Goal: Task Accomplishment & Management: Manage account settings

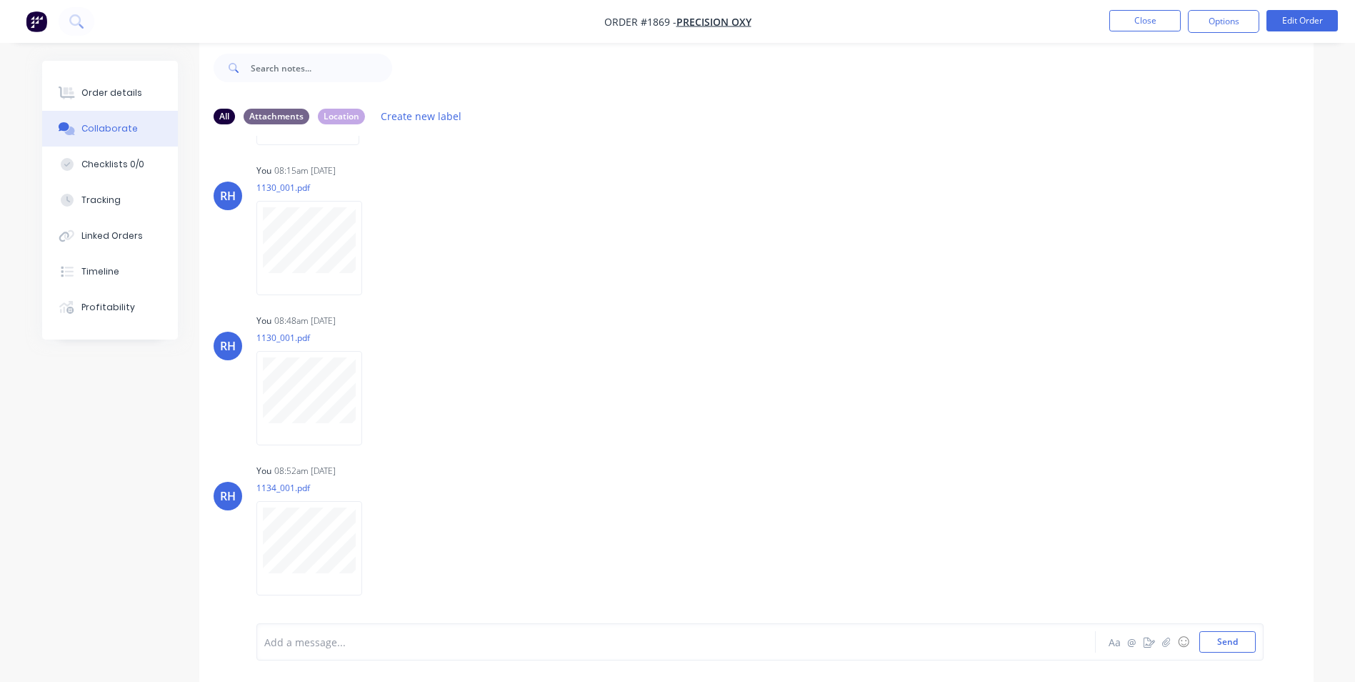
scroll to position [21, 0]
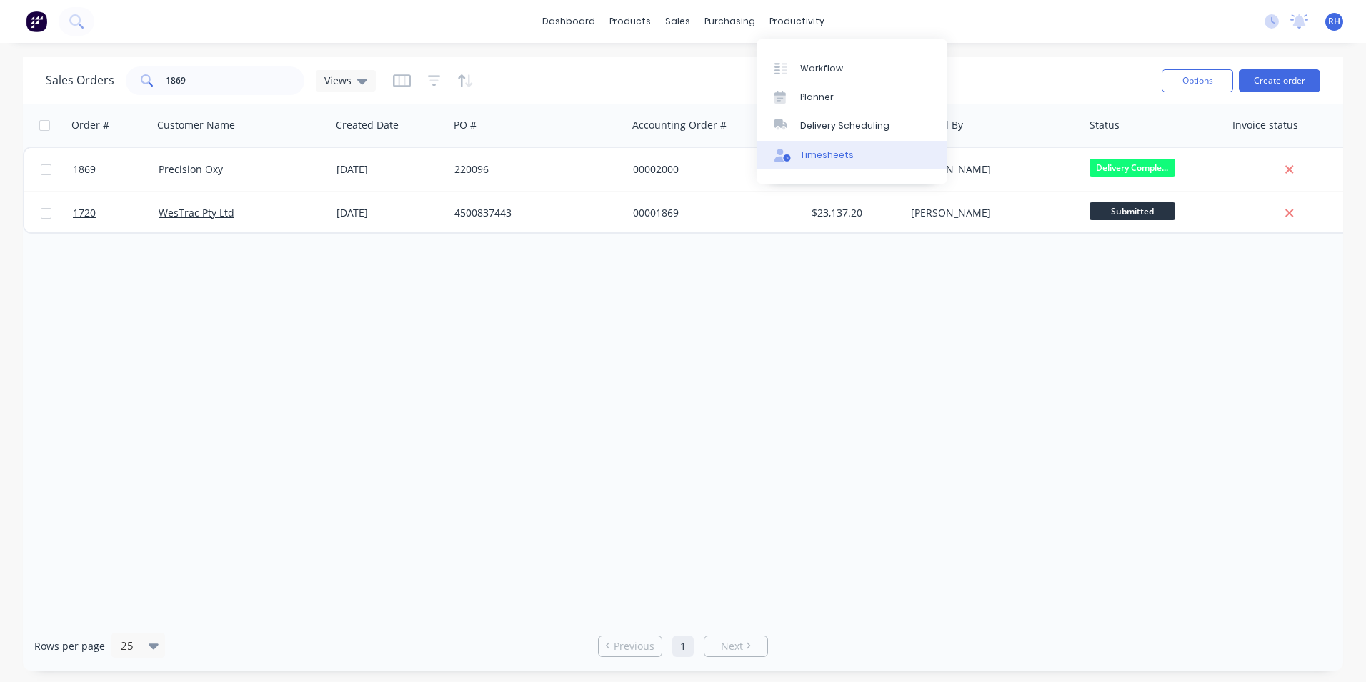
click at [823, 154] on div "Timesheets" at bounding box center [827, 155] width 54 height 13
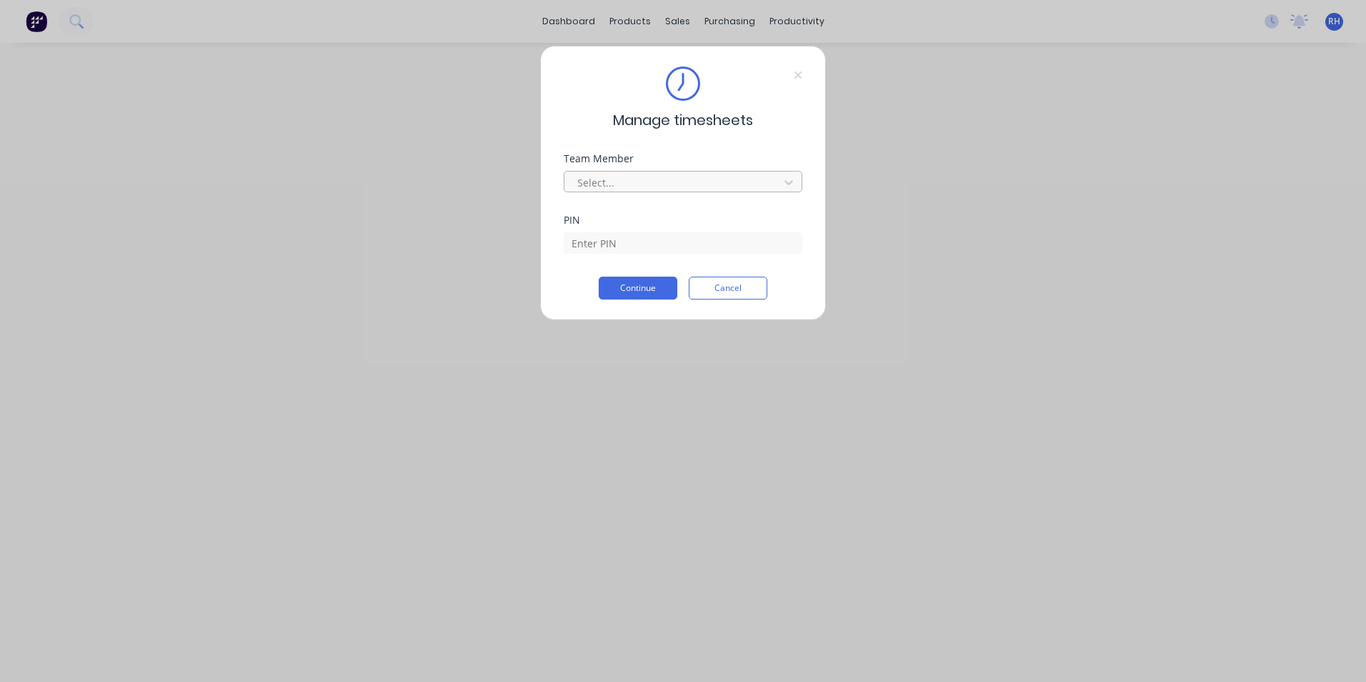
click at [693, 179] on div at bounding box center [674, 183] width 196 height 18
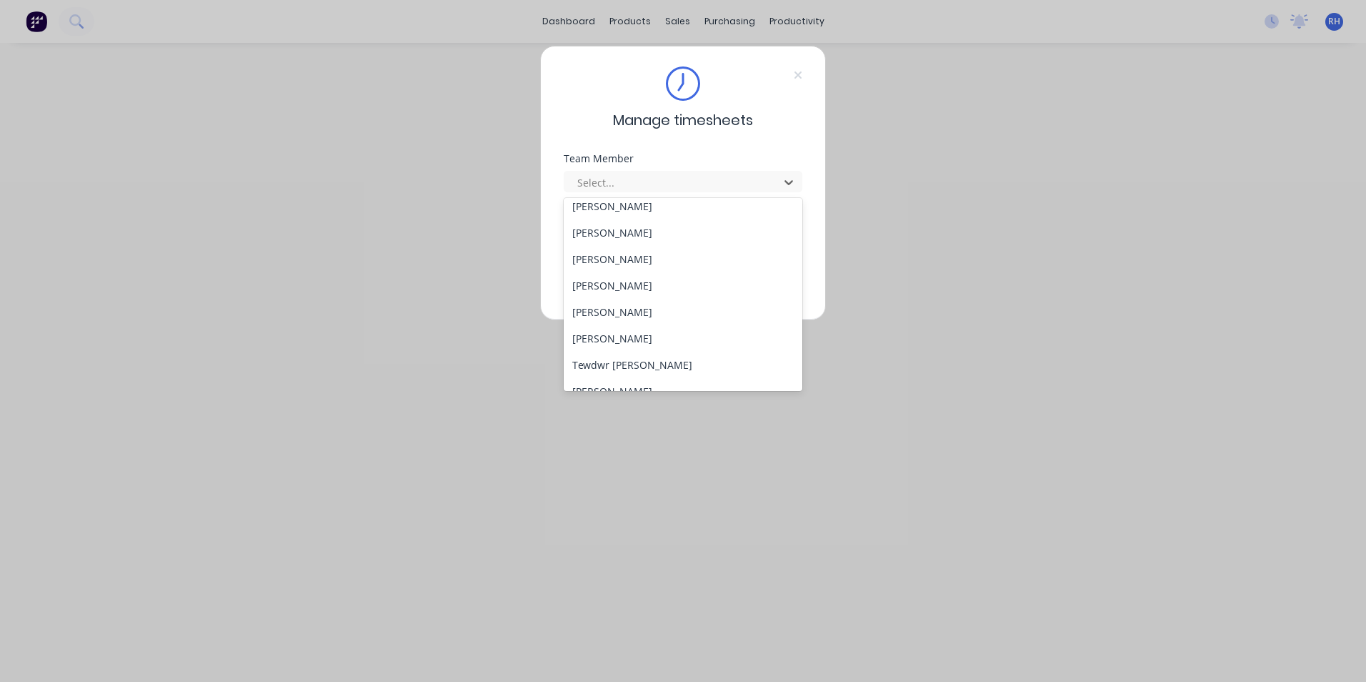
scroll to position [643, 0]
drag, startPoint x: 636, startPoint y: 280, endPoint x: 654, endPoint y: 276, distance: 18.4
click at [636, 279] on div "[PERSON_NAME]" at bounding box center [683, 284] width 239 height 26
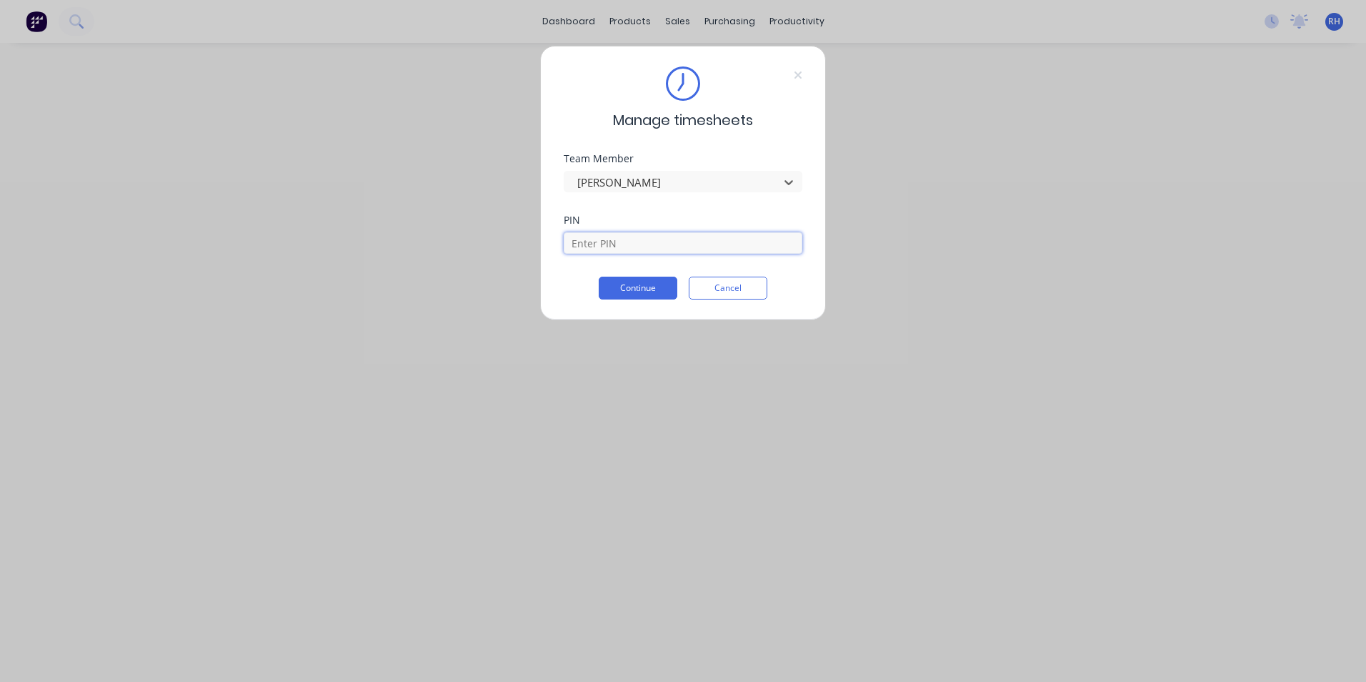
click at [642, 244] on input at bounding box center [683, 242] width 239 height 21
type input "1904"
click at [649, 288] on button "Continue" at bounding box center [638, 287] width 79 height 23
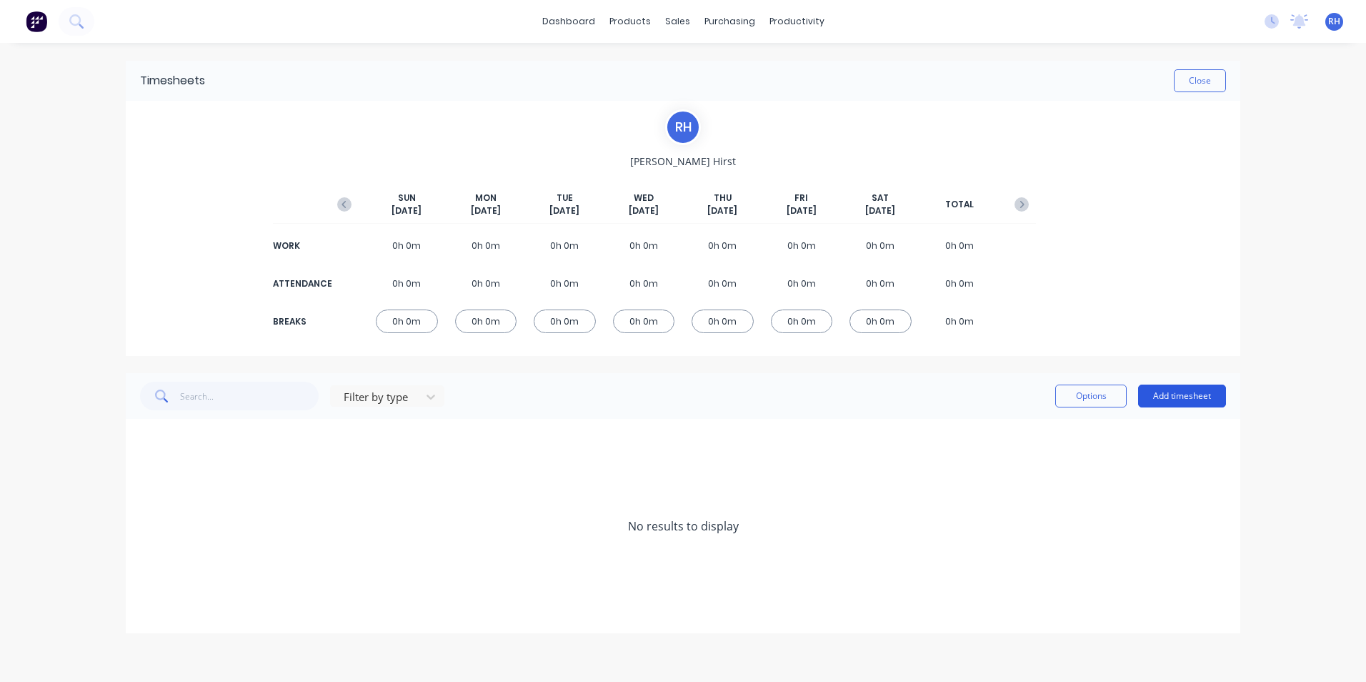
click at [1172, 395] on button "Add timesheet" at bounding box center [1182, 395] width 88 height 23
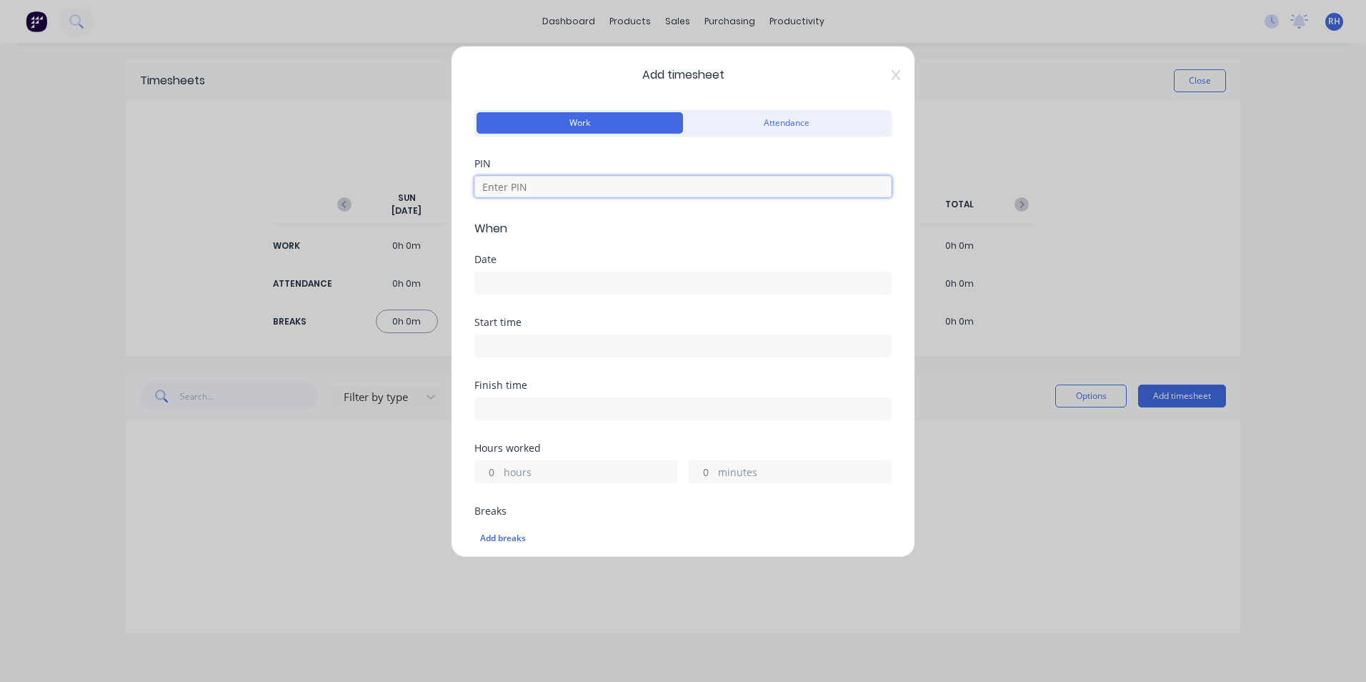
click at [557, 184] on input at bounding box center [682, 186] width 417 height 21
type input "1904"
type input "8"
type input "0"
click at [558, 284] on input at bounding box center [683, 282] width 416 height 21
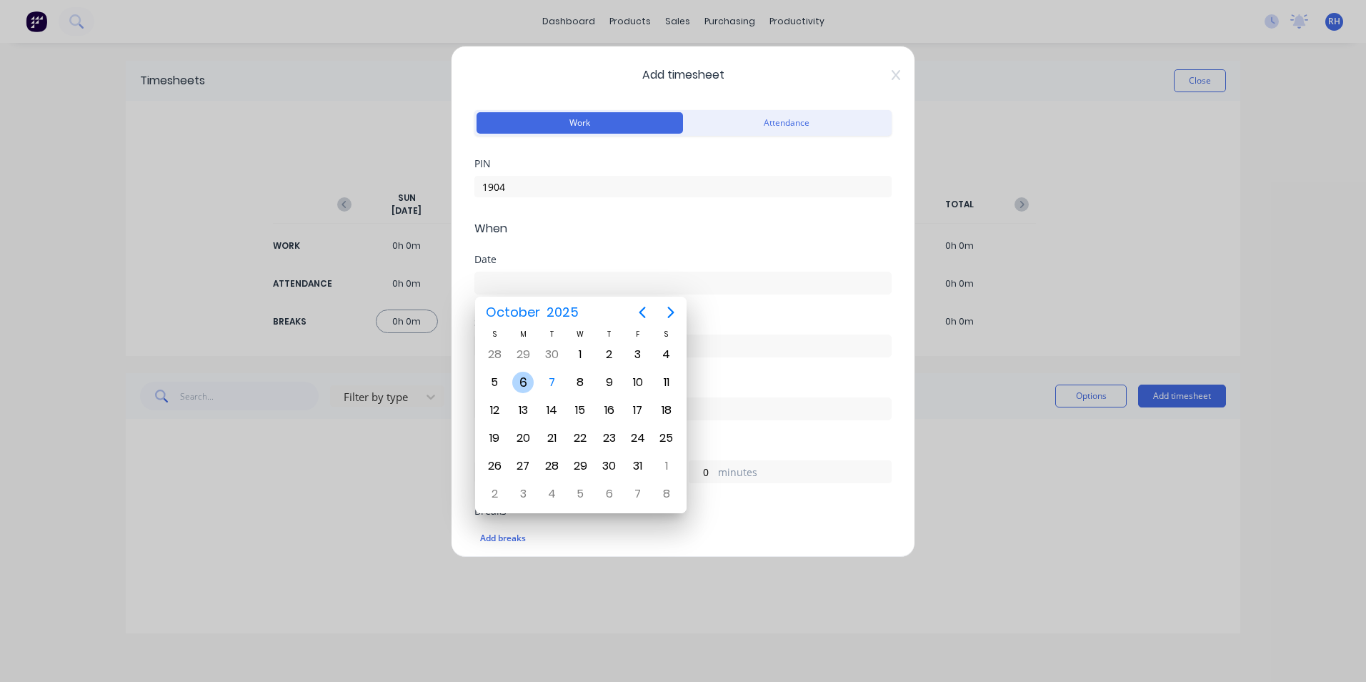
click at [526, 386] on div "6" at bounding box center [522, 382] width 21 height 21
type input "[DATE]"
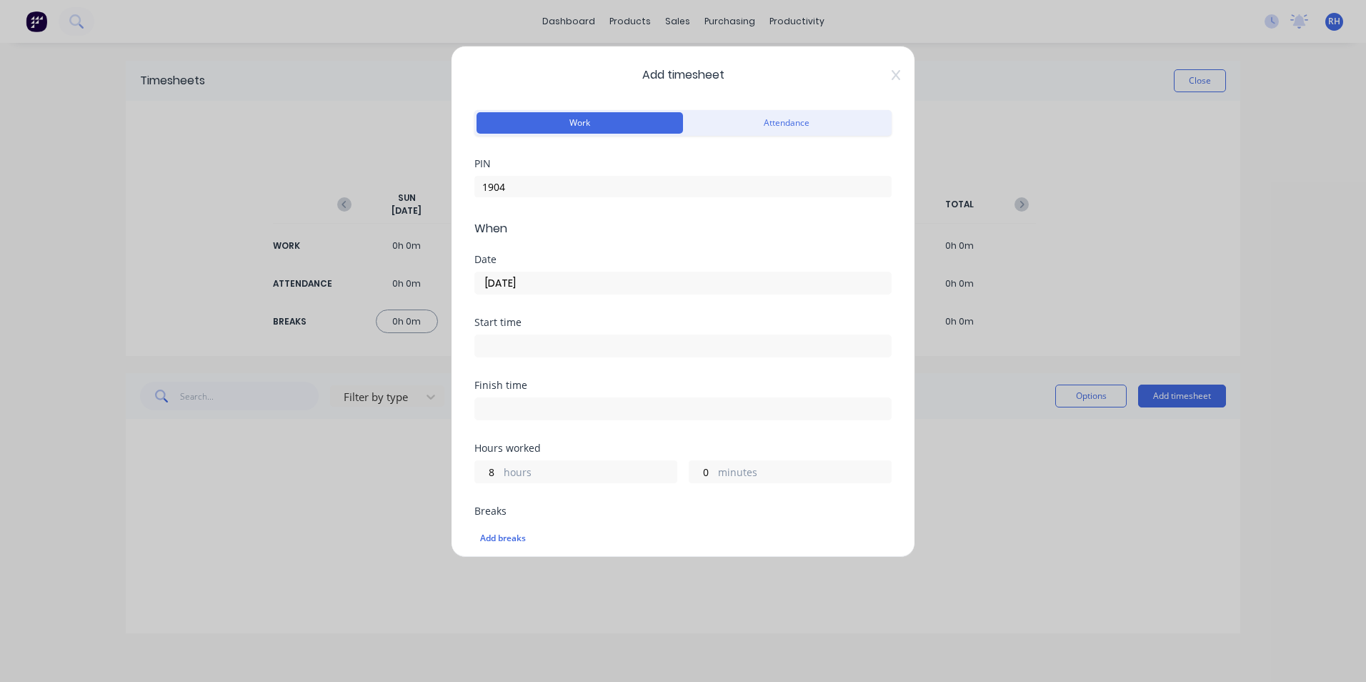
click at [536, 341] on input at bounding box center [683, 345] width 416 height 21
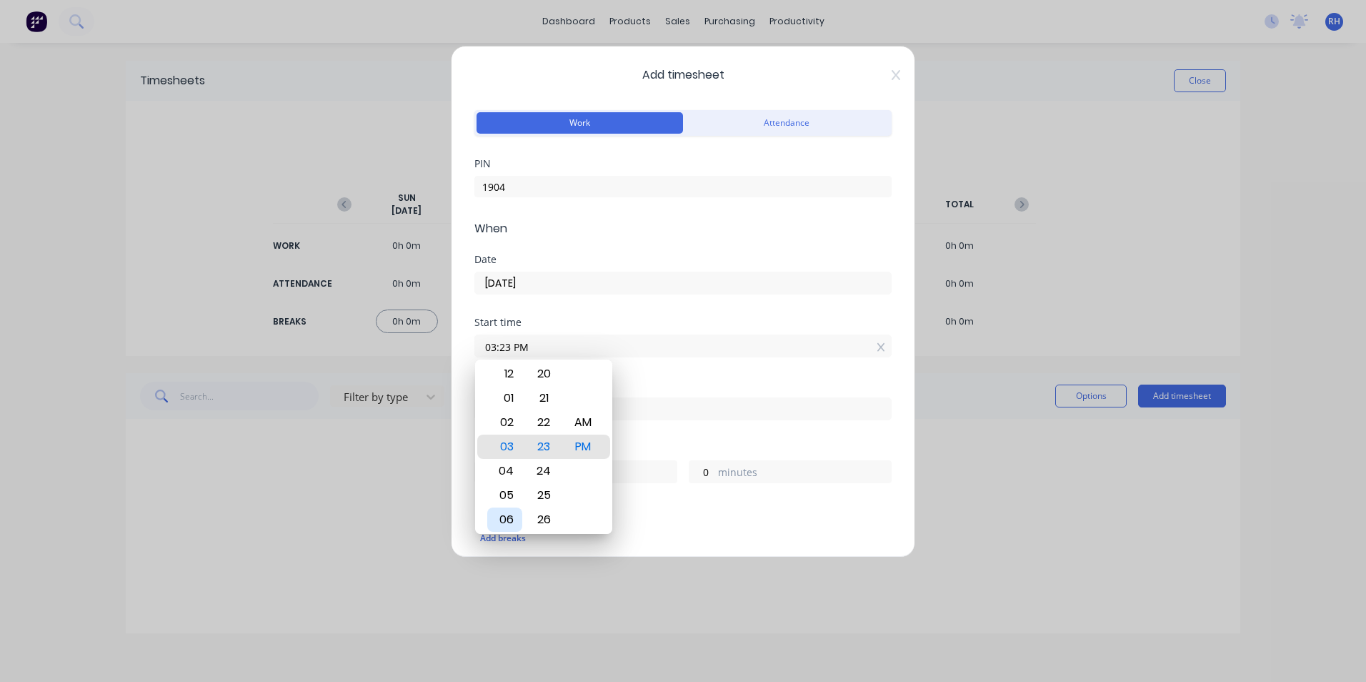
click at [512, 519] on div "06" at bounding box center [504, 519] width 35 height 24
click at [583, 424] on div "AM" at bounding box center [583, 422] width 35 height 24
type input "06:00 AM"
click at [832, 514] on div "Breaks" at bounding box center [682, 511] width 417 height 10
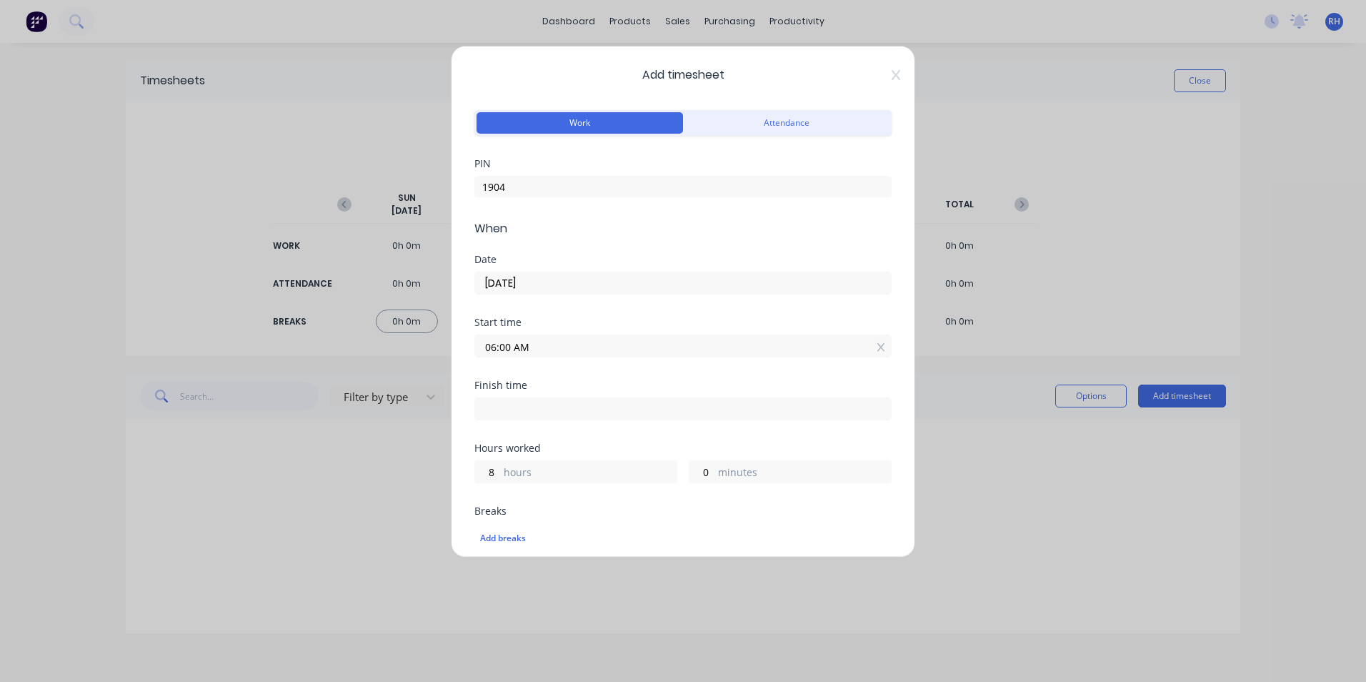
click at [574, 404] on input at bounding box center [683, 408] width 416 height 21
type input "12:23 PM"
type input "6"
type input "23"
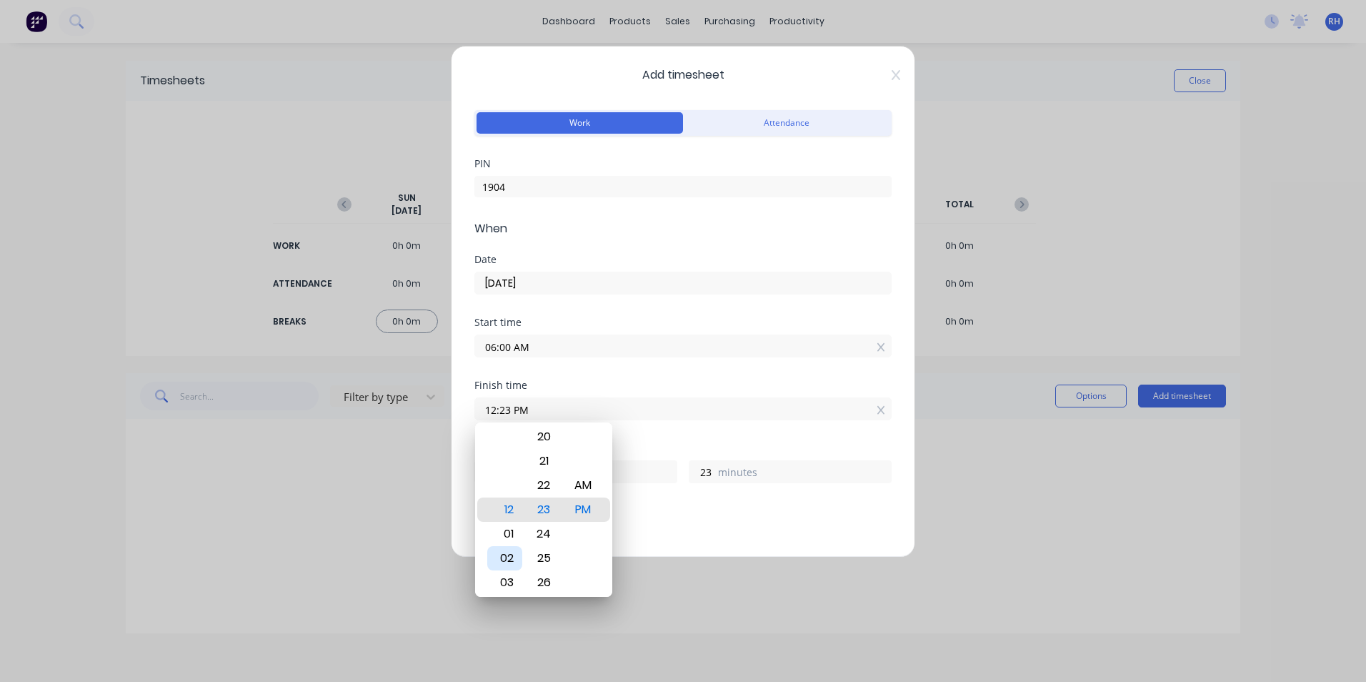
click at [503, 557] on div "02" at bounding box center [504, 558] width 35 height 24
type input "02:23 PM"
type input "8"
type input "02:25 PM"
type input "25"
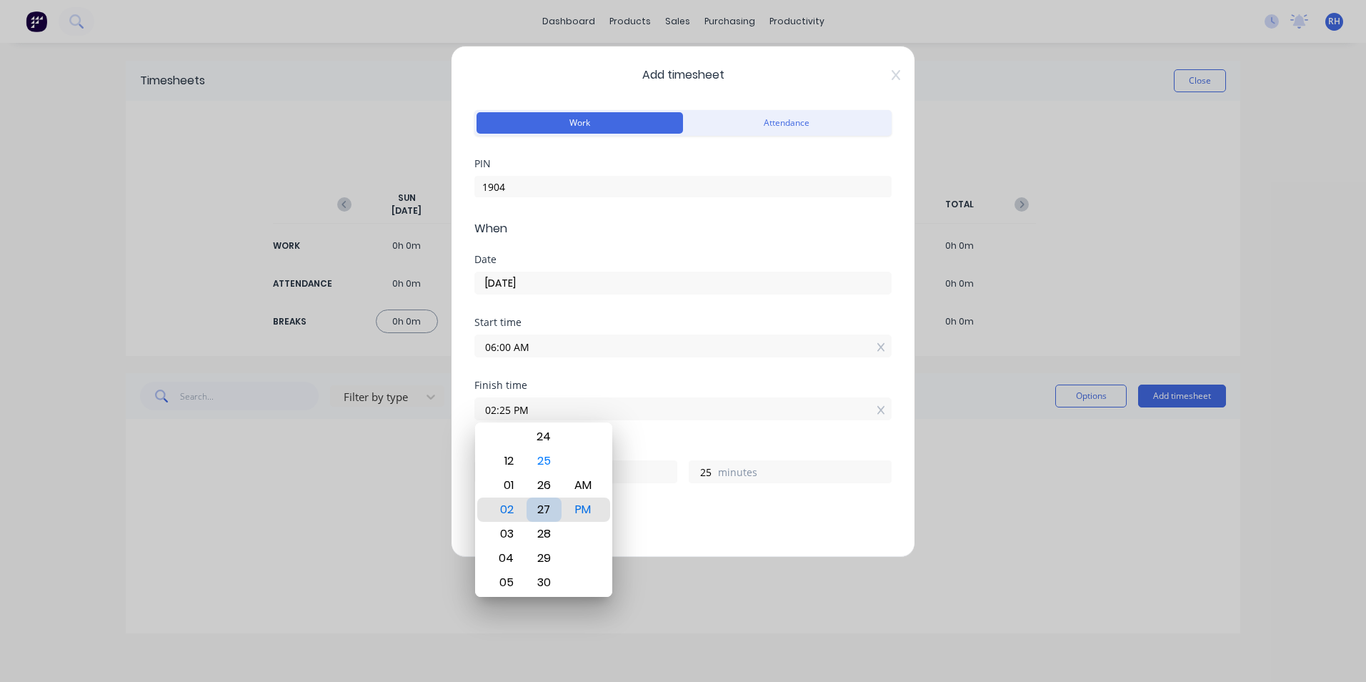
type input "02:27 PM"
type input "27"
type input "02:29 PM"
type input "29"
click at [552, 534] on div "30" at bounding box center [544, 534] width 35 height 24
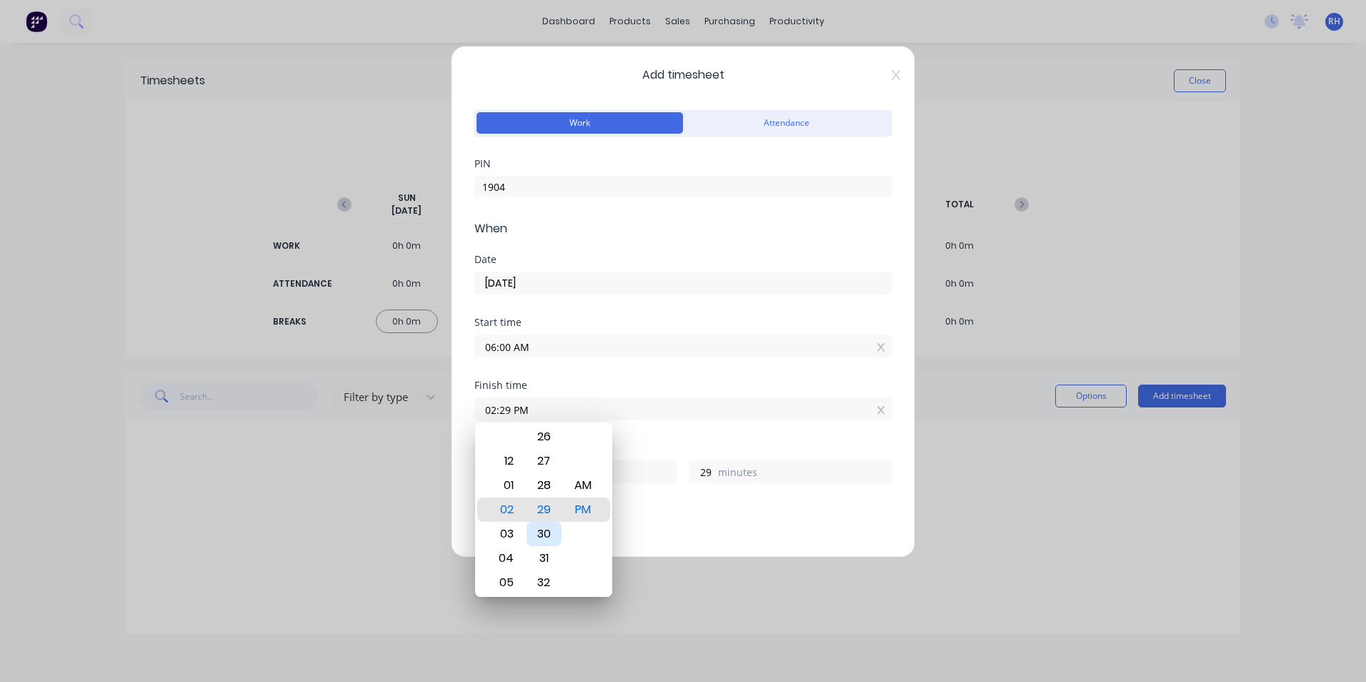
type input "02:30 PM"
type input "30"
click at [732, 536] on div "Add breaks" at bounding box center [683, 538] width 406 height 19
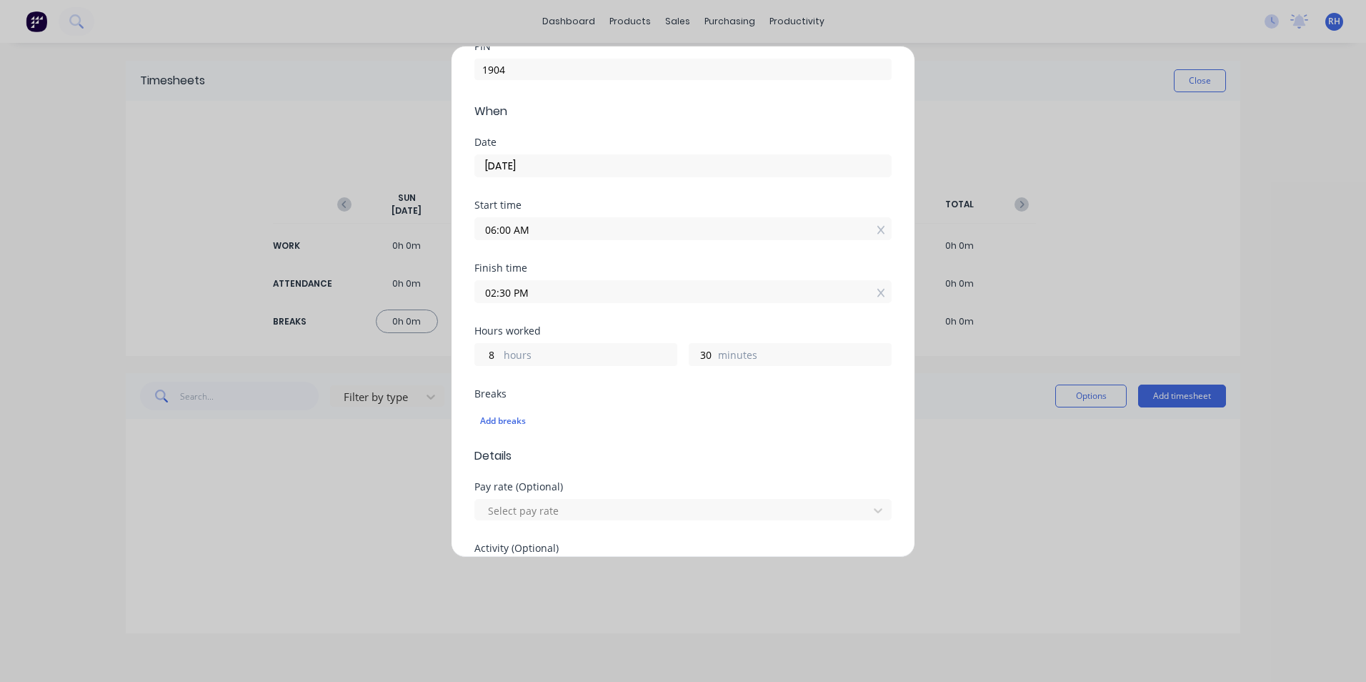
scroll to position [143, 0]
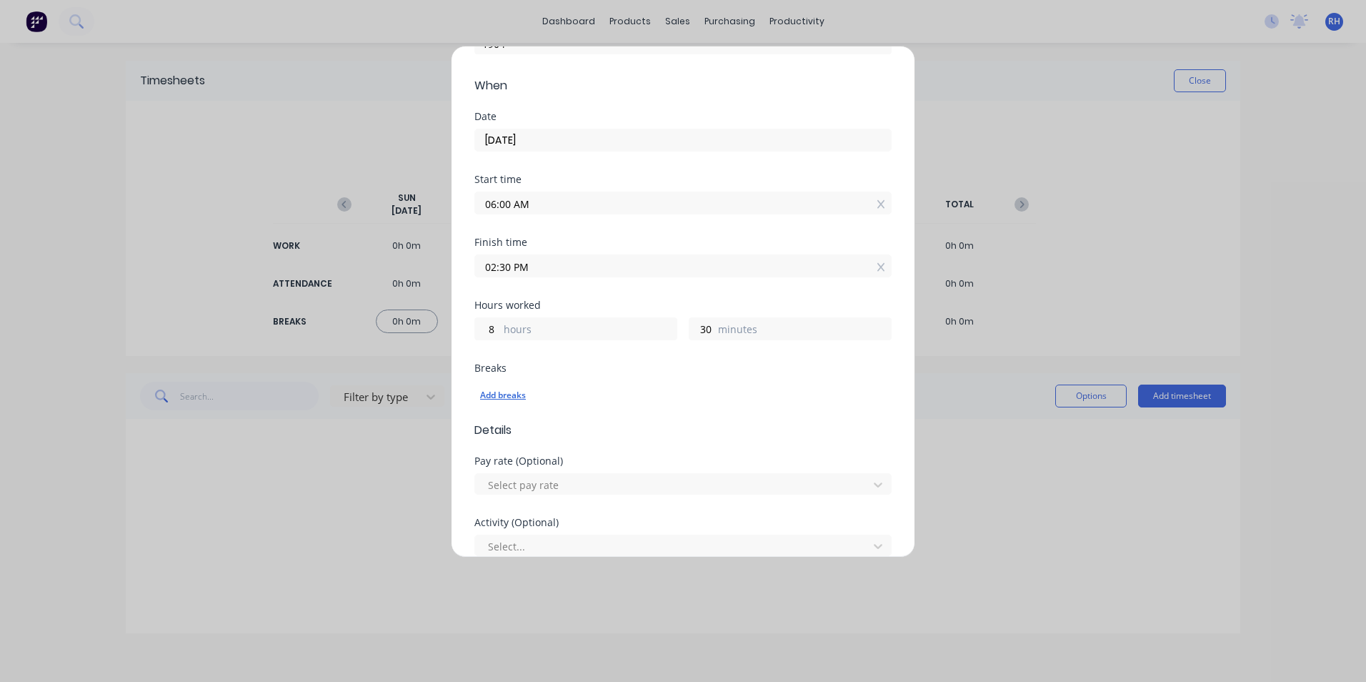
click at [512, 396] on div "Add breaks" at bounding box center [683, 395] width 406 height 19
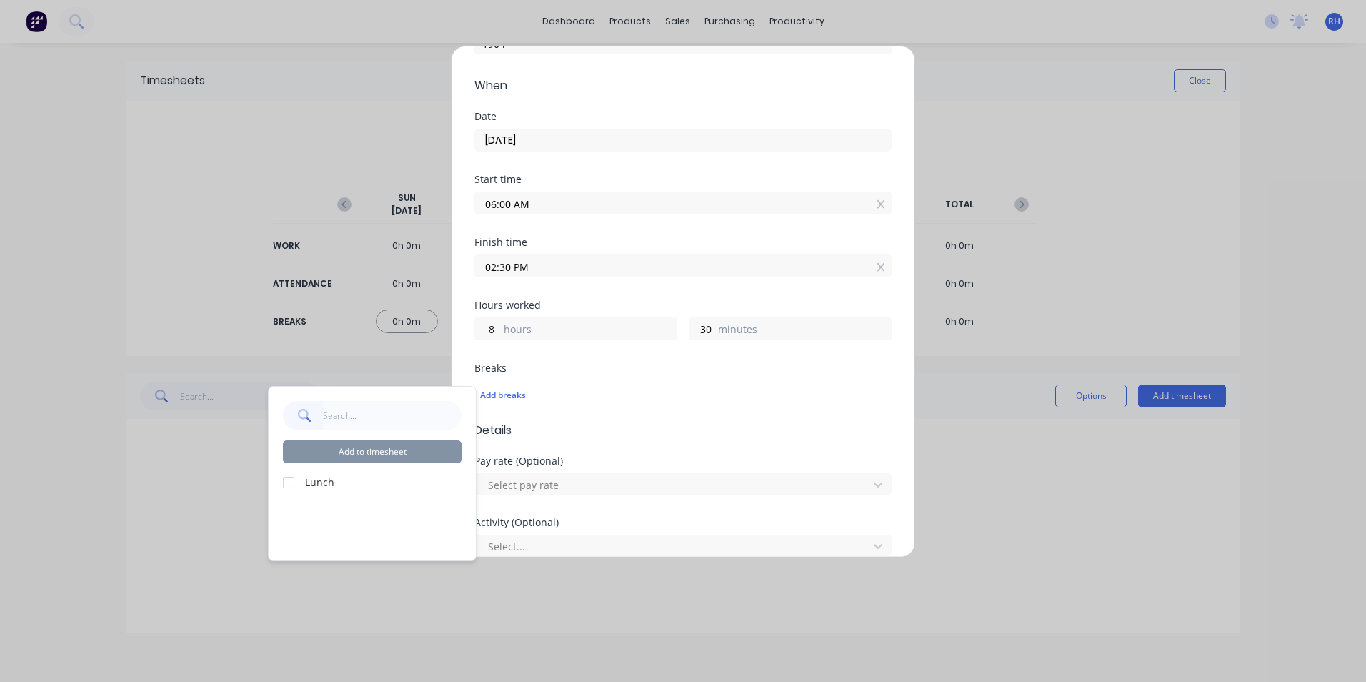
click at [288, 481] on div at bounding box center [288, 482] width 29 height 29
click at [1057, 537] on div "Add timesheet Work Attendance PIN 1904 When Date [DATE] Start time 06:00 AM Fin…" at bounding box center [683, 341] width 1366 height 682
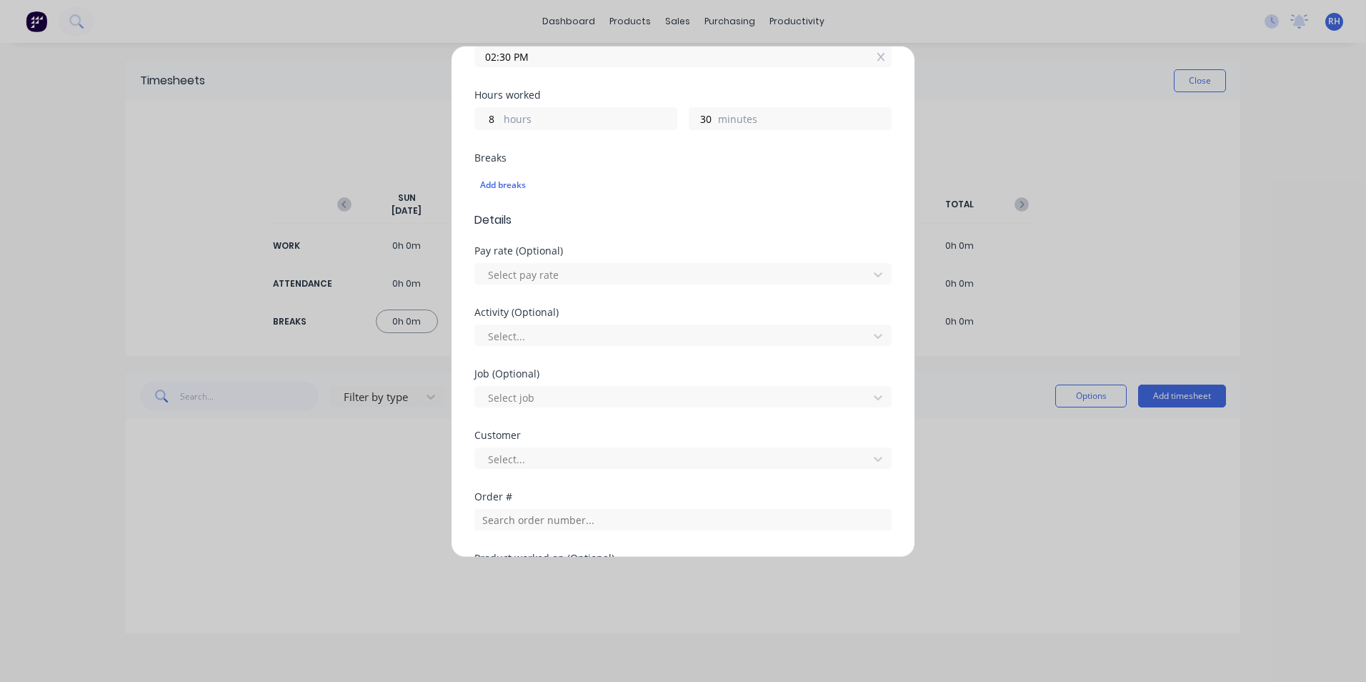
scroll to position [357, 0]
click at [871, 272] on icon at bounding box center [878, 270] width 14 height 14
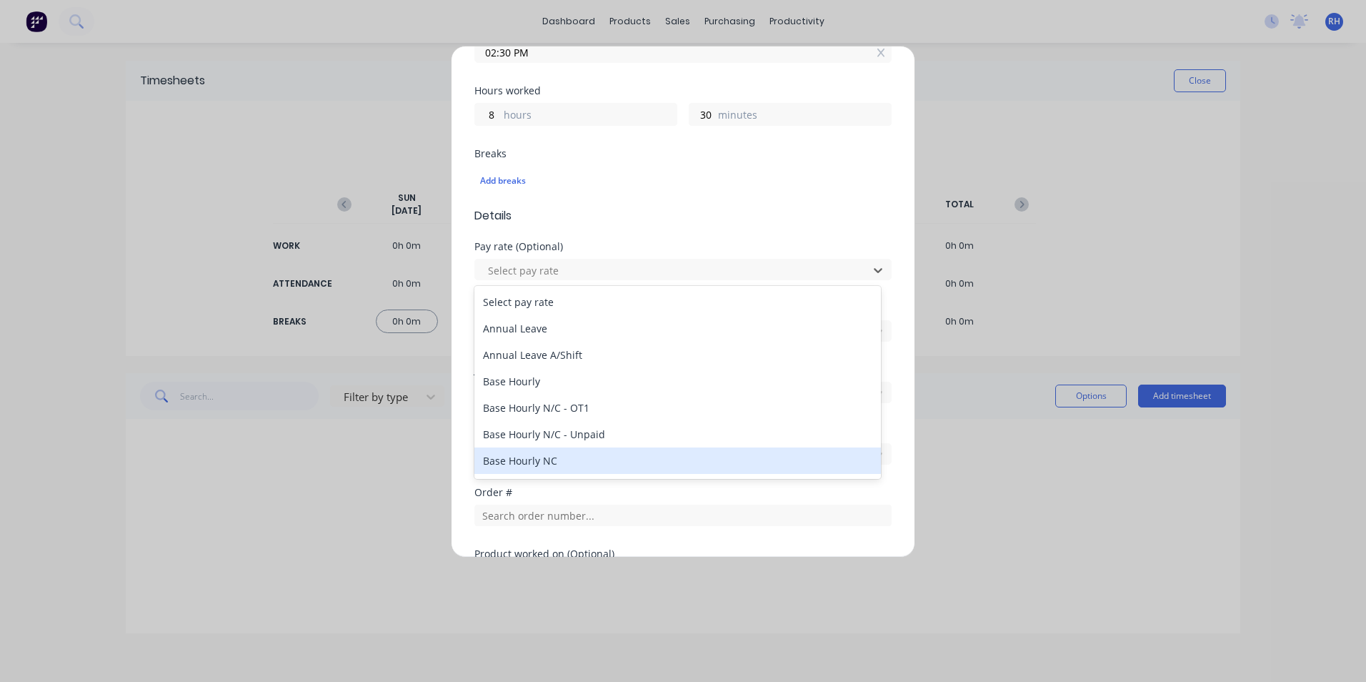
scroll to position [143, 0]
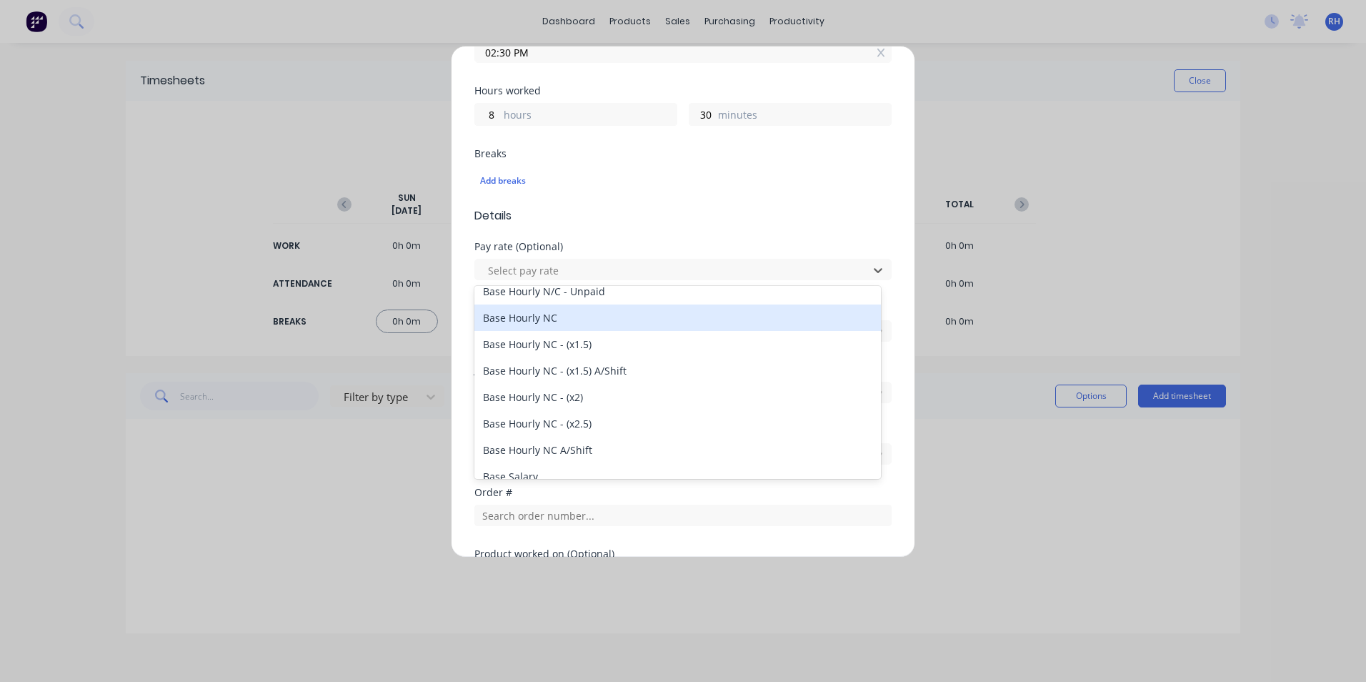
click at [564, 316] on div "Base Hourly NC" at bounding box center [677, 317] width 407 height 26
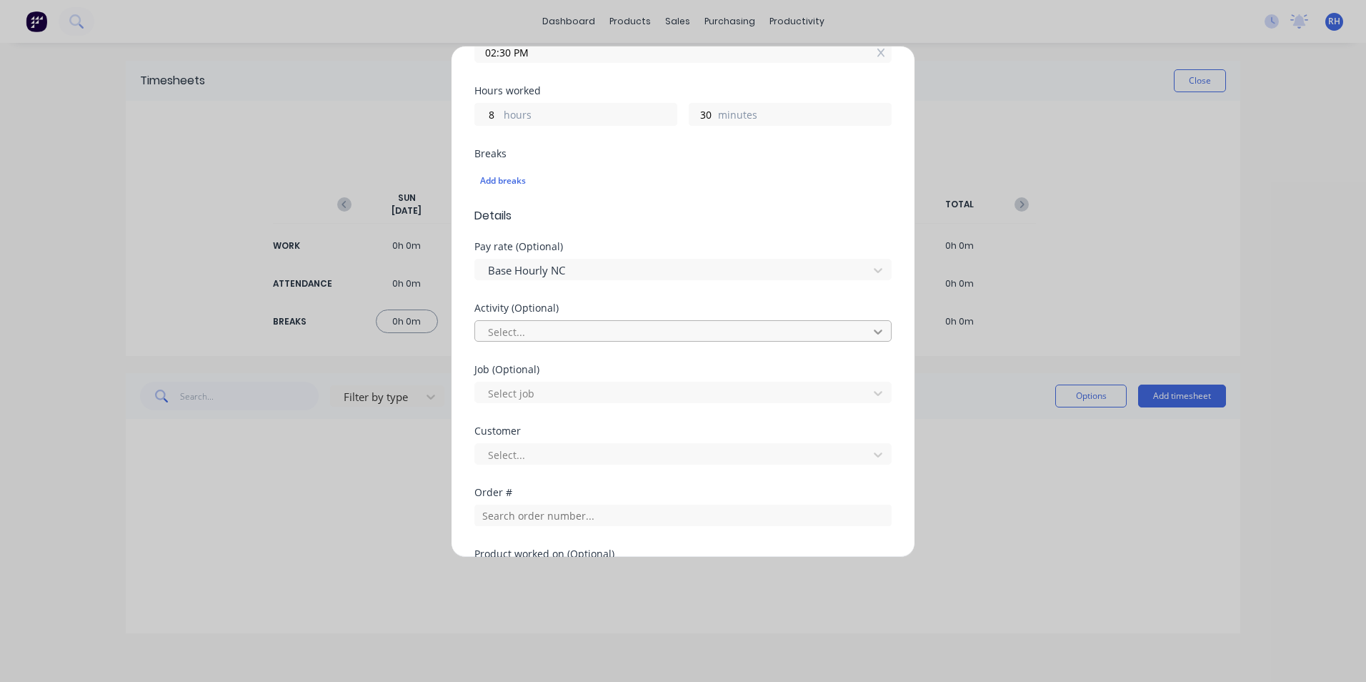
click at [871, 329] on icon at bounding box center [878, 331] width 14 height 14
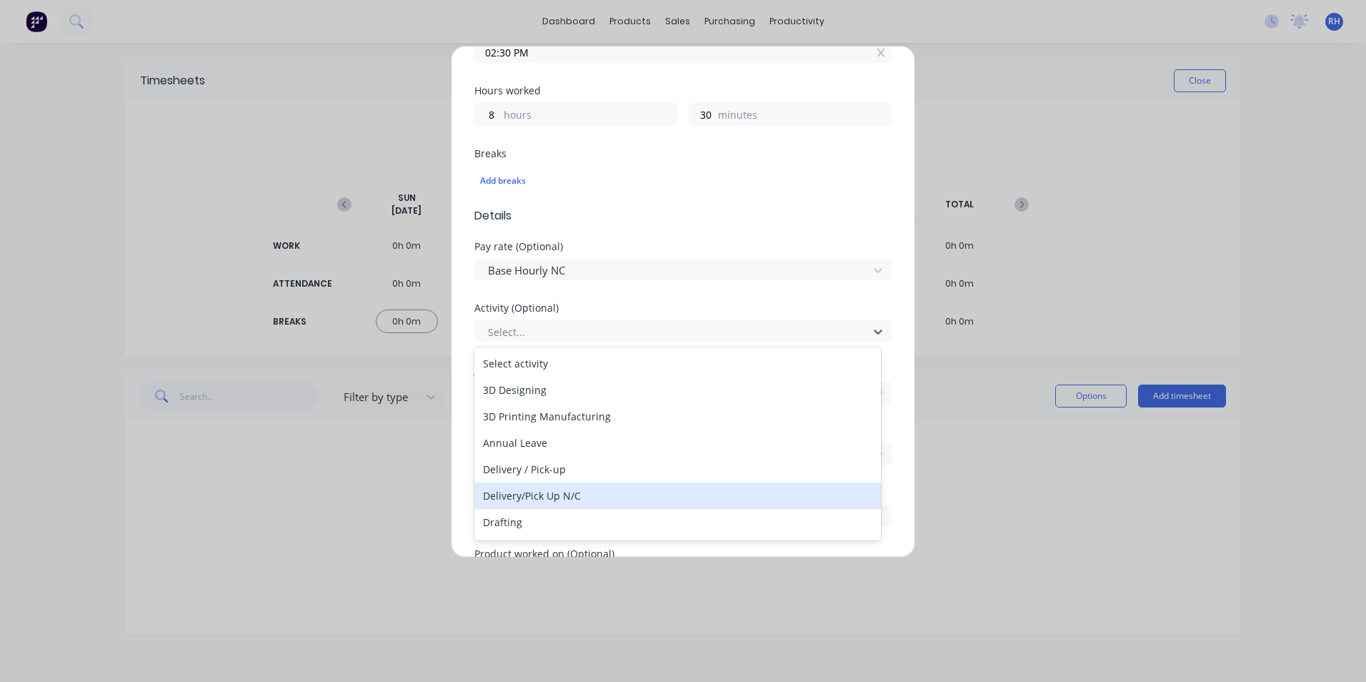
scroll to position [71, 0]
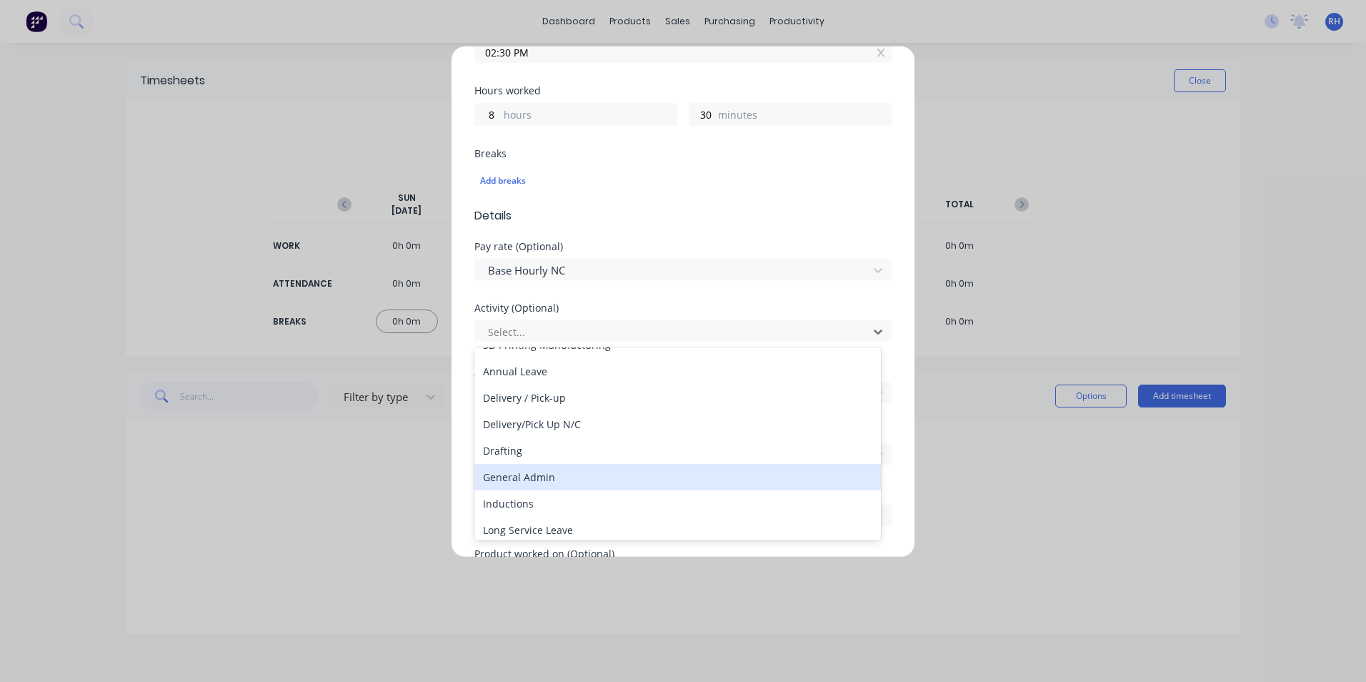
click at [517, 475] on div "General Admin" at bounding box center [677, 477] width 407 height 26
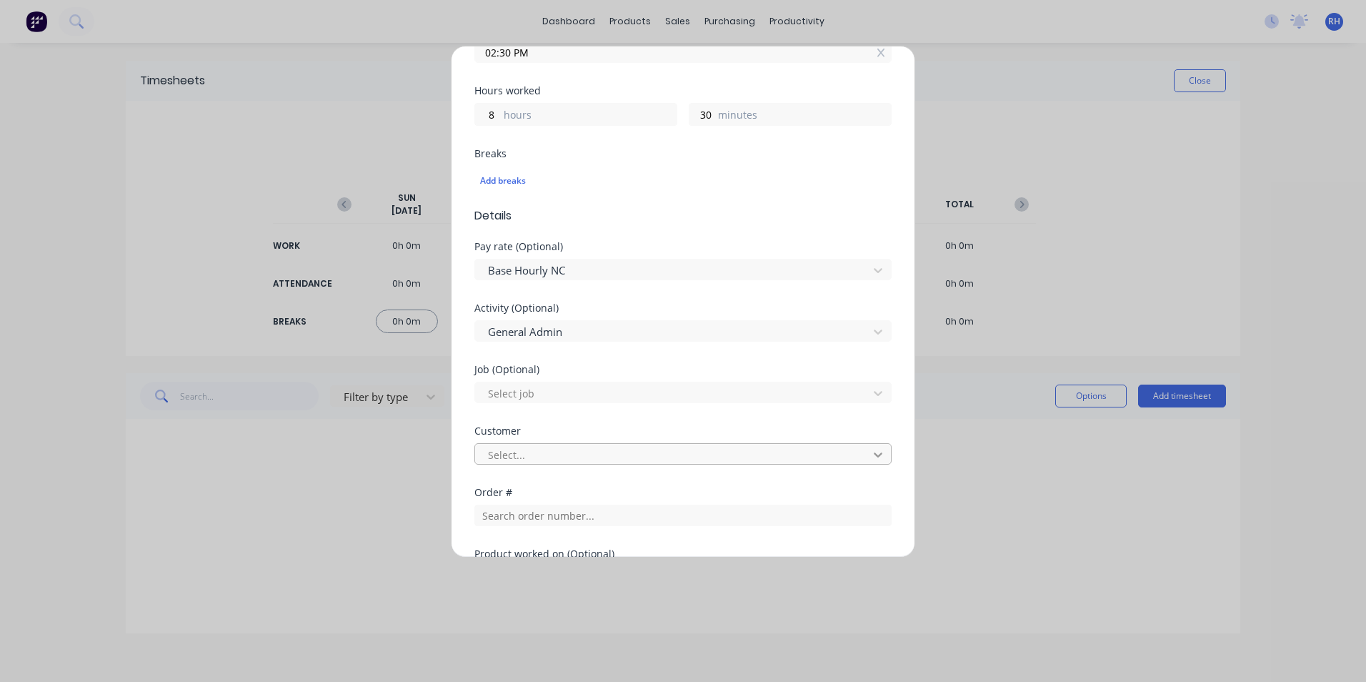
click at [871, 450] on icon at bounding box center [878, 454] width 14 height 14
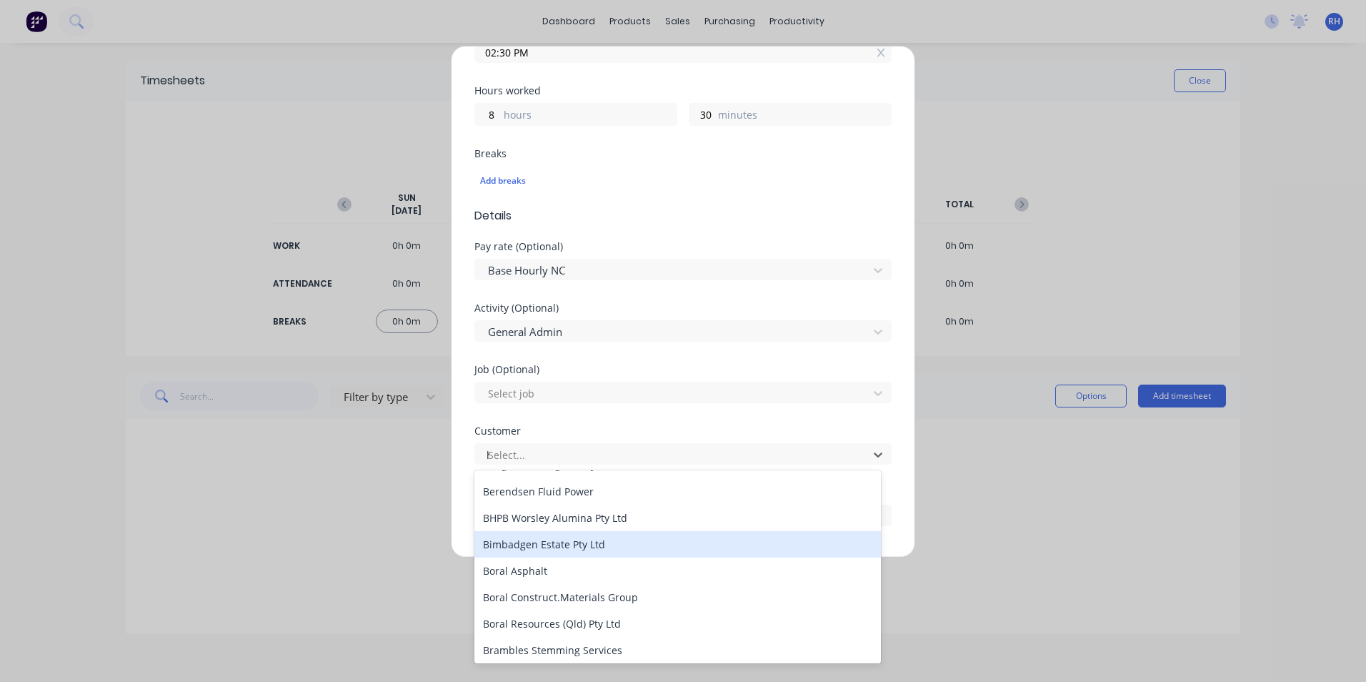
scroll to position [0, 0]
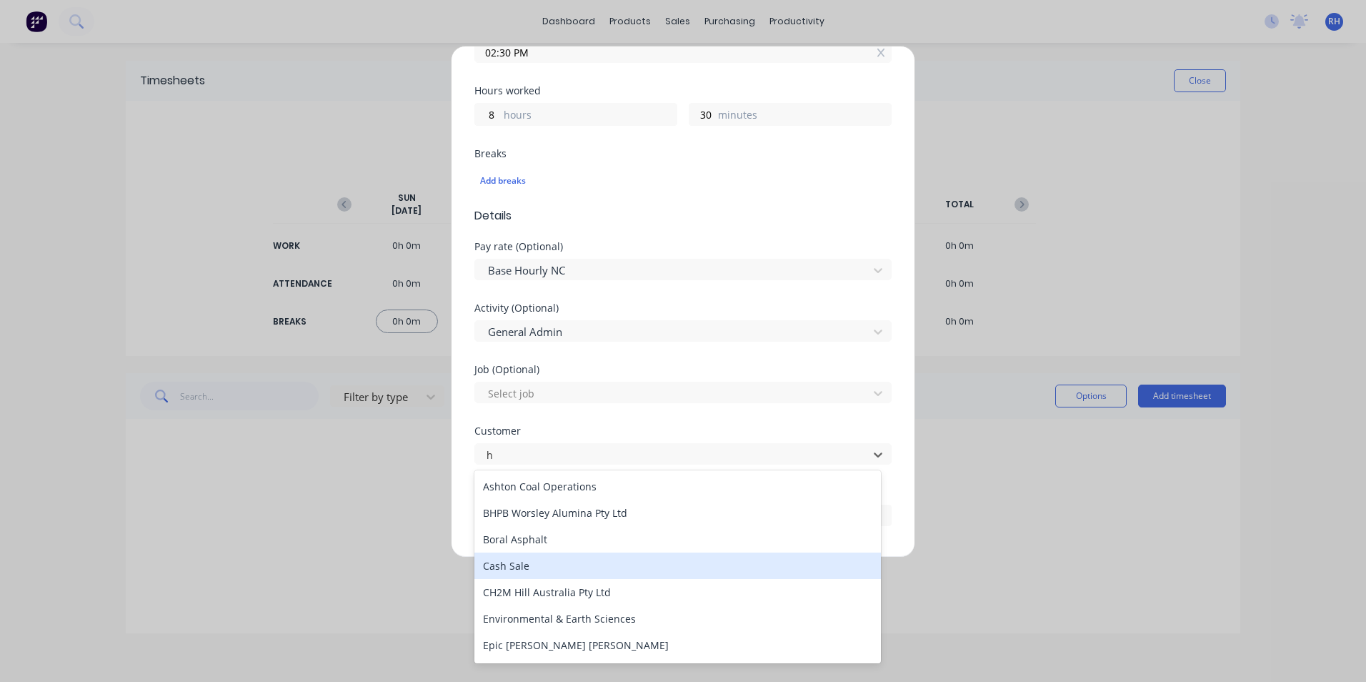
type input "hu"
click at [541, 566] on div "Hushpak" at bounding box center [677, 565] width 407 height 26
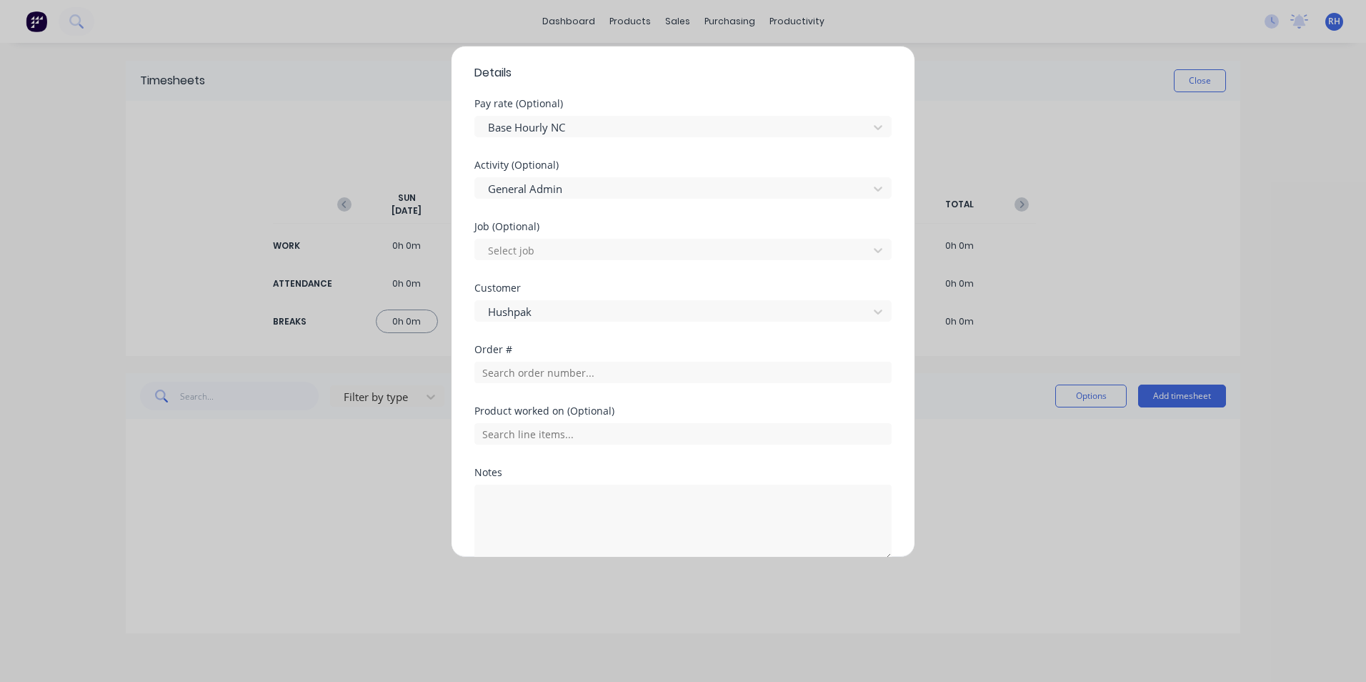
scroll to position [569, 0]
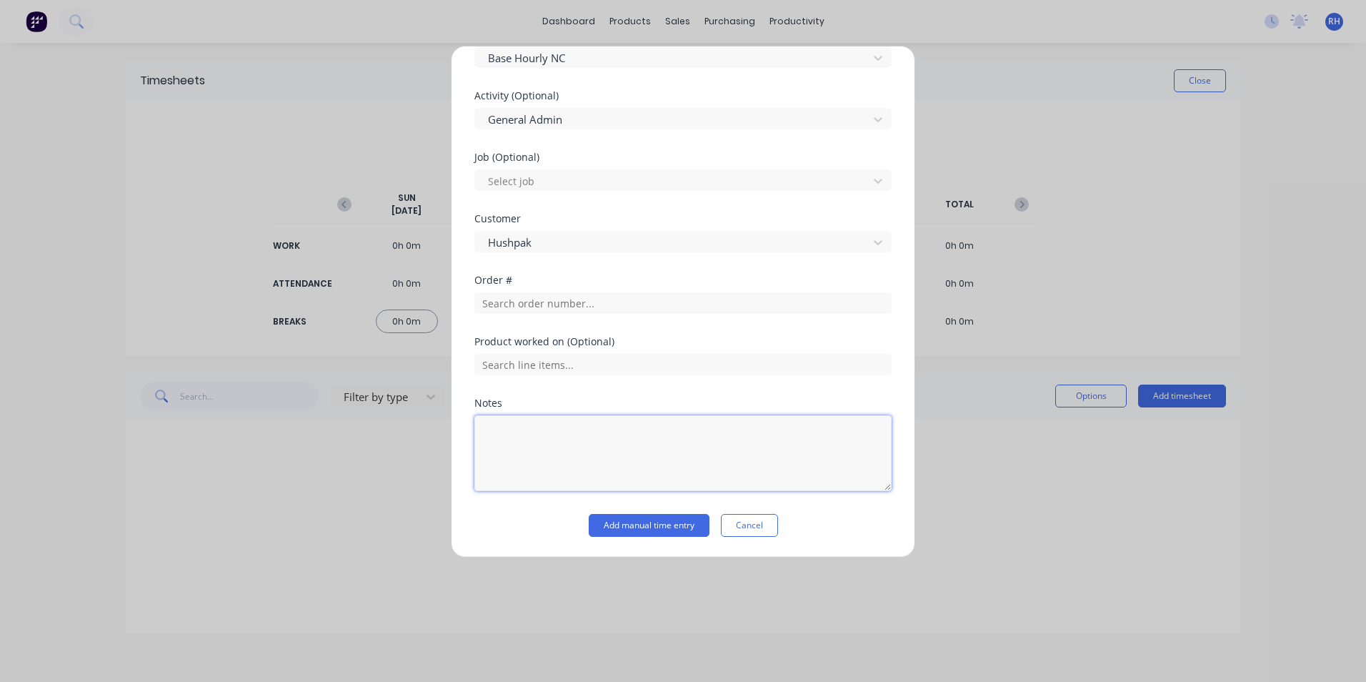
click at [540, 433] on textarea at bounding box center [682, 453] width 417 height 76
type textarea "public holiday"
click at [668, 531] on button "Add manual time entry" at bounding box center [649, 525] width 121 height 23
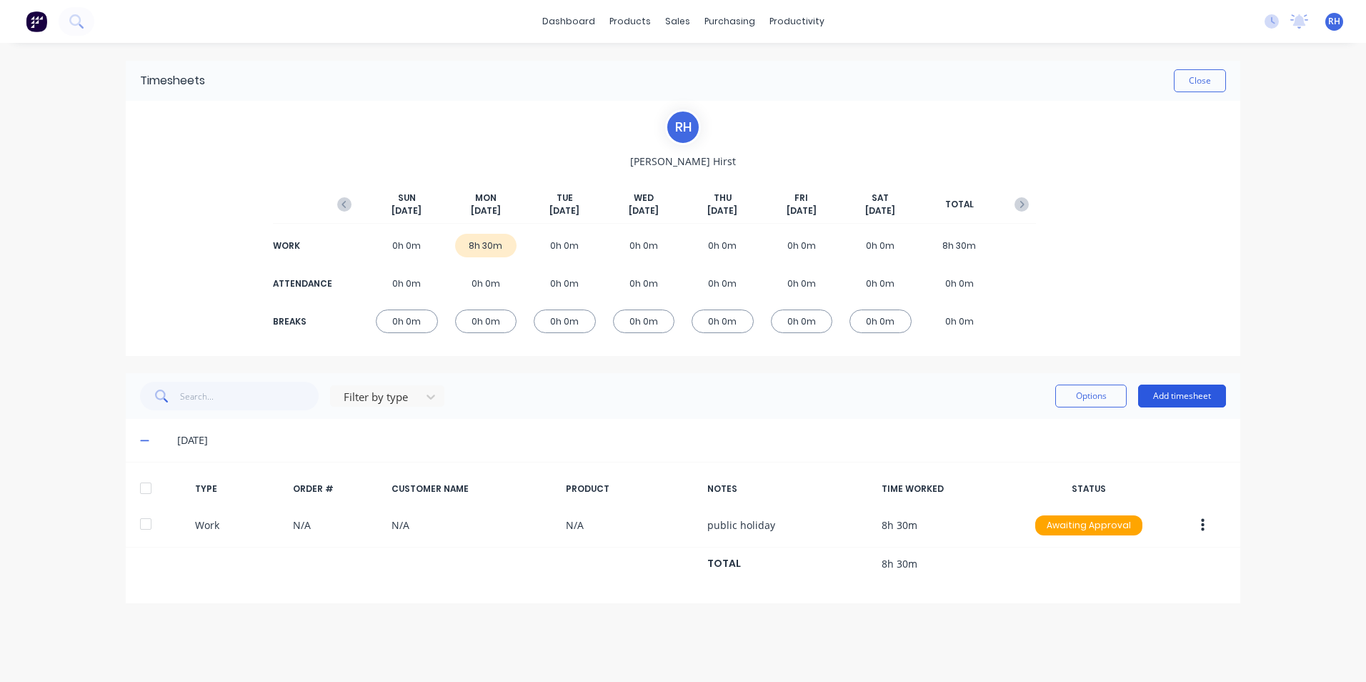
click at [1202, 400] on button "Add timesheet" at bounding box center [1182, 395] width 88 height 23
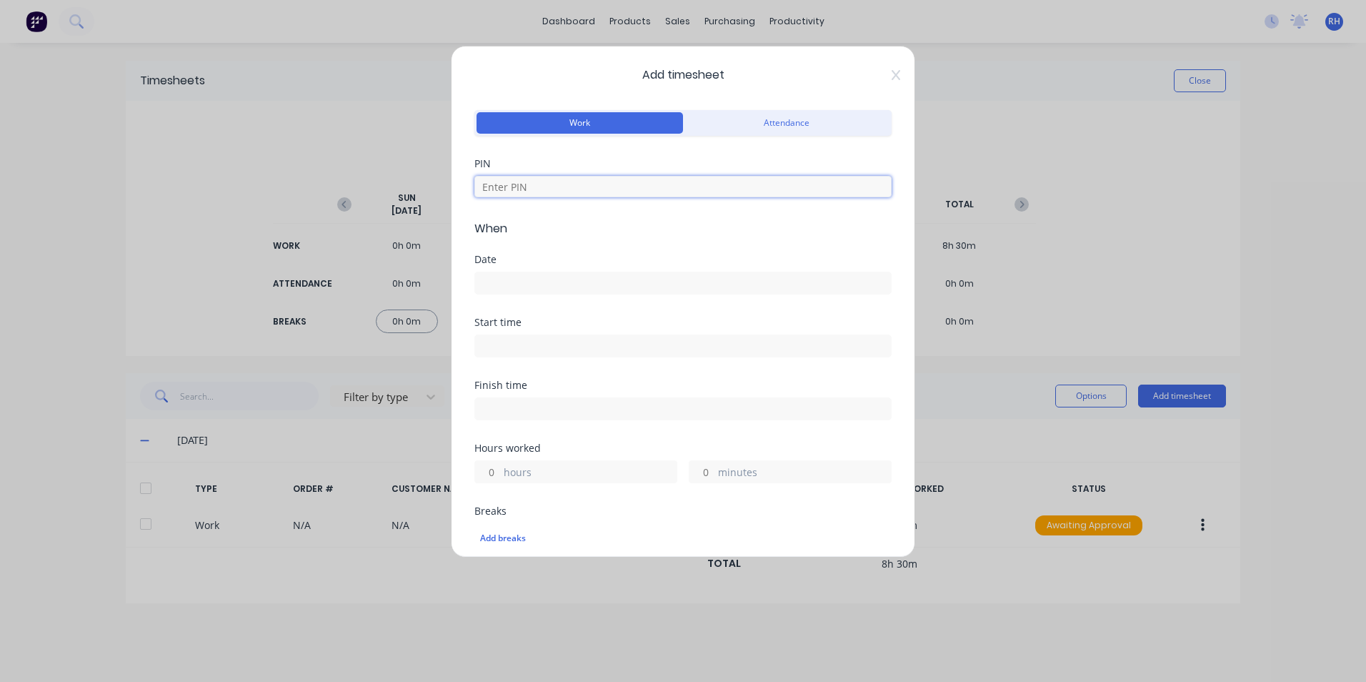
click at [558, 184] on input at bounding box center [682, 186] width 417 height 21
type input "1904"
type input "8"
type input "30"
click at [534, 285] on input at bounding box center [683, 282] width 416 height 21
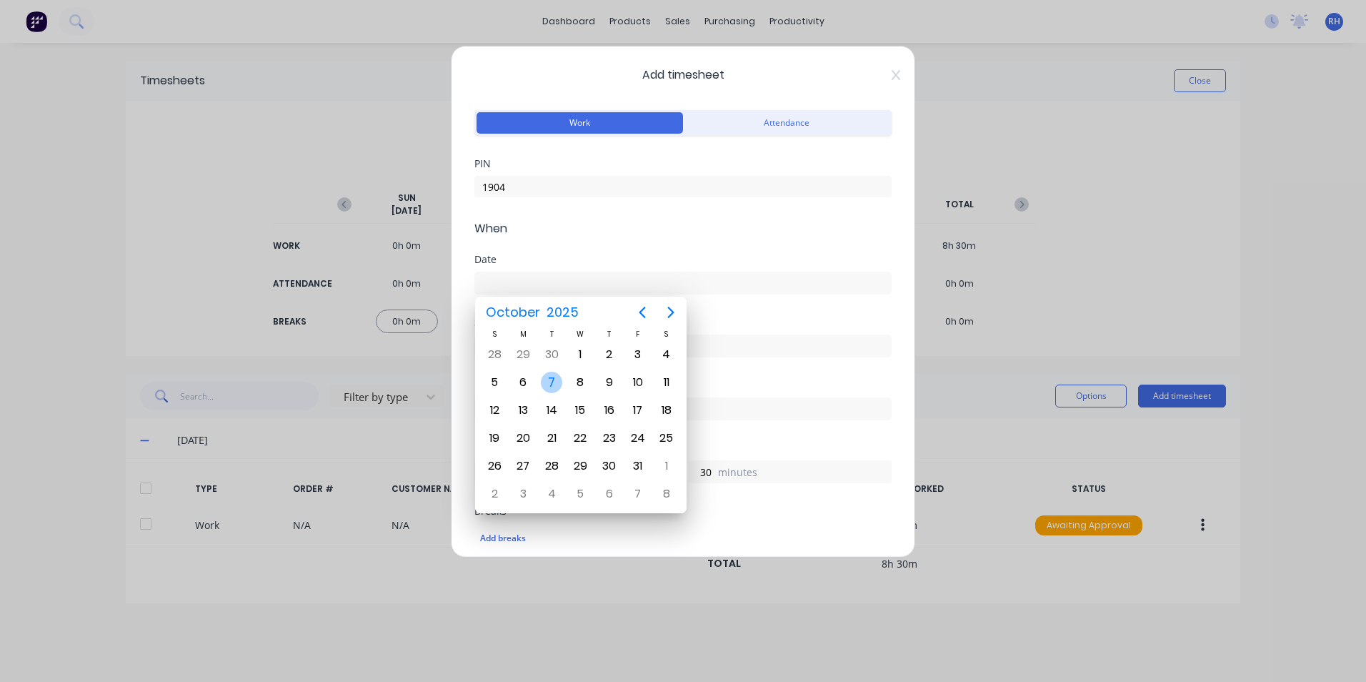
click at [555, 379] on div "7" at bounding box center [551, 382] width 21 height 21
type input "[DATE]"
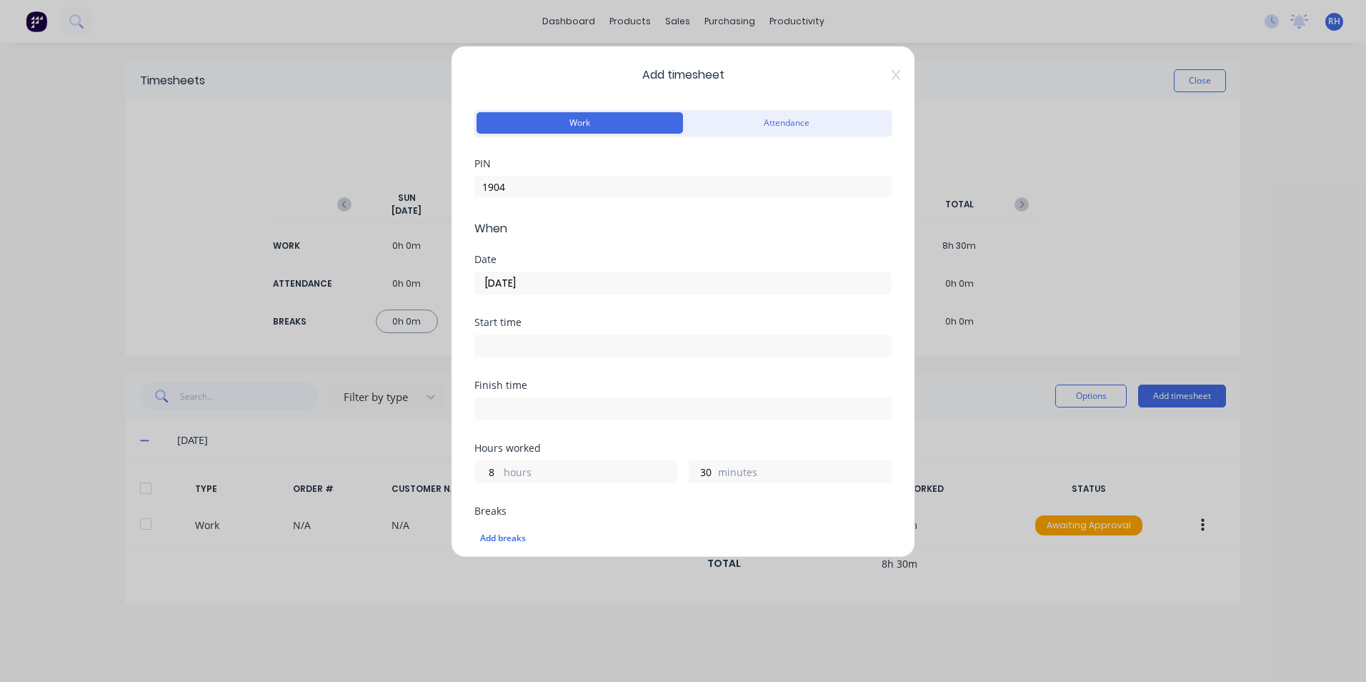
click at [525, 349] on input at bounding box center [683, 345] width 416 height 21
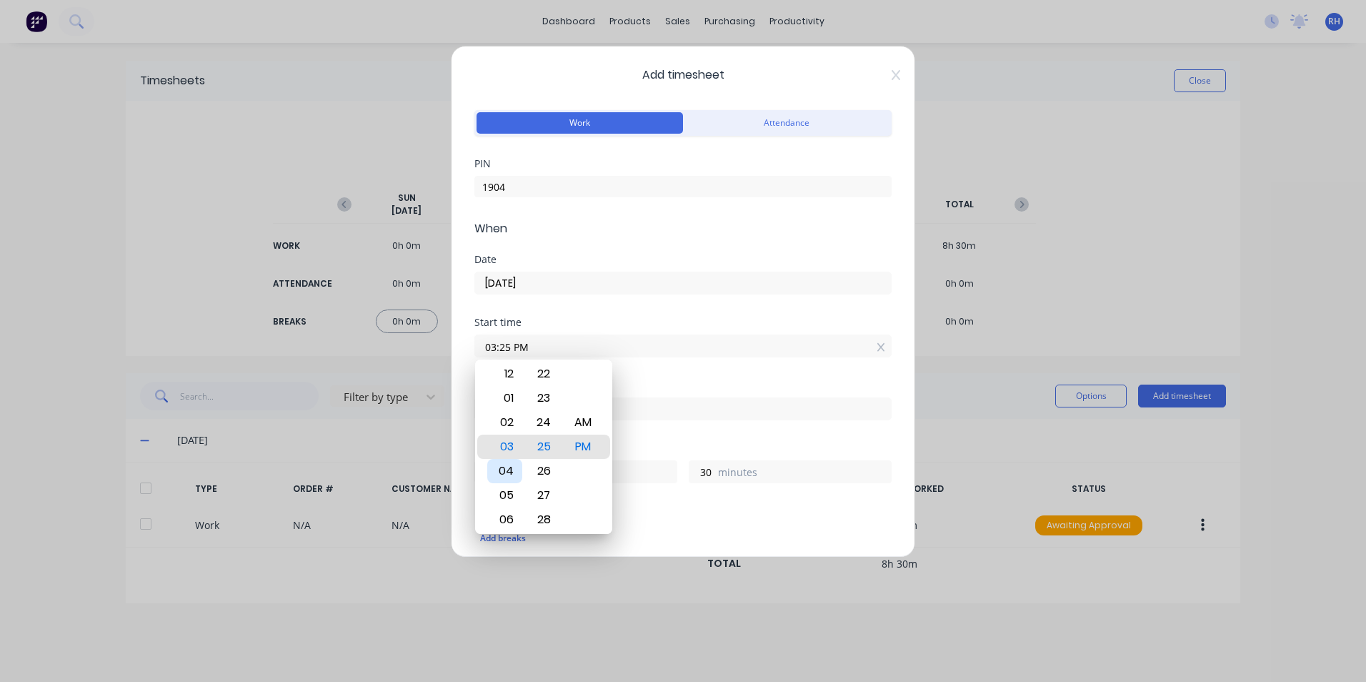
drag, startPoint x: 504, startPoint y: 472, endPoint x: 512, endPoint y: 470, distance: 8.1
click at [505, 472] on div "04" at bounding box center [504, 471] width 35 height 24
click at [553, 448] on div "00" at bounding box center [544, 446] width 35 height 24
click at [595, 424] on div "AM" at bounding box center [583, 422] width 35 height 24
type input "04:00 AM"
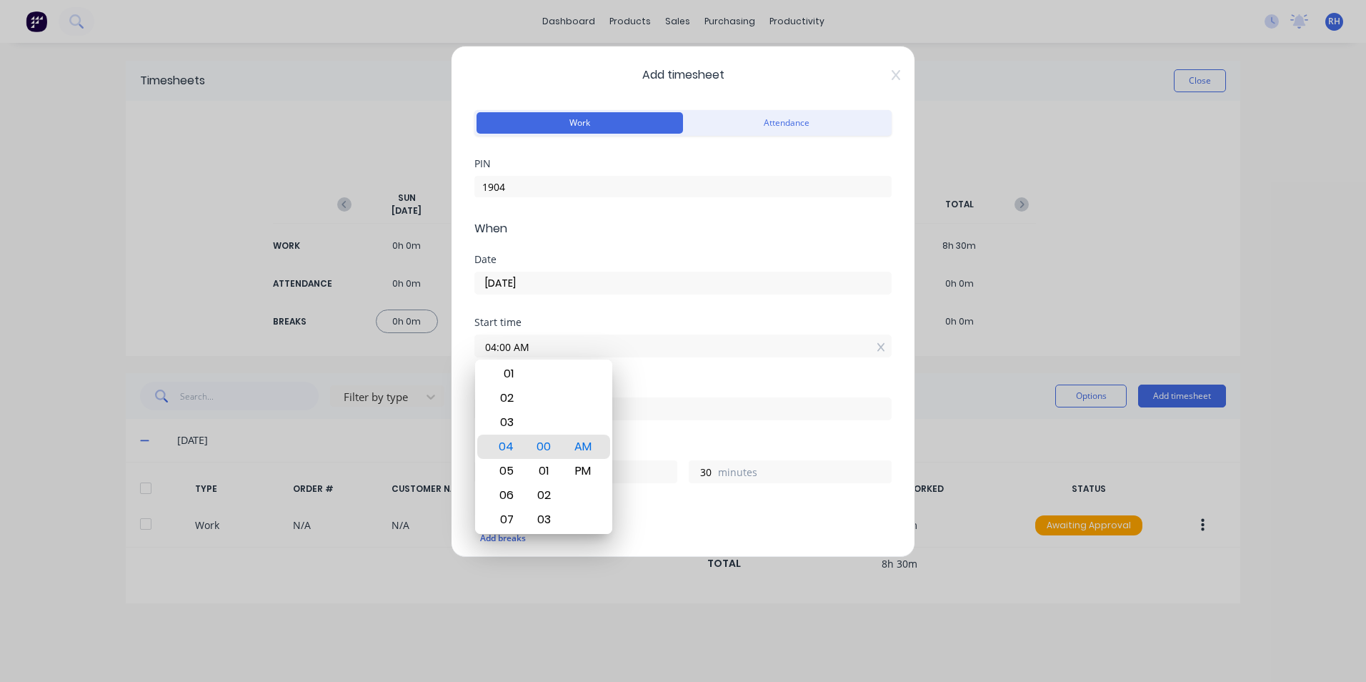
click at [662, 527] on div "Add breaks" at bounding box center [682, 538] width 417 height 30
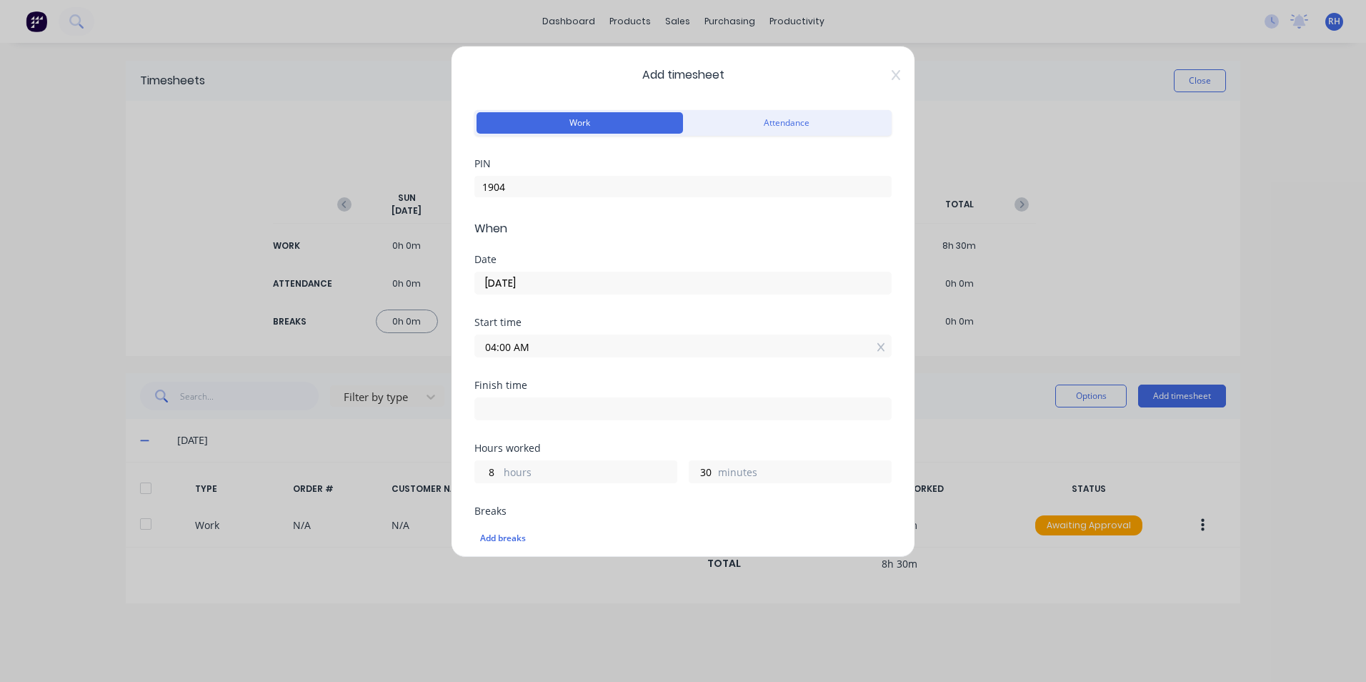
click at [554, 415] on input at bounding box center [683, 408] width 416 height 21
type input "12:25 PM"
type input "25"
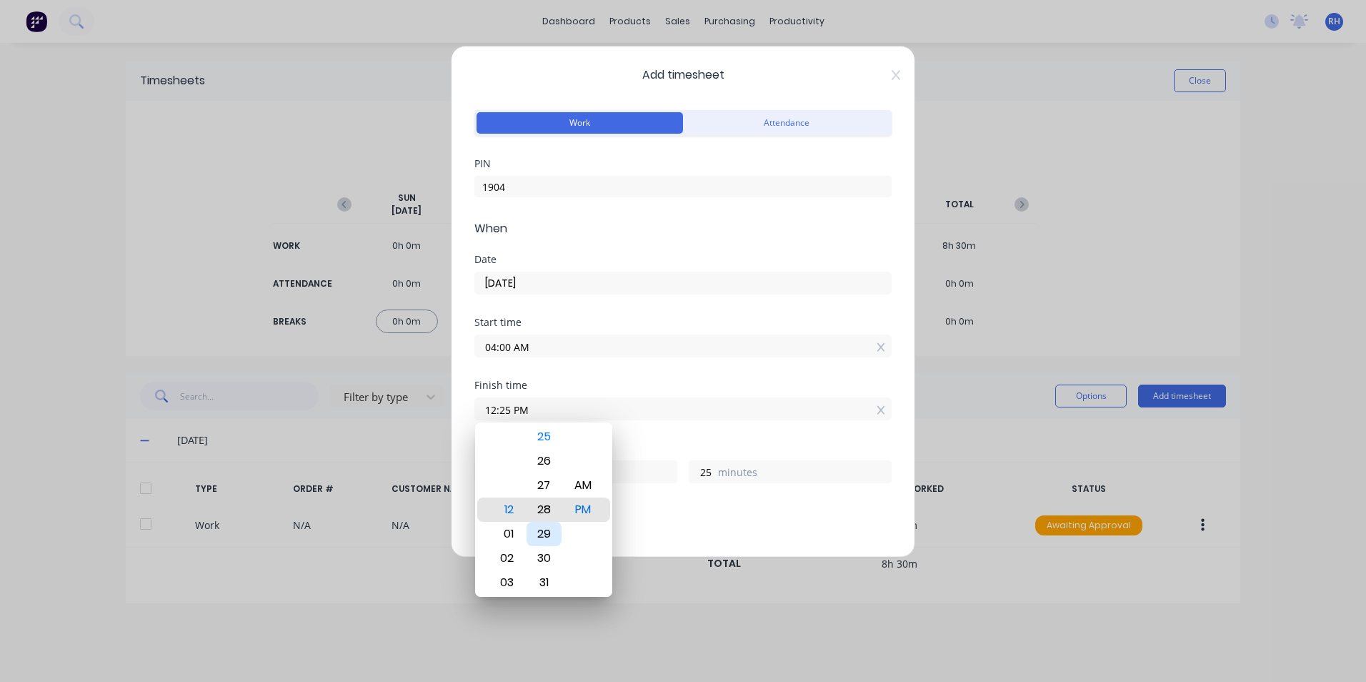
type input "12:28 PM"
type input "28"
type input "12:29 PM"
type input "29"
type input "12:31 PM"
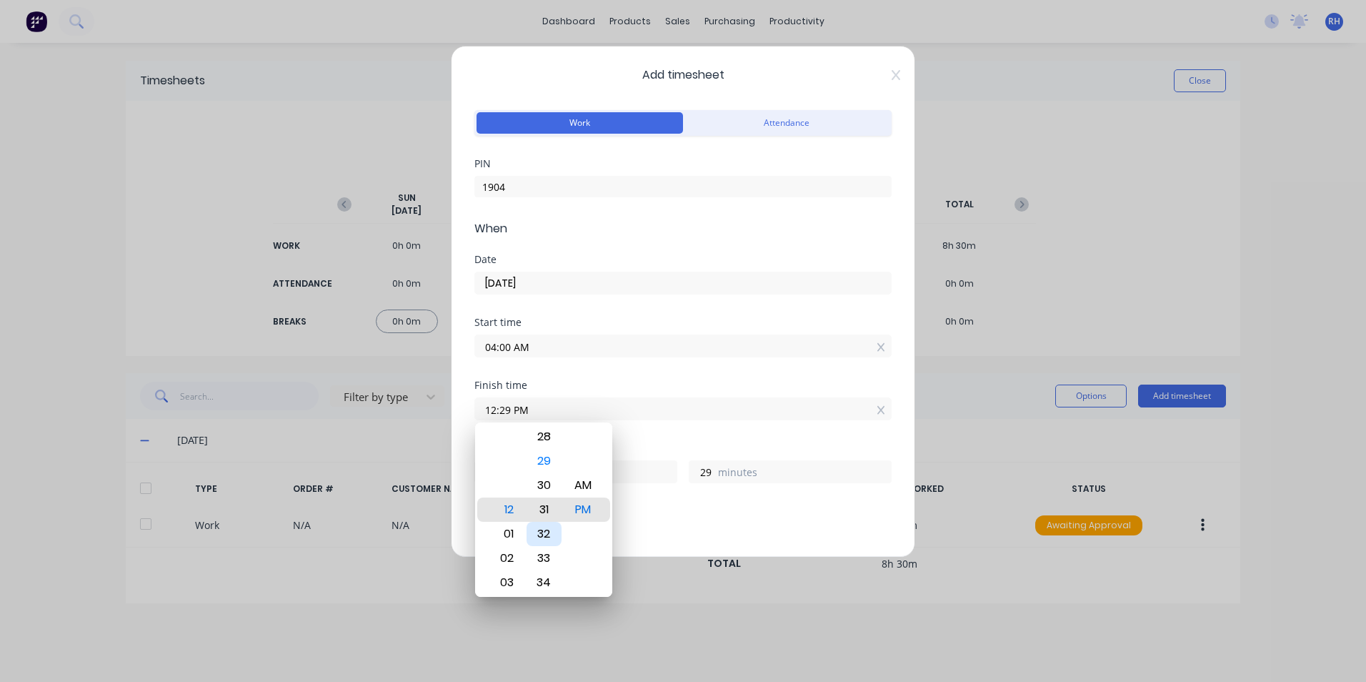
type input "31"
type input "12:30 PM"
type input "30"
click at [844, 522] on div "Add breaks" at bounding box center [682, 536] width 417 height 34
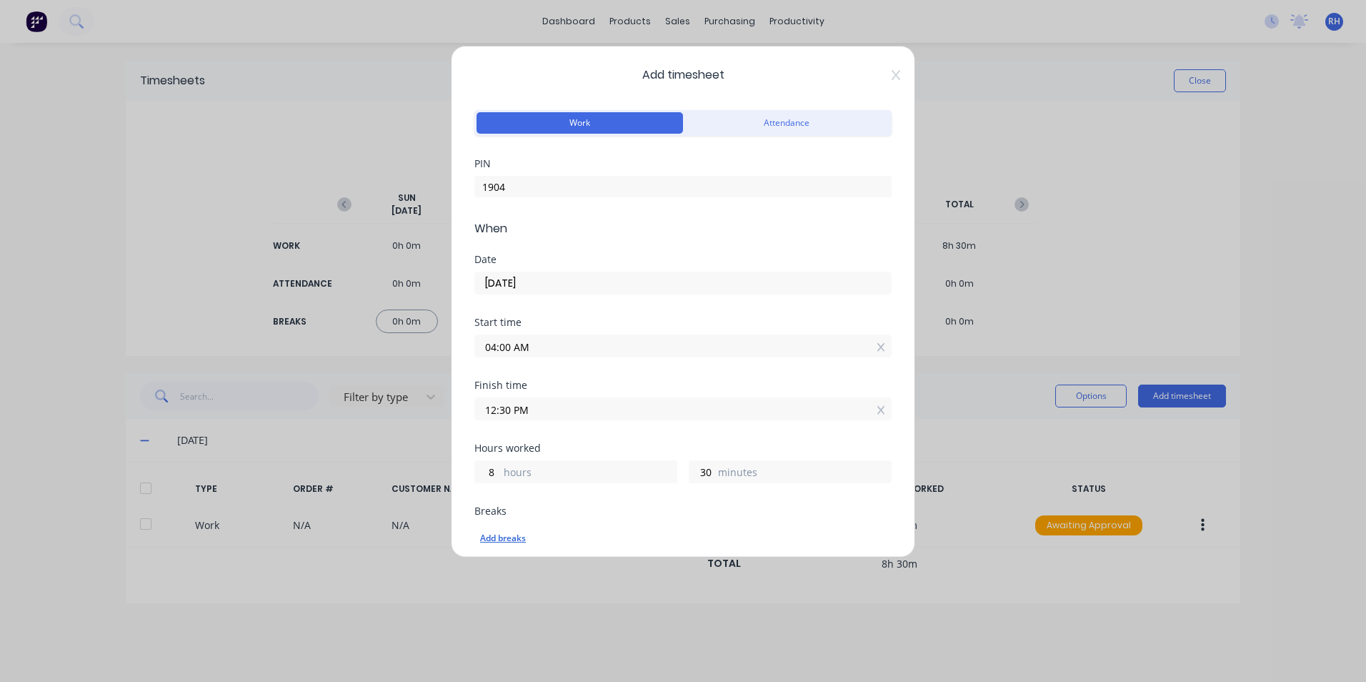
click at [513, 537] on div "Add breaks" at bounding box center [683, 538] width 406 height 19
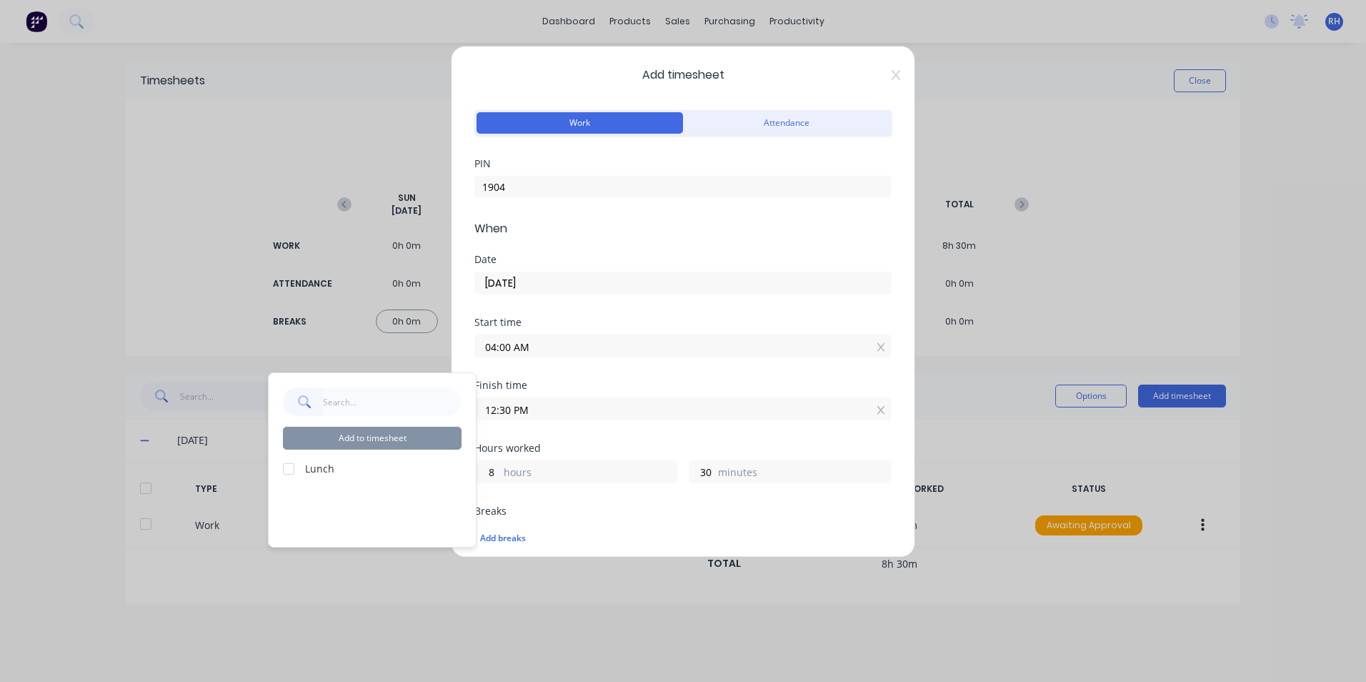
drag, startPoint x: 289, startPoint y: 472, endPoint x: 308, endPoint y: 471, distance: 19.3
click at [289, 472] on div at bounding box center [288, 468] width 29 height 29
click at [784, 510] on div "Breaks" at bounding box center [682, 511] width 417 height 10
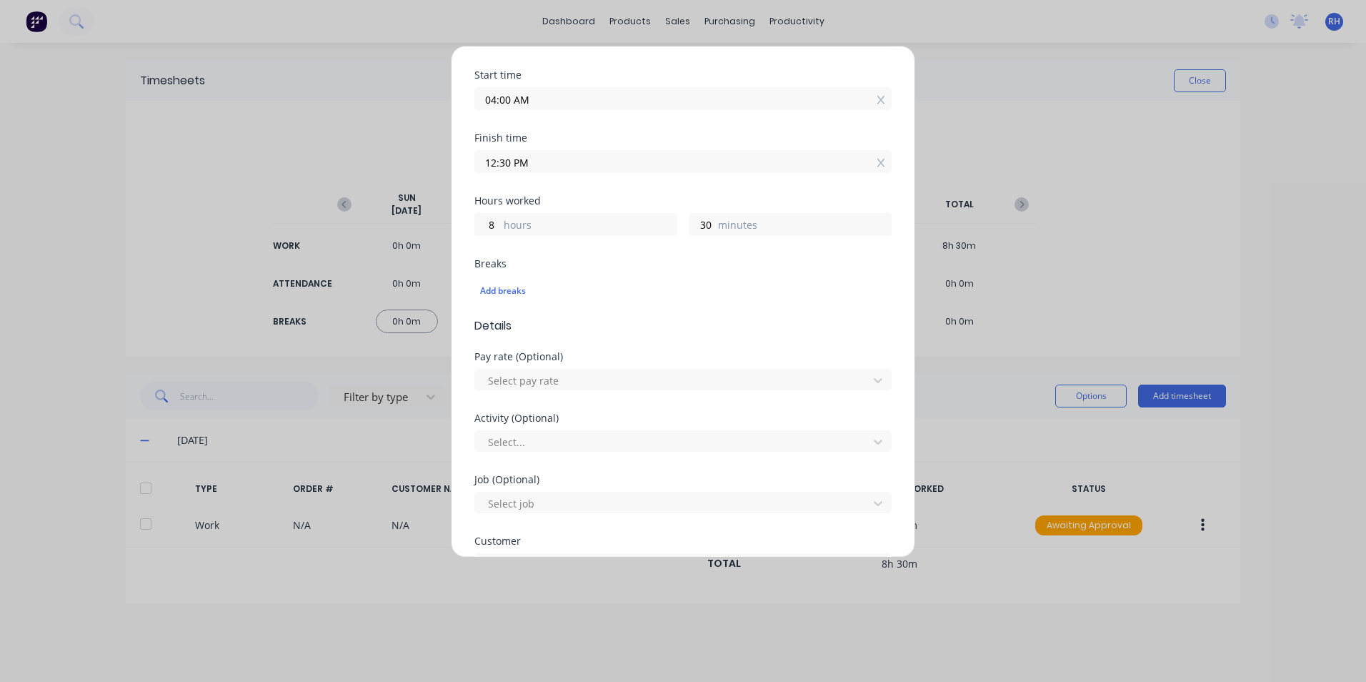
scroll to position [286, 0]
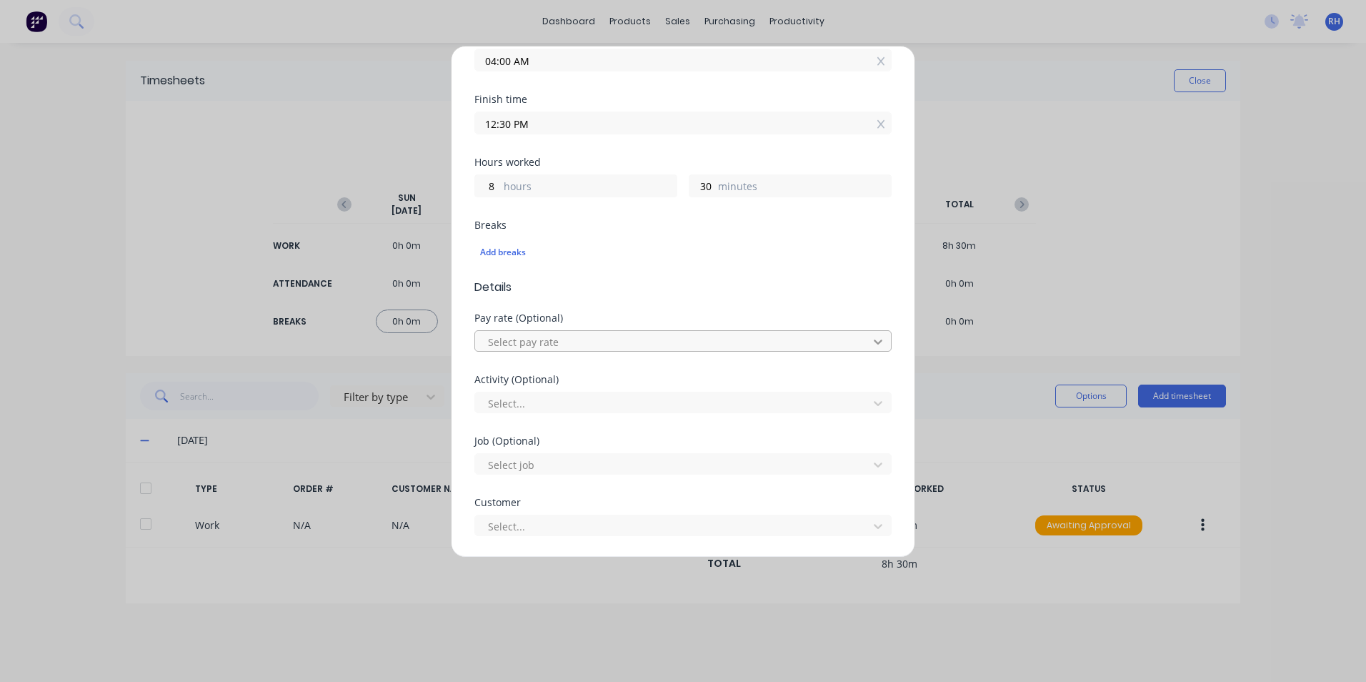
click at [871, 348] on icon at bounding box center [878, 341] width 14 height 14
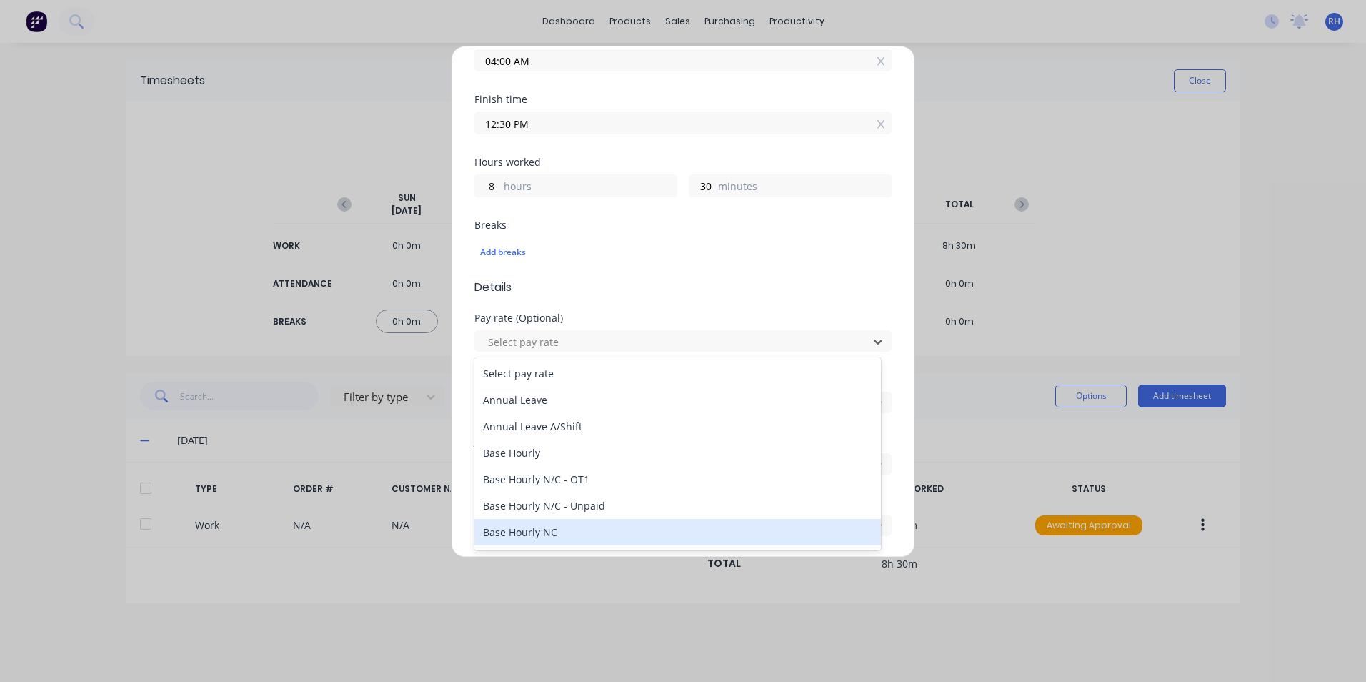
click at [567, 530] on div "Base Hourly NC" at bounding box center [677, 532] width 407 height 26
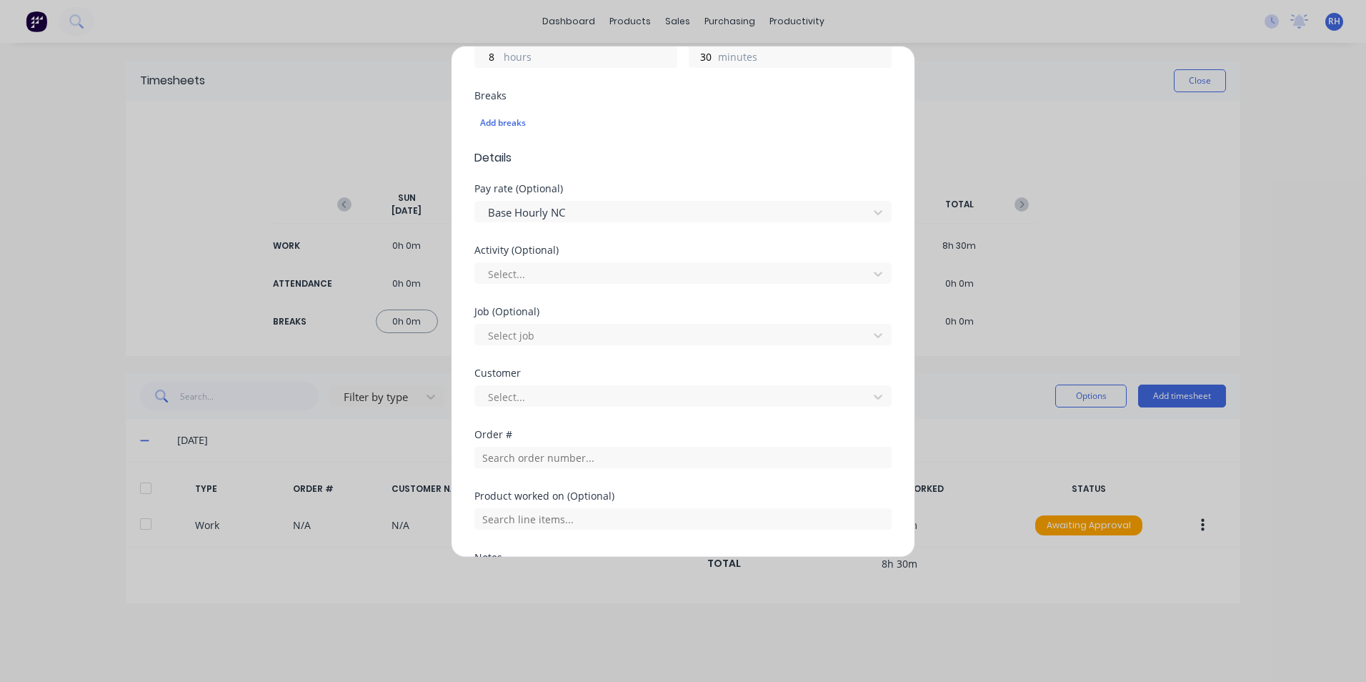
scroll to position [429, 0]
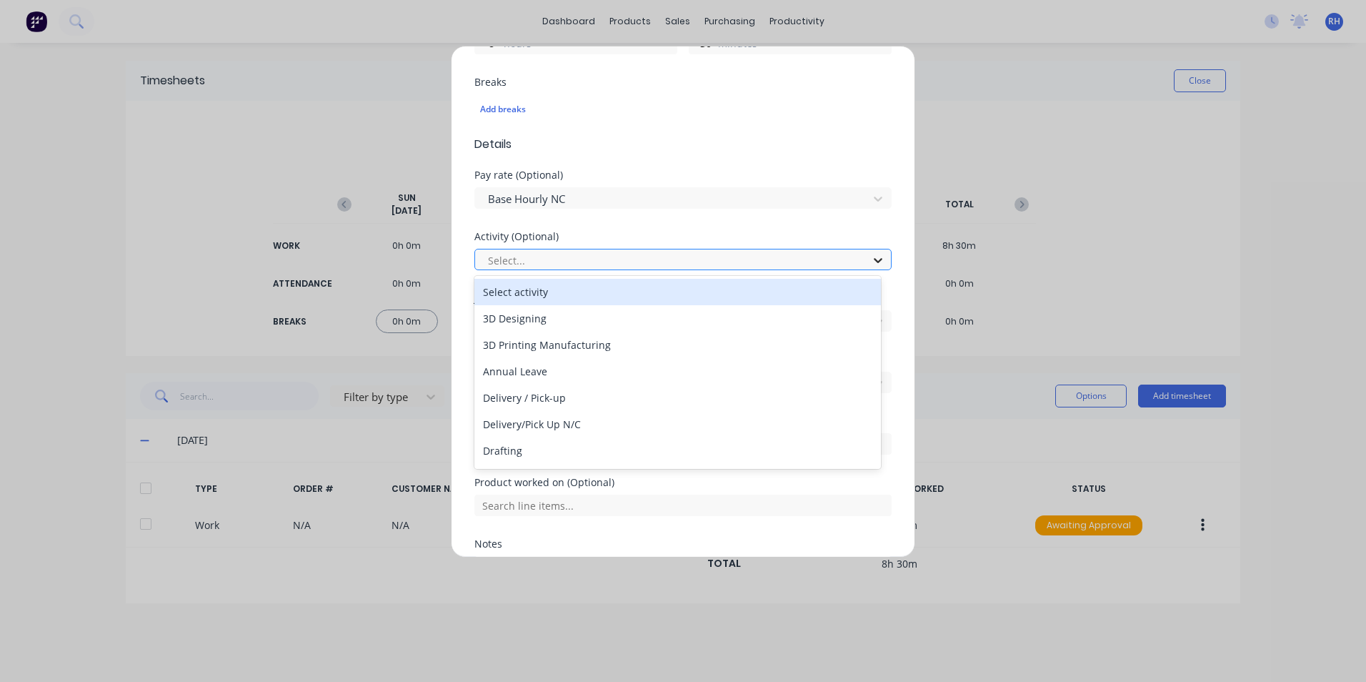
click at [871, 262] on icon at bounding box center [878, 260] width 14 height 14
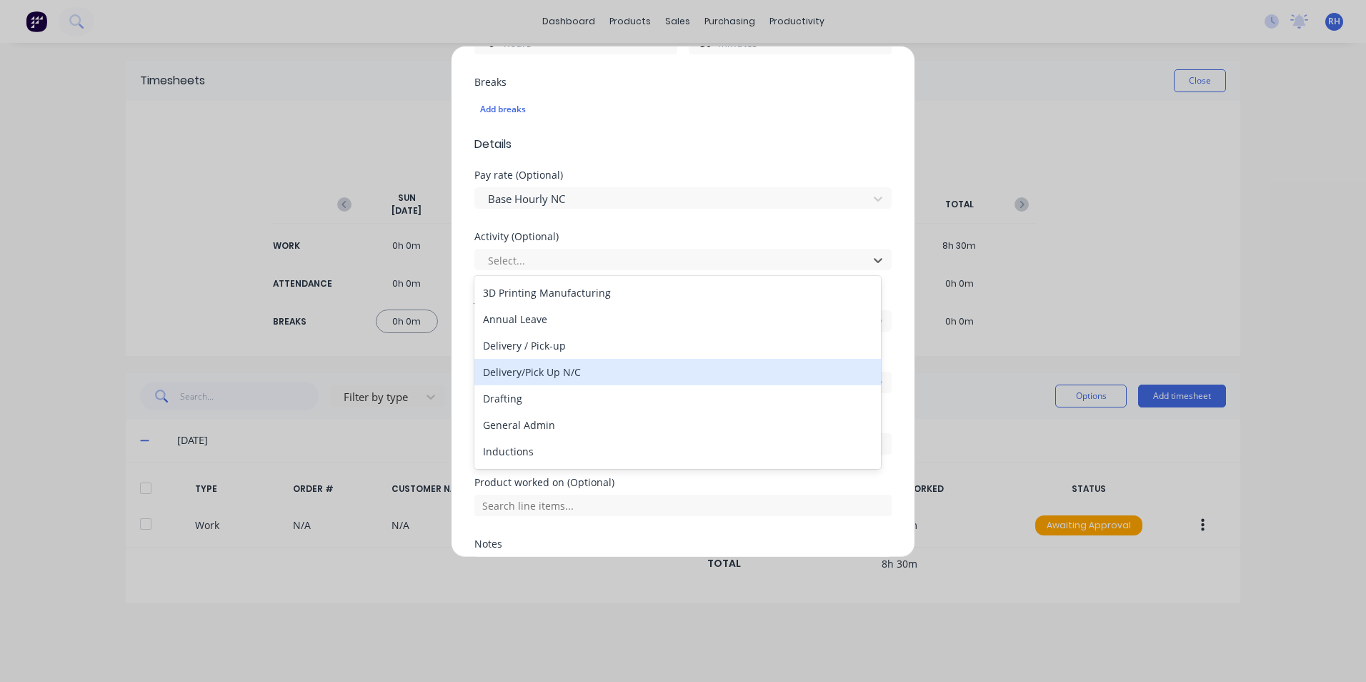
scroll to position [143, 0]
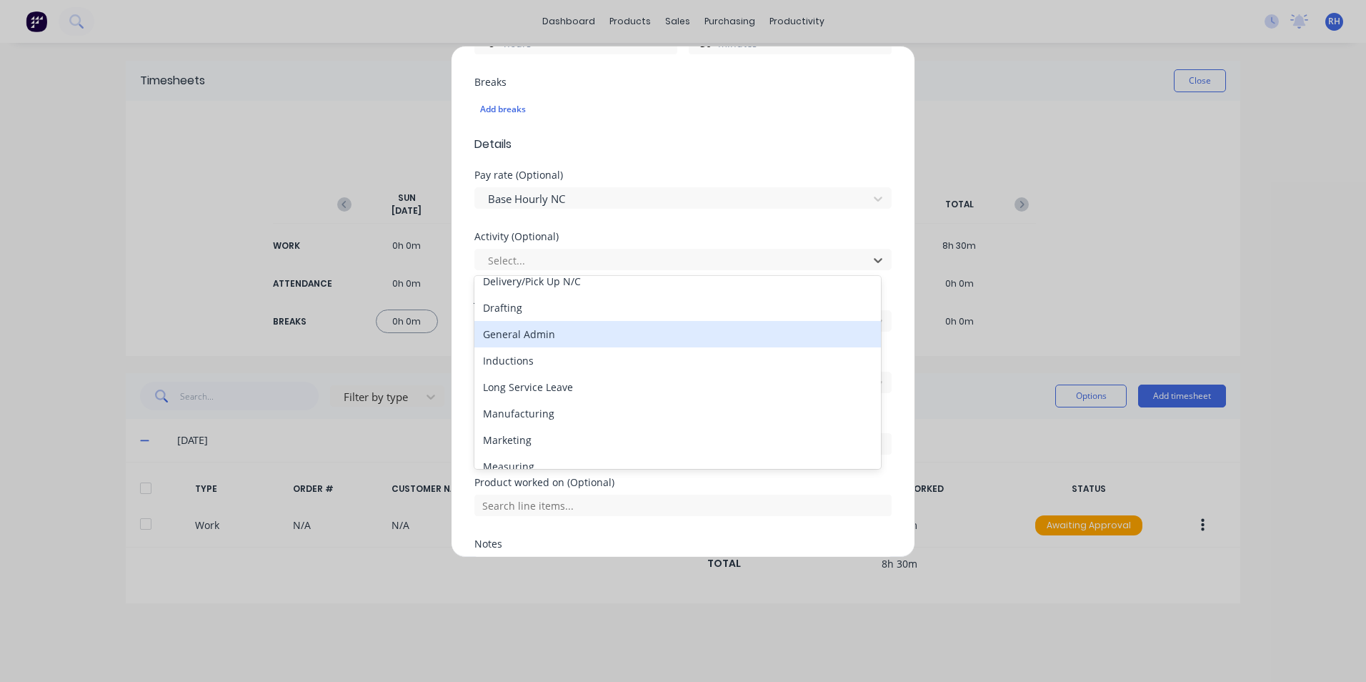
click at [561, 339] on div "General Admin" at bounding box center [677, 334] width 407 height 26
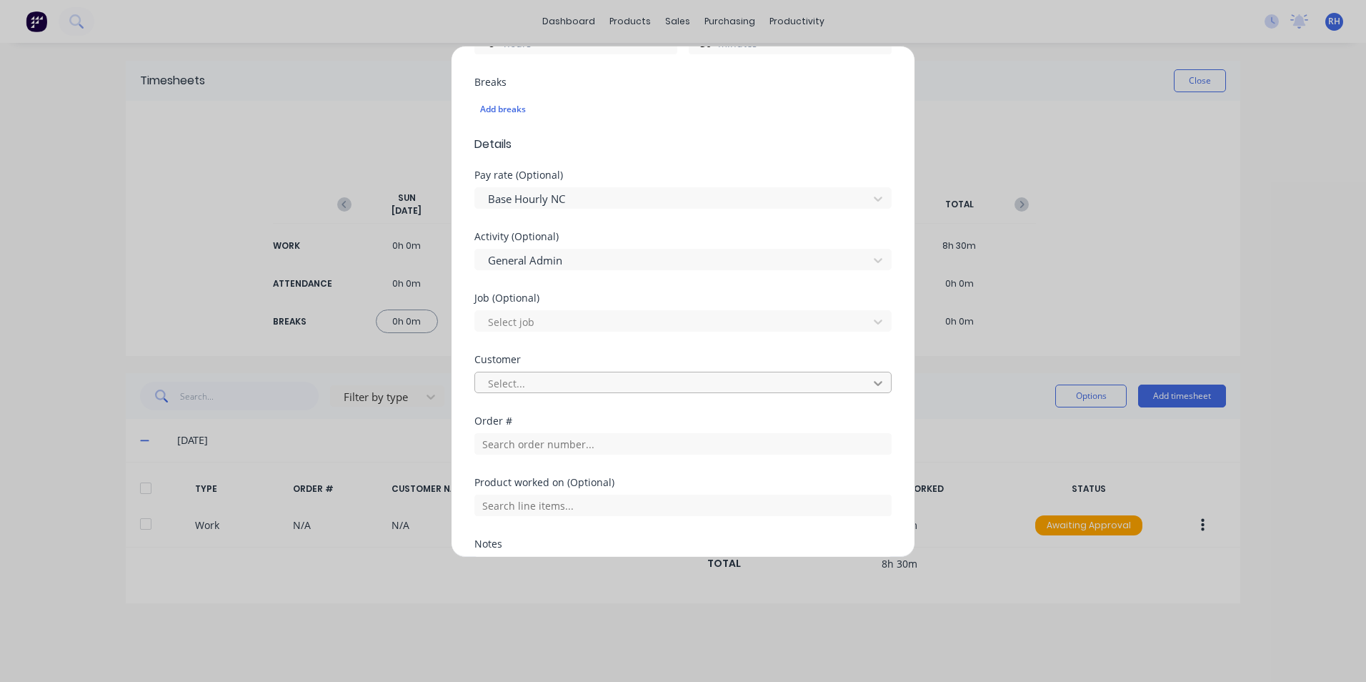
click at [865, 382] on div at bounding box center [878, 383] width 26 height 23
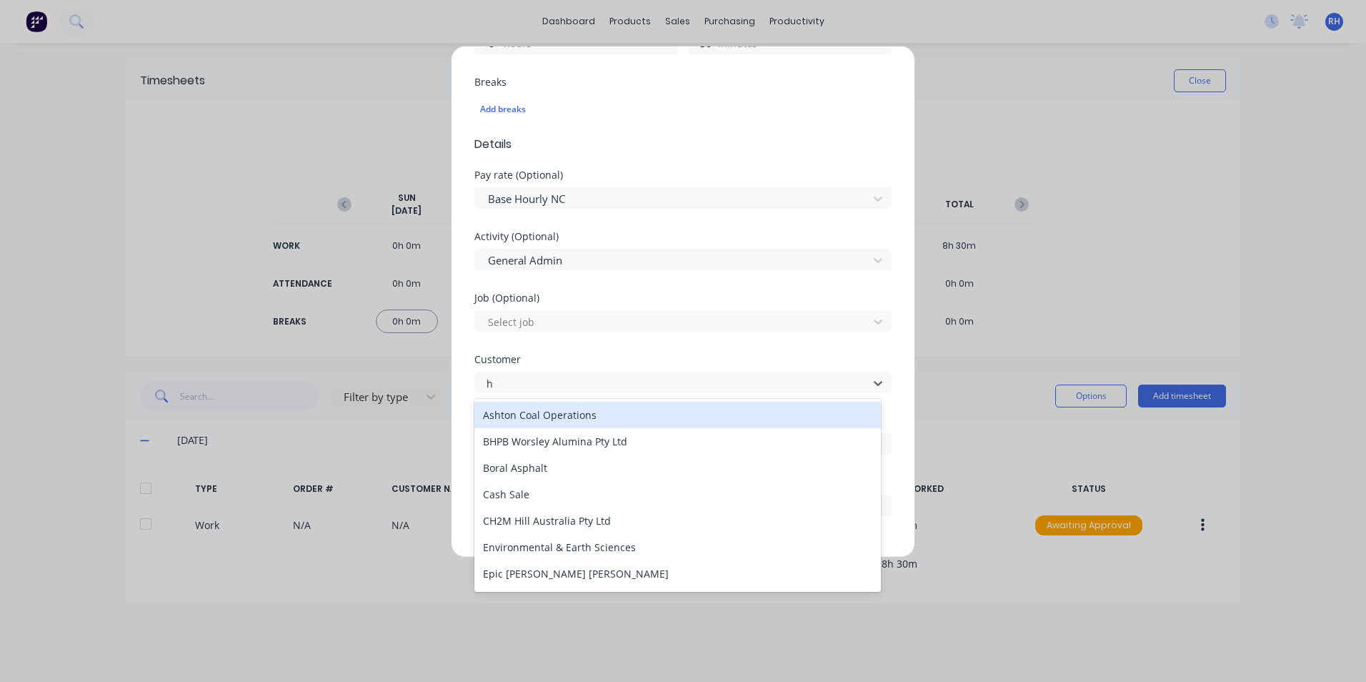
type input "hu"
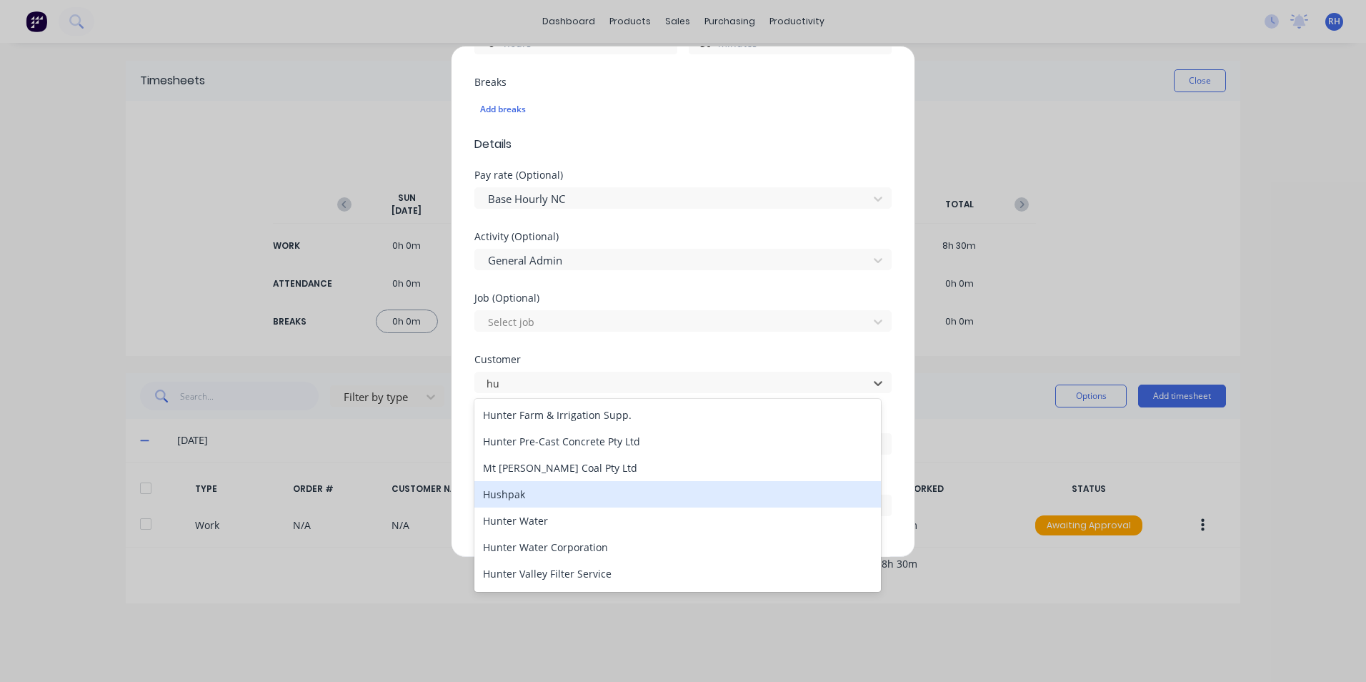
click at [553, 502] on div "Hushpak" at bounding box center [677, 494] width 407 height 26
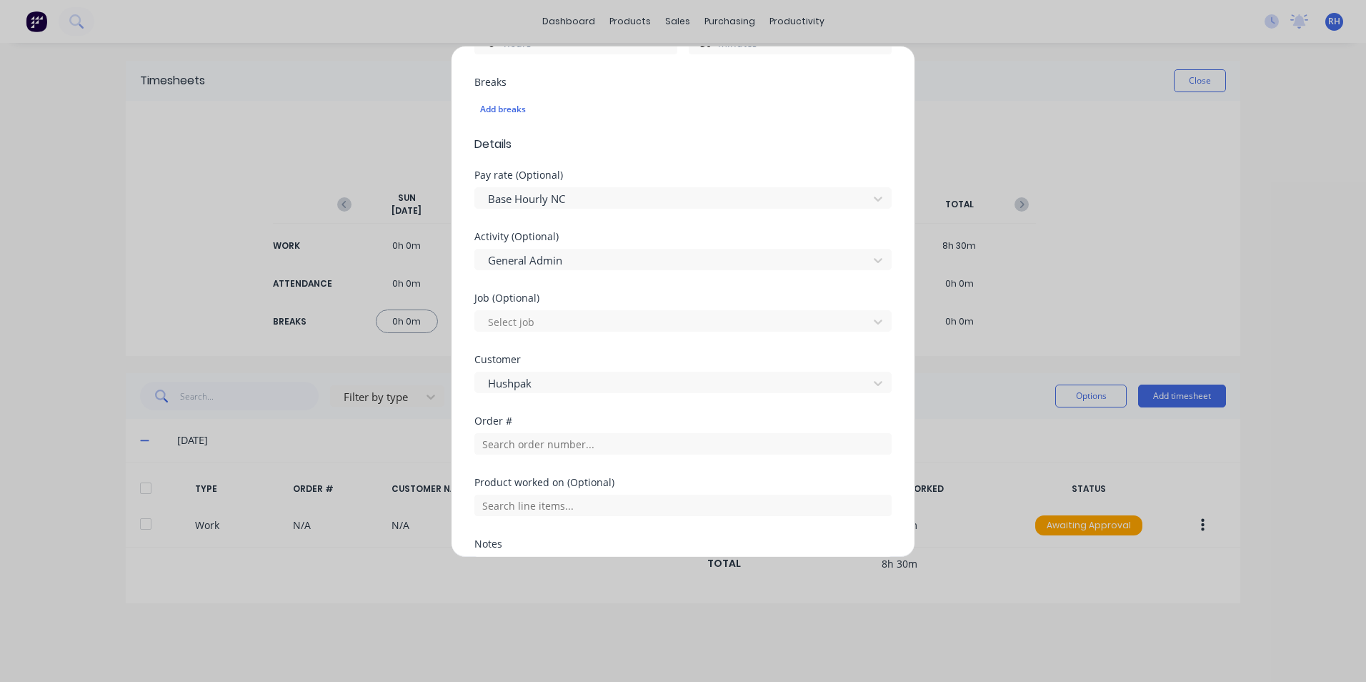
scroll to position [569, 0]
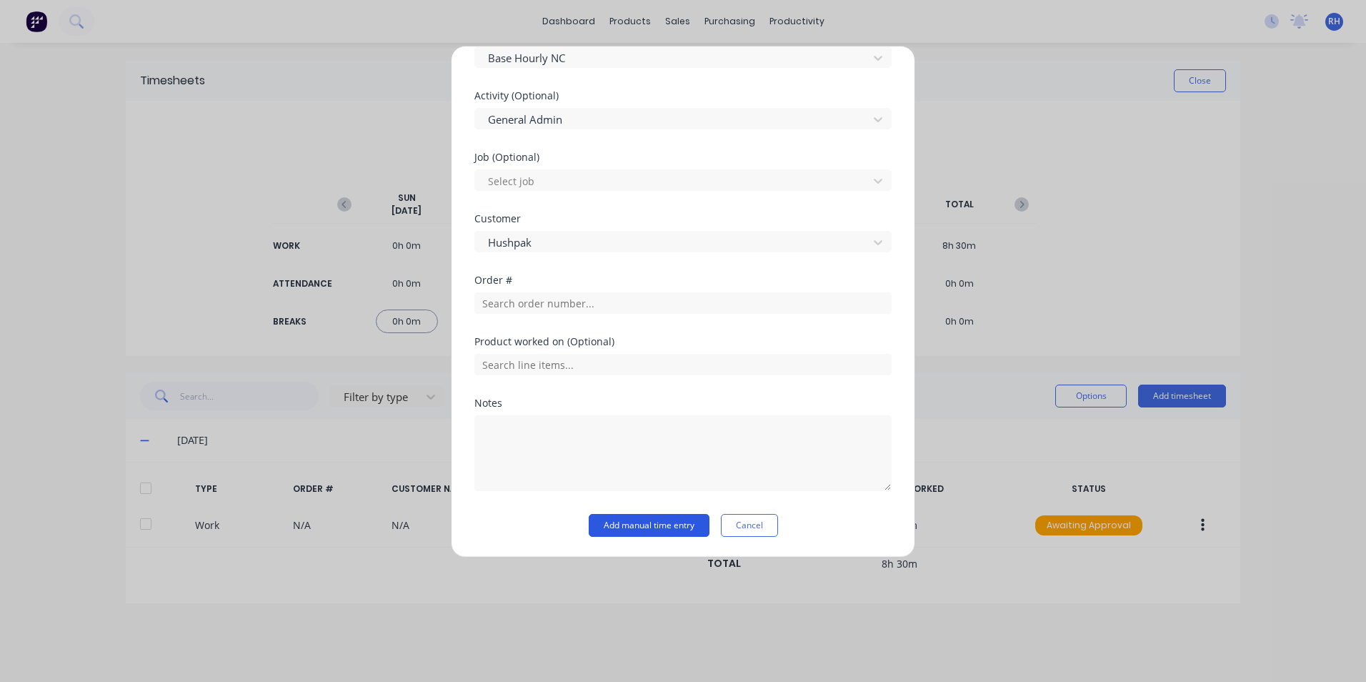
click at [682, 523] on button "Add manual time entry" at bounding box center [649, 525] width 121 height 23
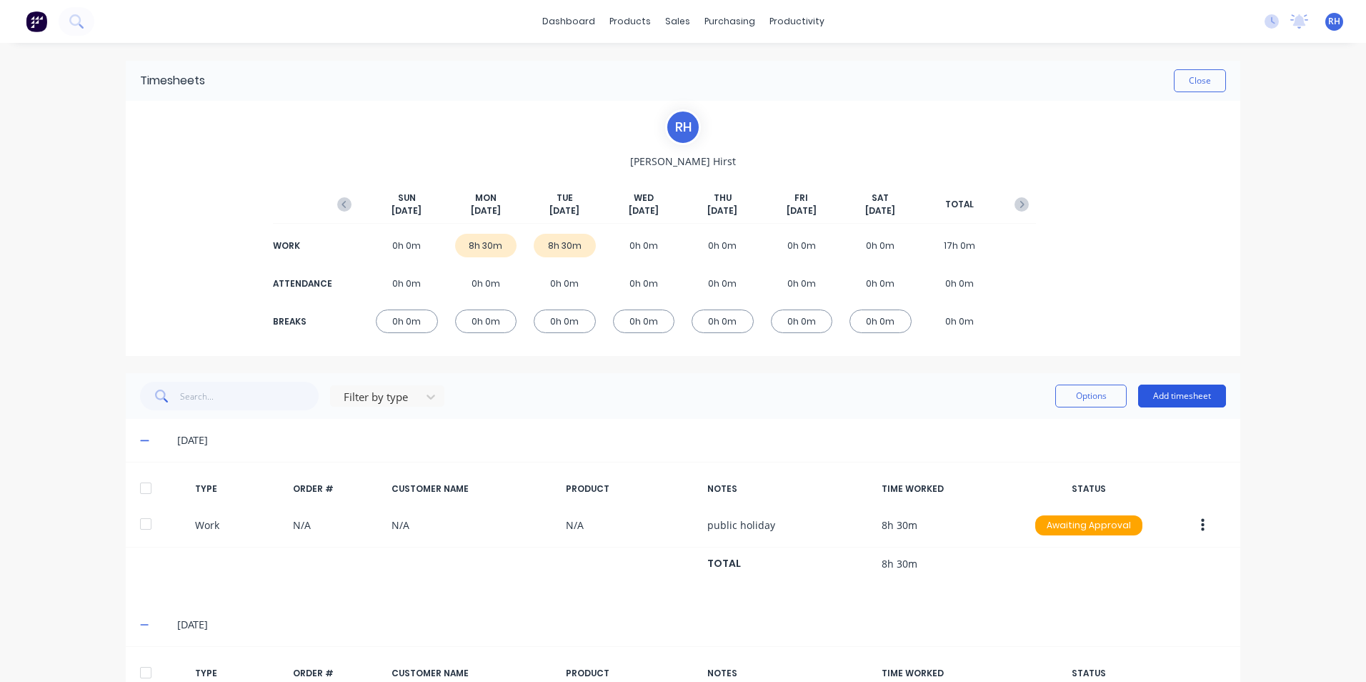
click at [1200, 392] on button "Add timesheet" at bounding box center [1182, 395] width 88 height 23
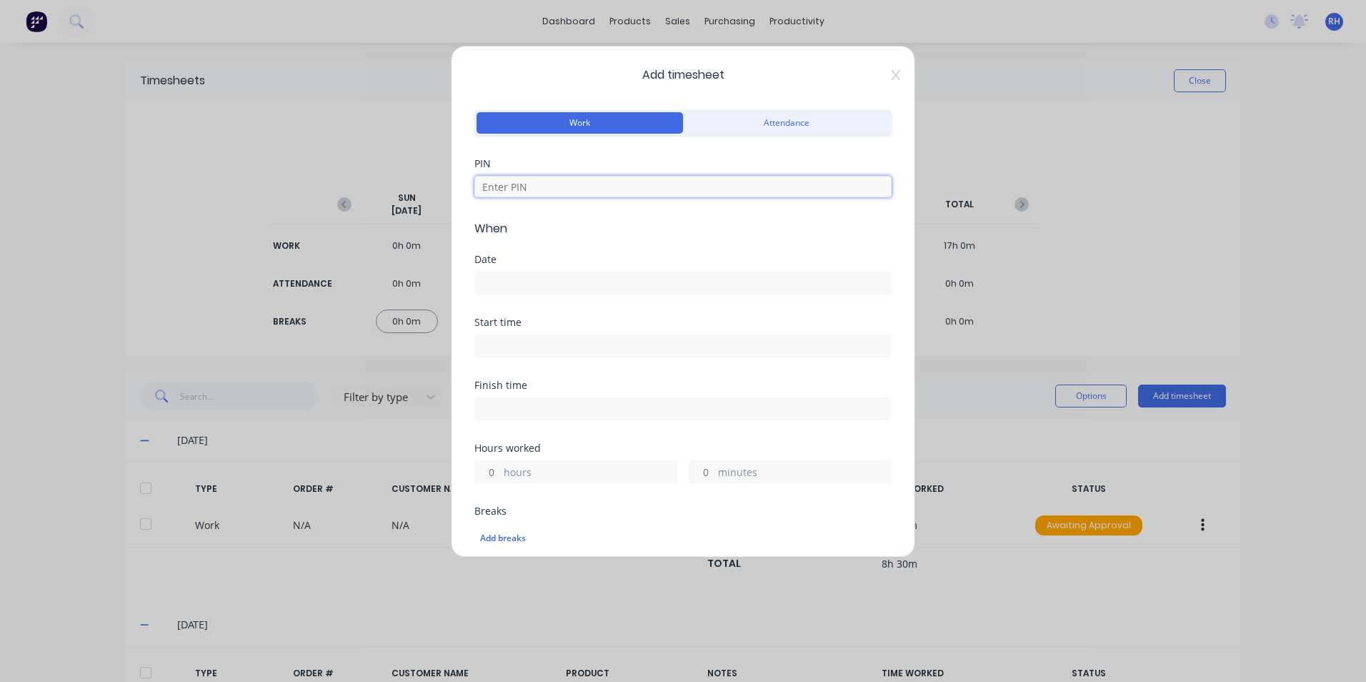
click at [569, 189] on input at bounding box center [682, 186] width 417 height 21
type input "1904"
type input "8"
type input "30"
drag, startPoint x: 527, startPoint y: 283, endPoint x: 549, endPoint y: 296, distance: 26.6
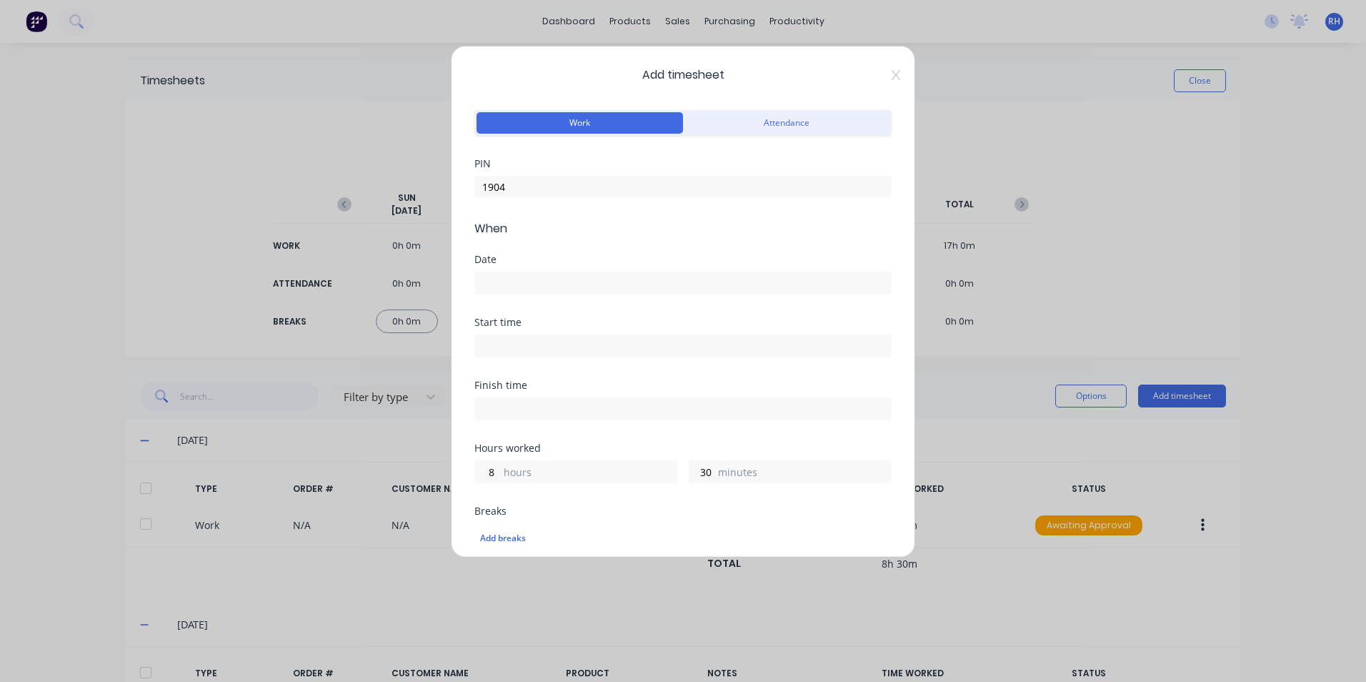
click at [527, 282] on input at bounding box center [683, 282] width 416 height 21
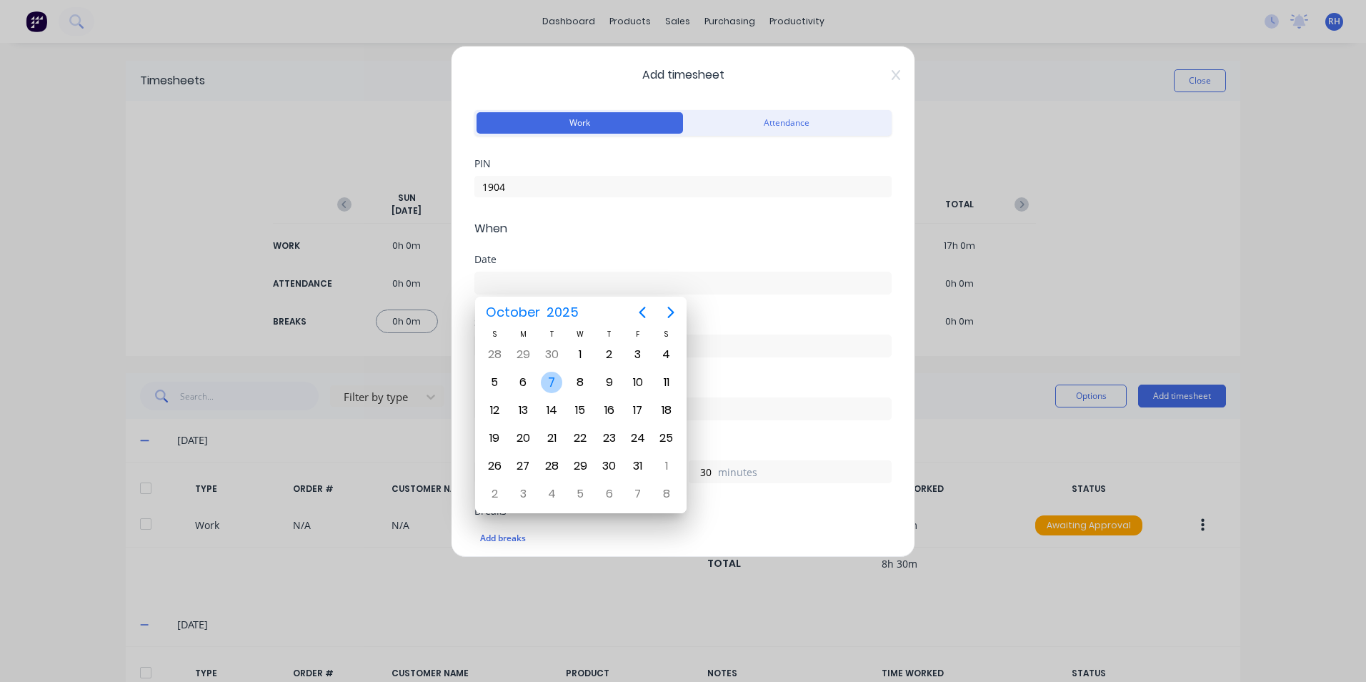
click at [552, 380] on div "7" at bounding box center [551, 382] width 21 height 21
type input "[DATE]"
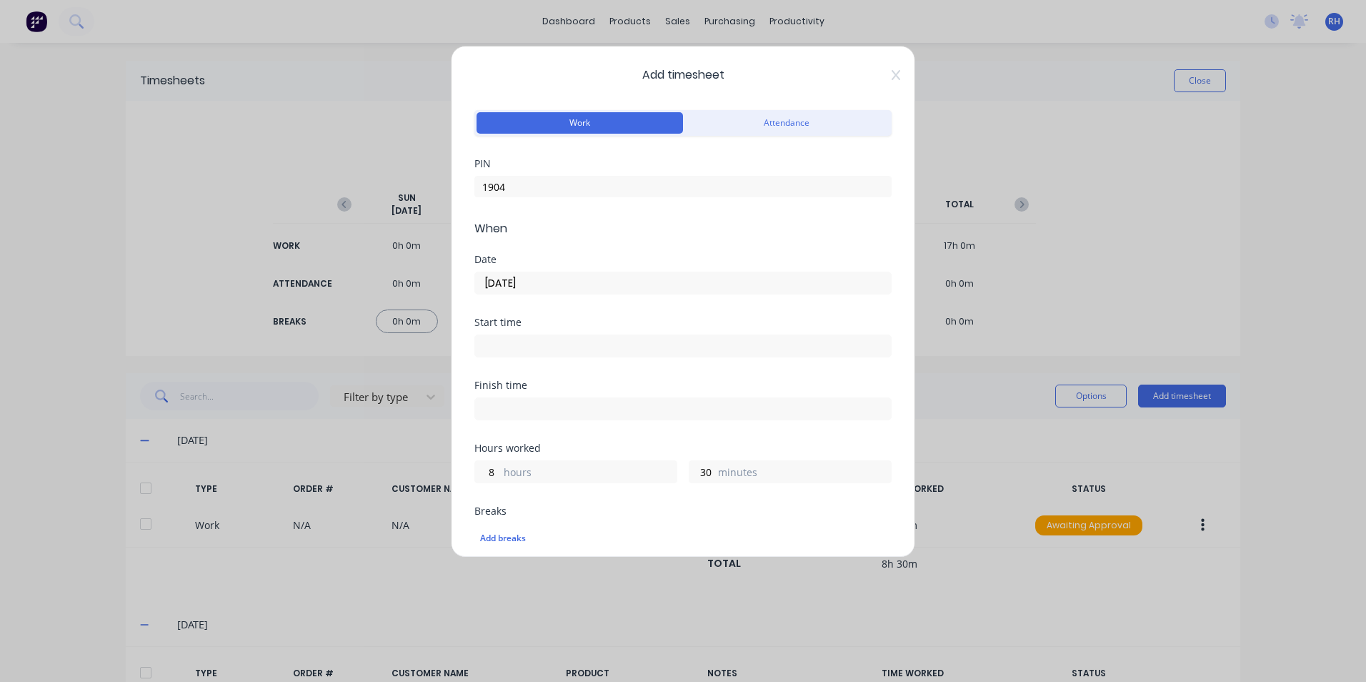
click at [533, 347] on input at bounding box center [683, 345] width 416 height 21
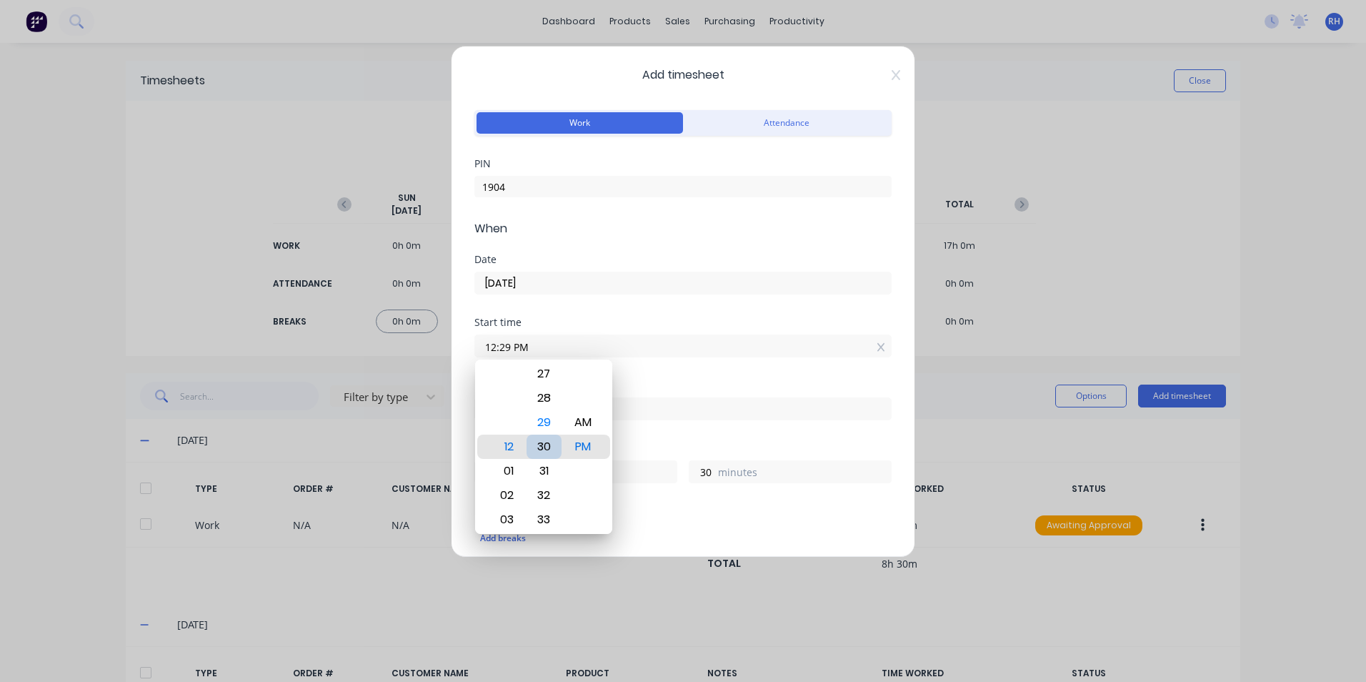
type input "12:30 PM"
click at [687, 538] on div "Add breaks" at bounding box center [683, 538] width 406 height 19
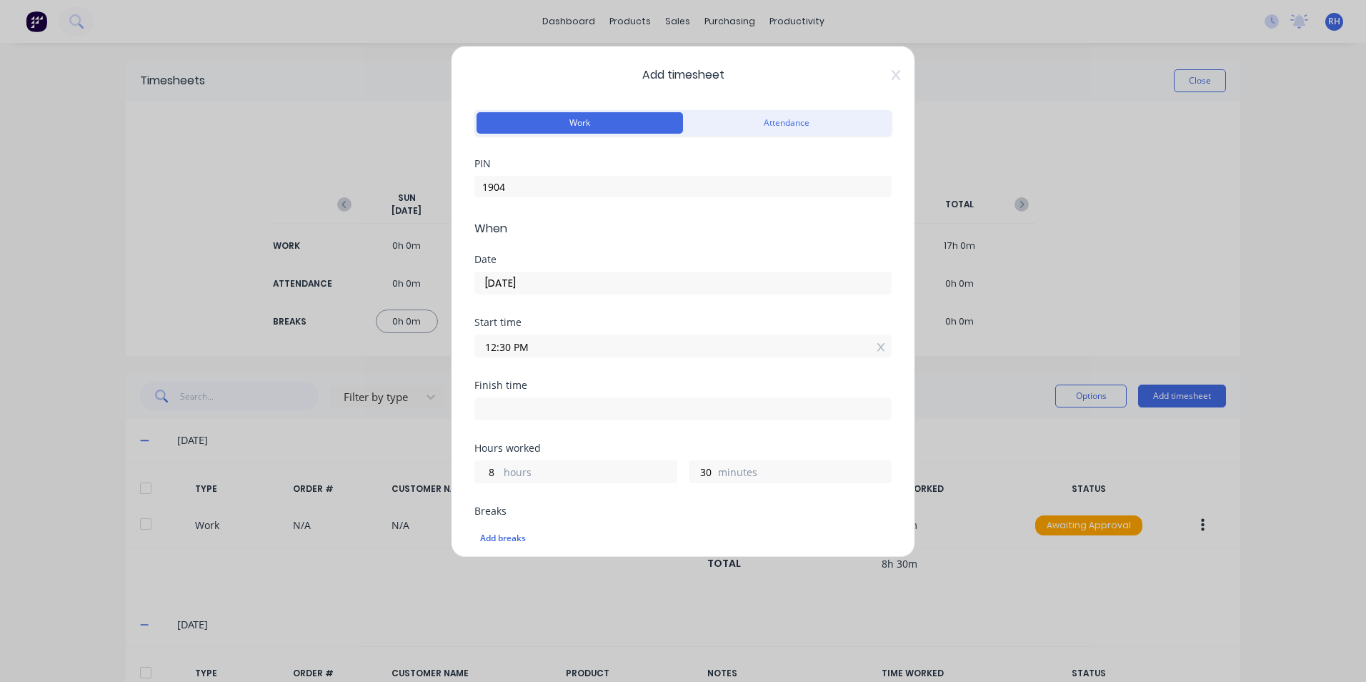
click at [524, 410] on input at bounding box center [683, 408] width 416 height 21
type input "12:27 PM"
type input "23"
type input "57"
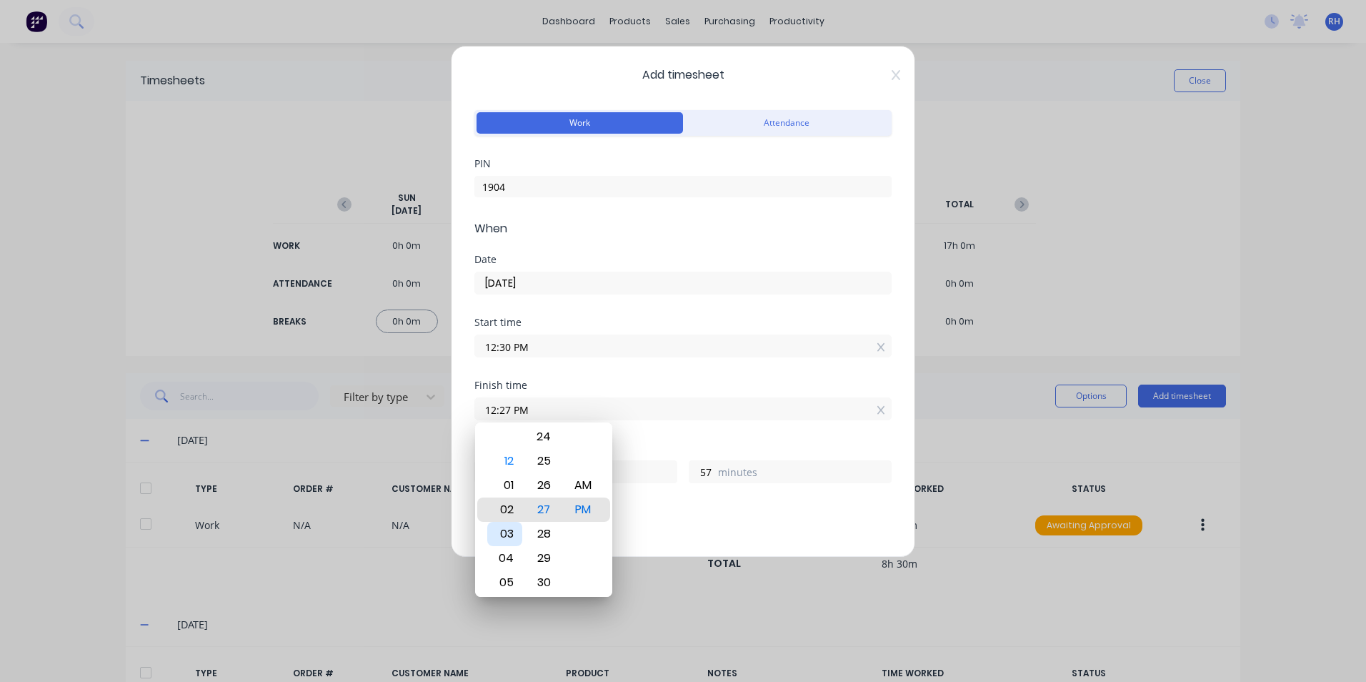
type input "02:27 PM"
type input "1"
type input "03:27 PM"
type input "2"
type input "03:21 PM"
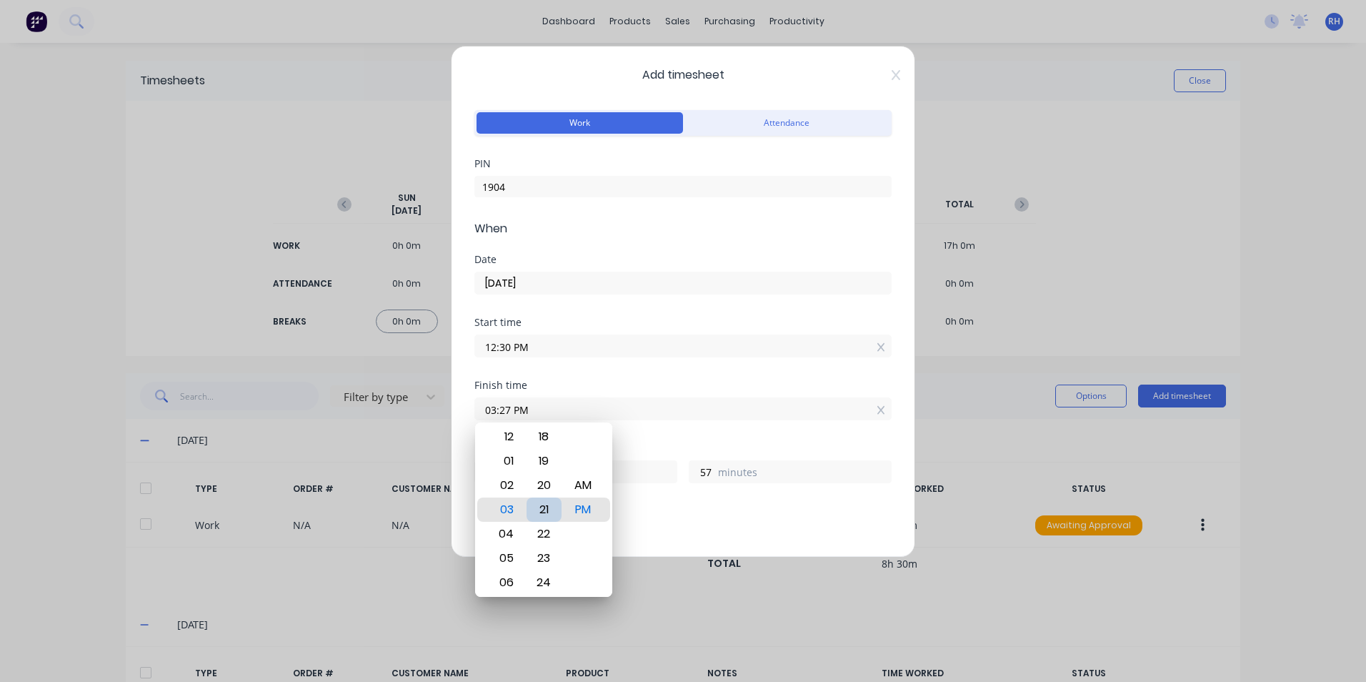
type input "51"
type input "03:14 PM"
type input "44"
type input "03:06 PM"
type input "36"
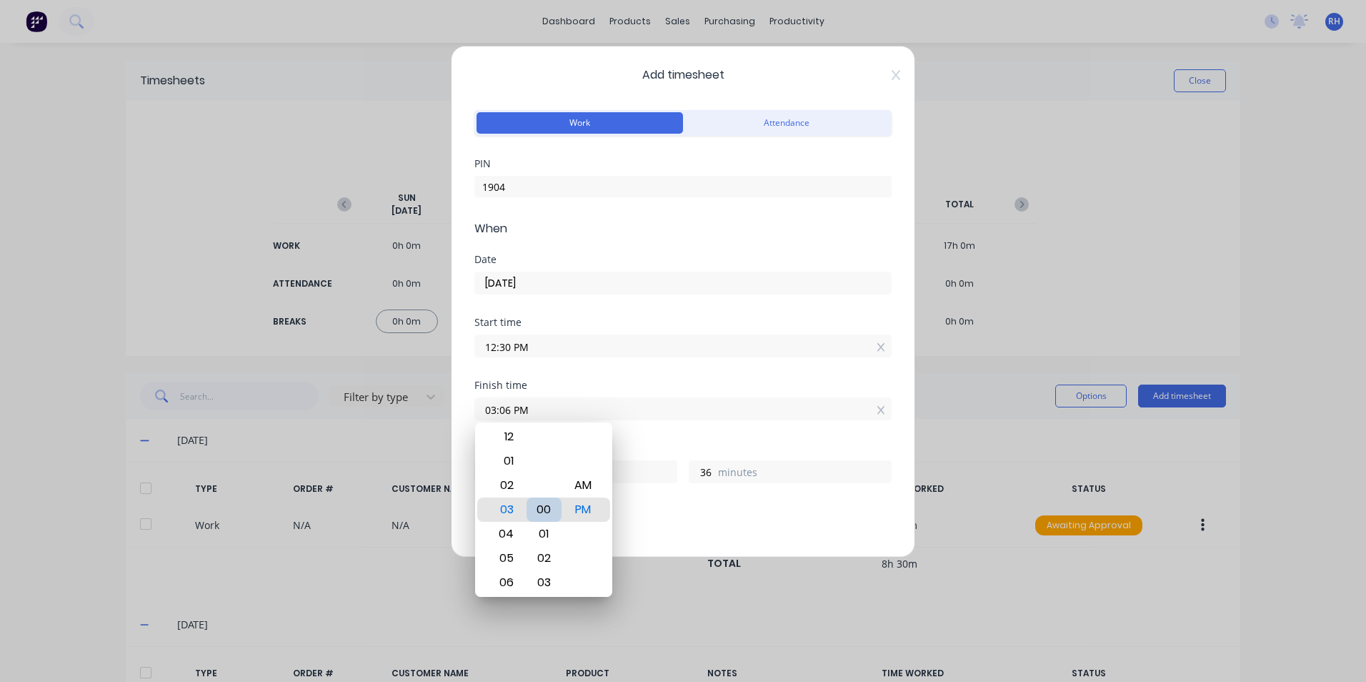
type input "03:00 PM"
type input "30"
click at [738, 536] on div "Add breaks" at bounding box center [683, 538] width 406 height 19
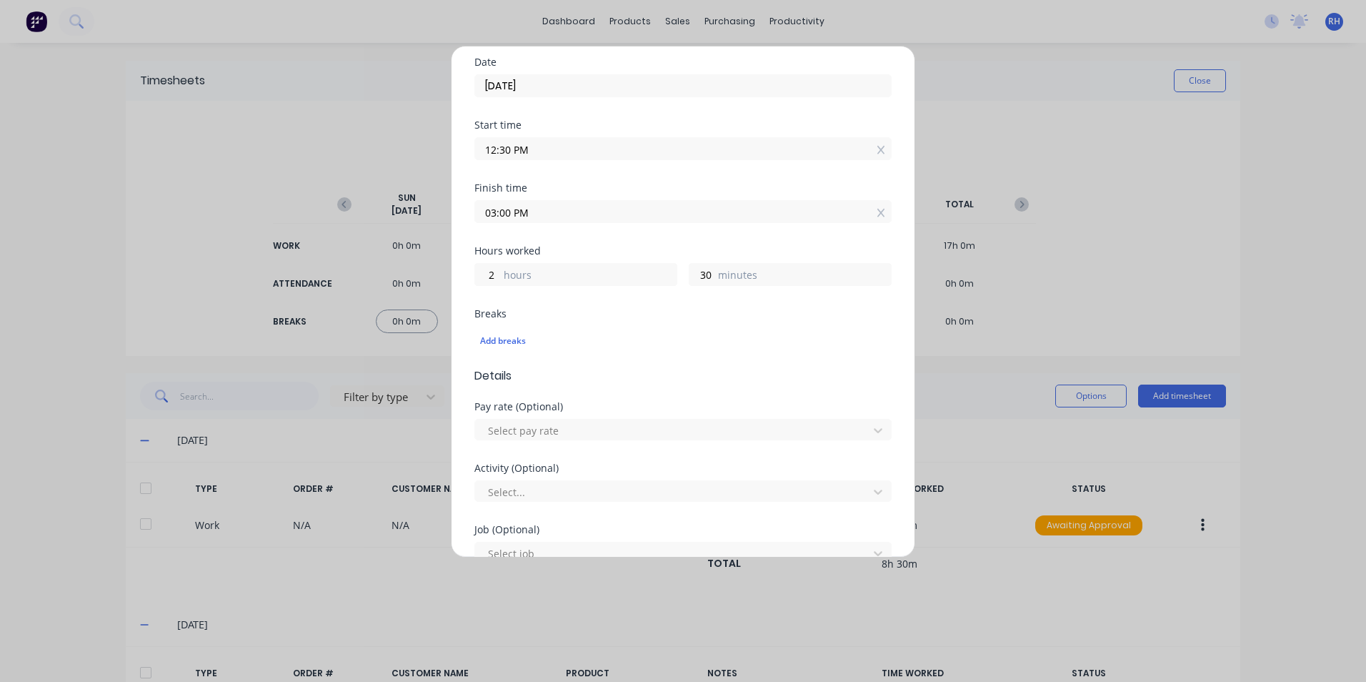
scroll to position [286, 0]
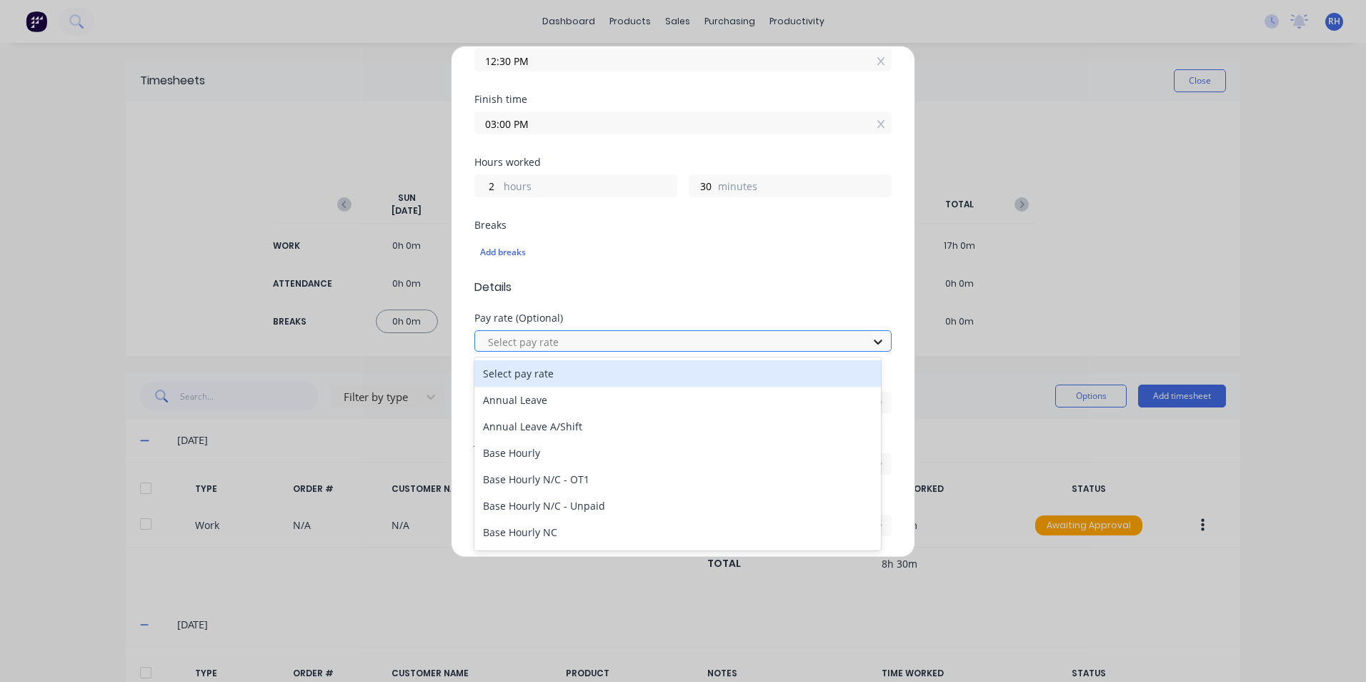
click at [871, 339] on icon at bounding box center [878, 341] width 14 height 14
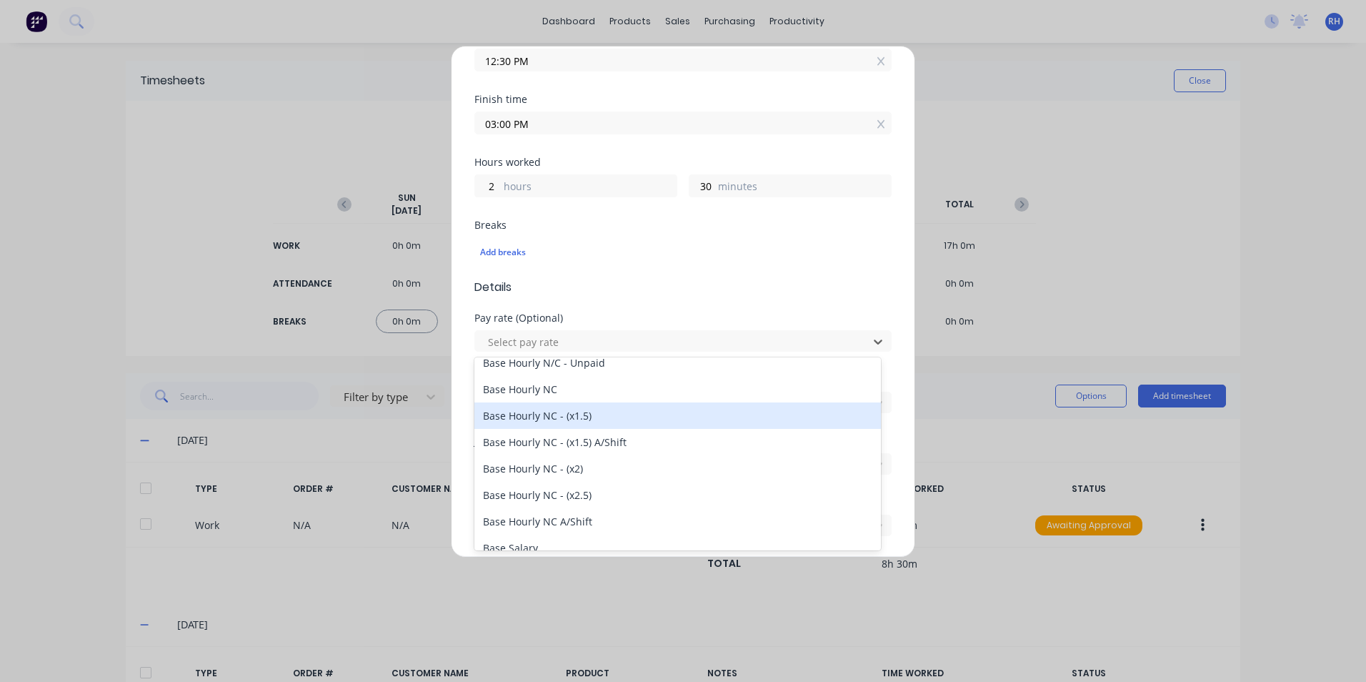
click at [587, 417] on div "Base Hourly NC - (x1.5)" at bounding box center [677, 415] width 407 height 26
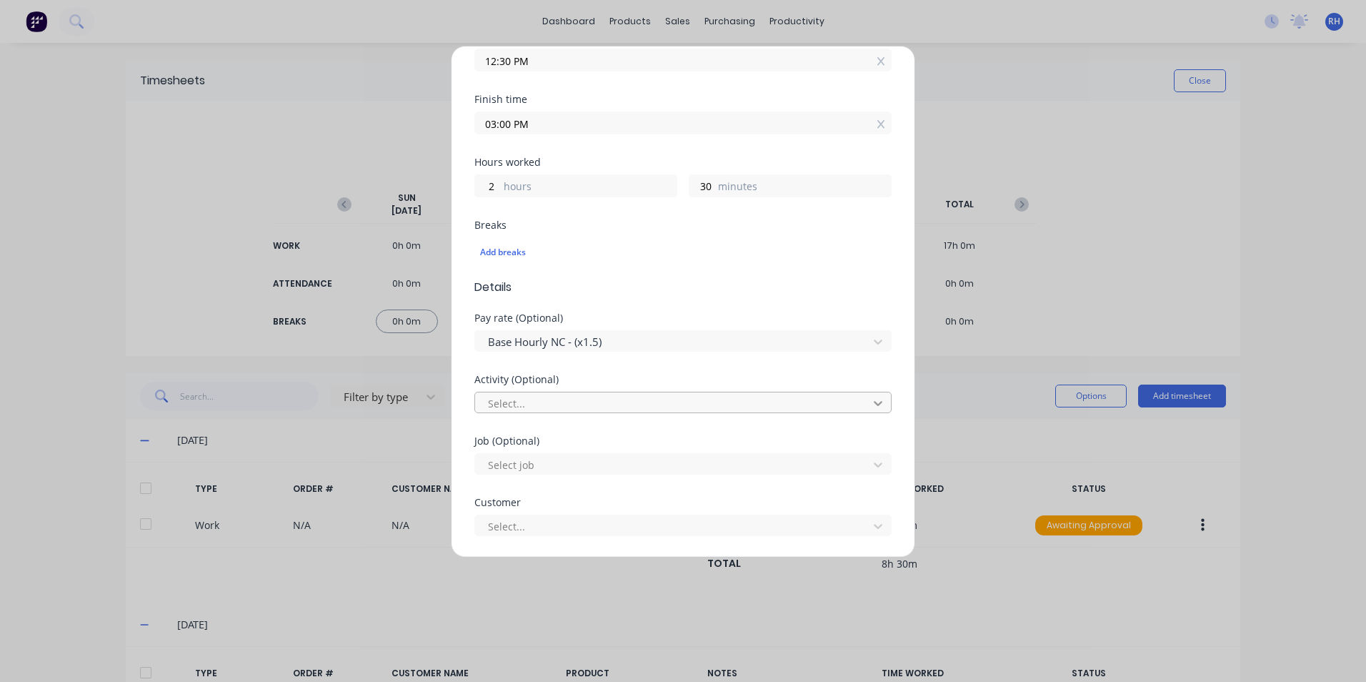
click at [871, 407] on icon at bounding box center [878, 403] width 14 height 14
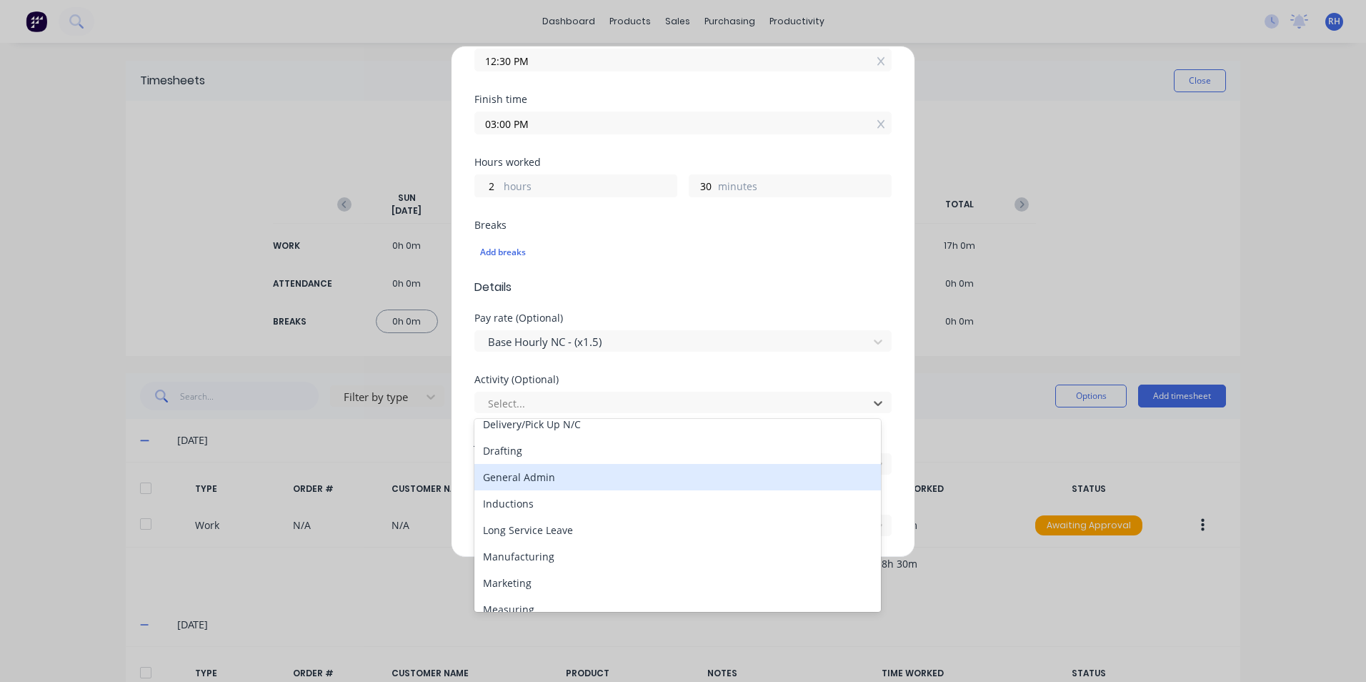
click at [567, 473] on div "General Admin" at bounding box center [677, 477] width 407 height 26
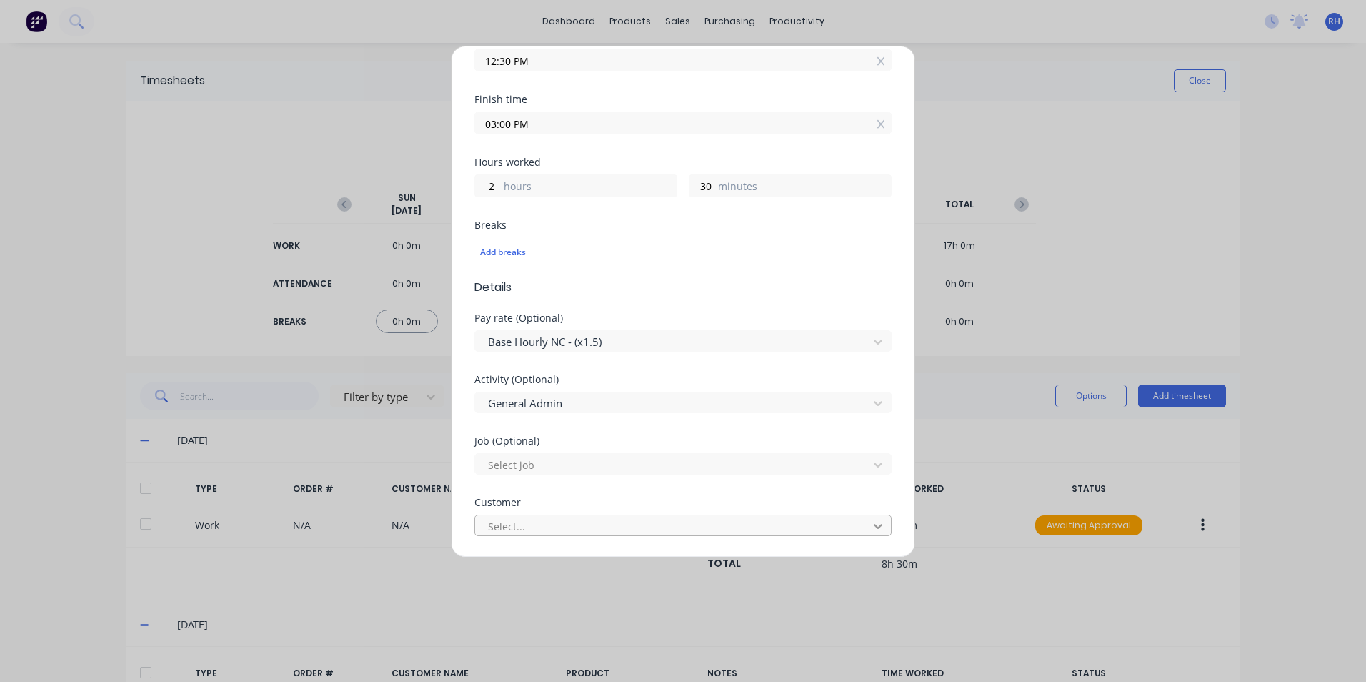
click at [871, 522] on icon at bounding box center [878, 526] width 14 height 14
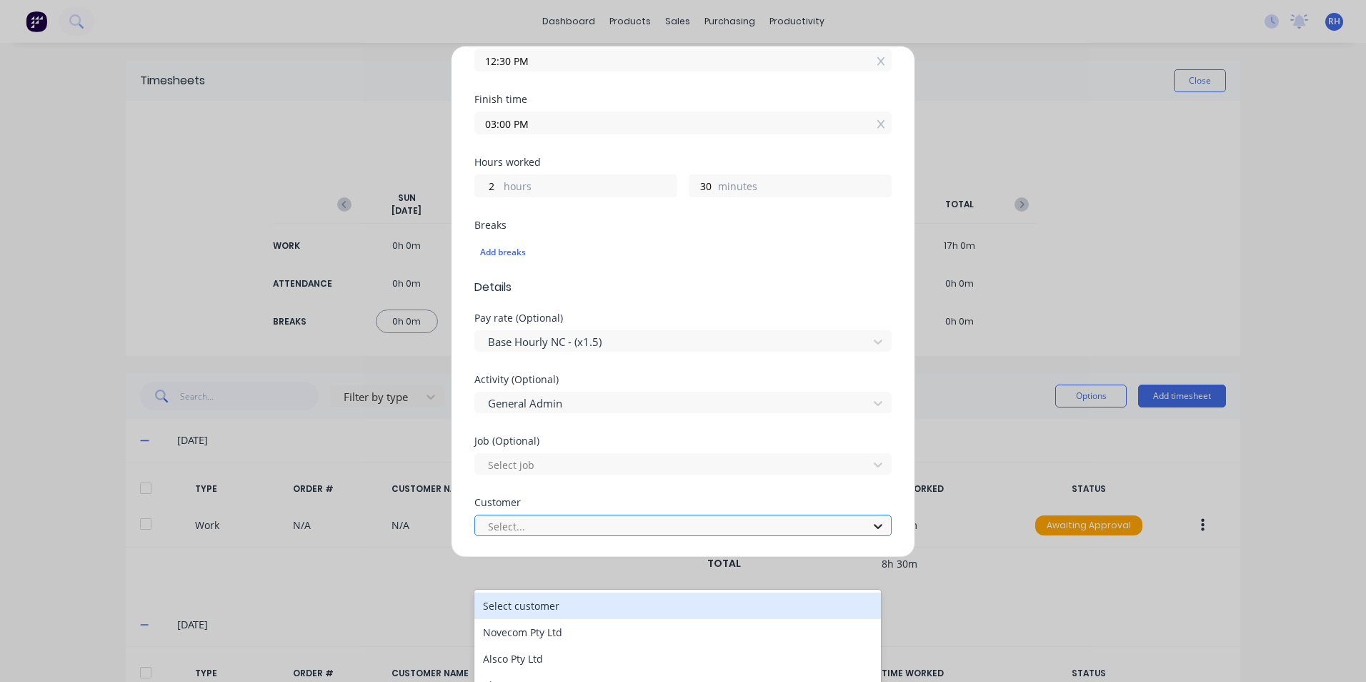
scroll to position [59, 0]
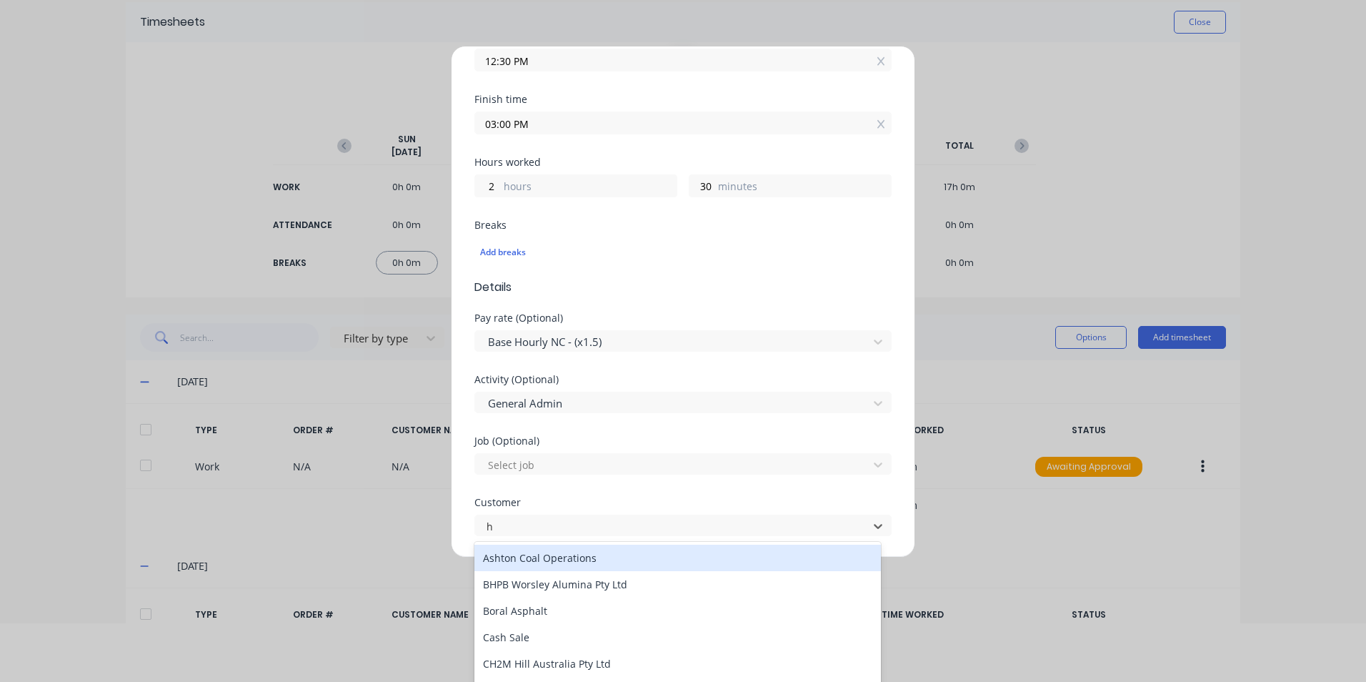
type input "hu"
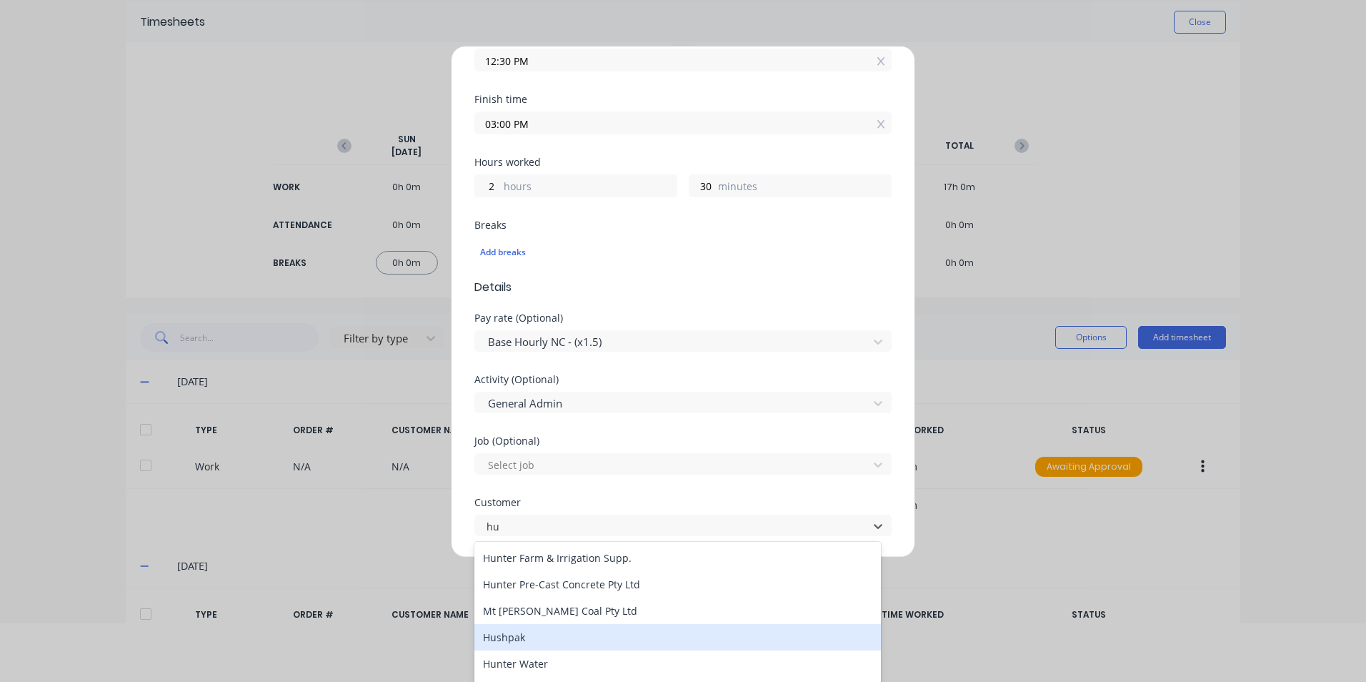
click at [554, 632] on div "Hushpak" at bounding box center [677, 637] width 407 height 26
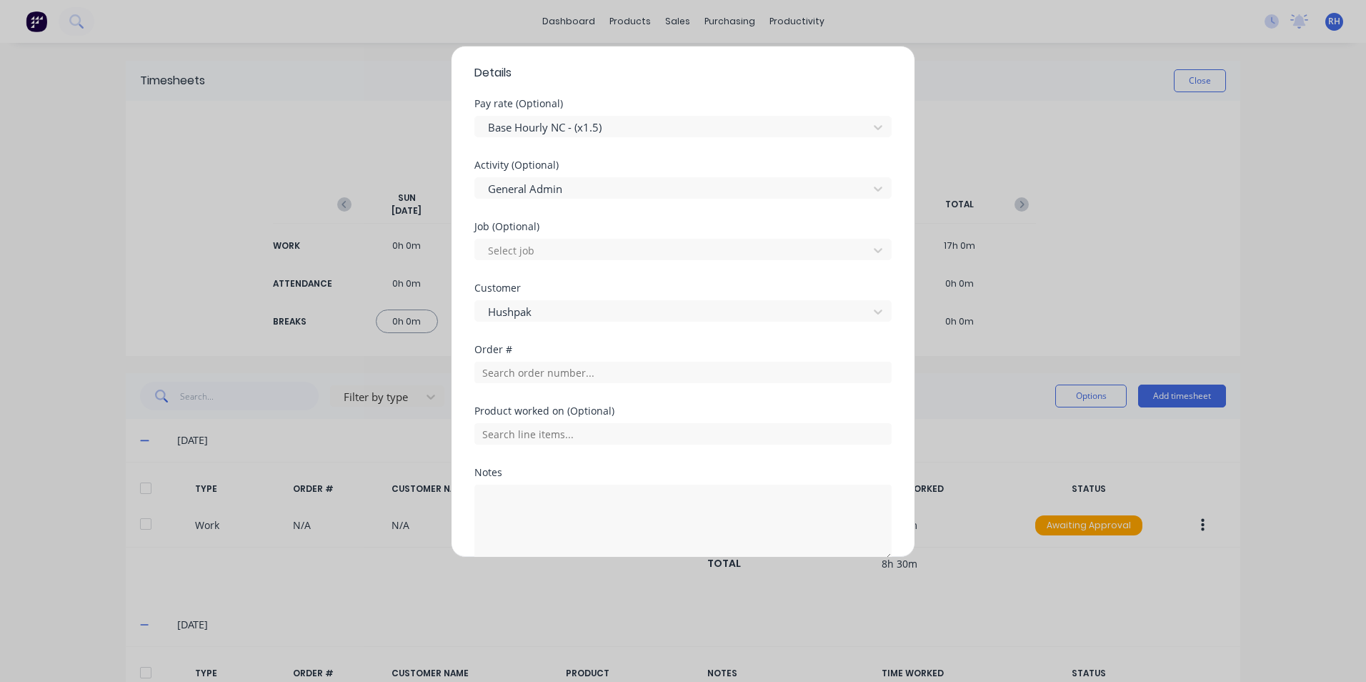
scroll to position [569, 0]
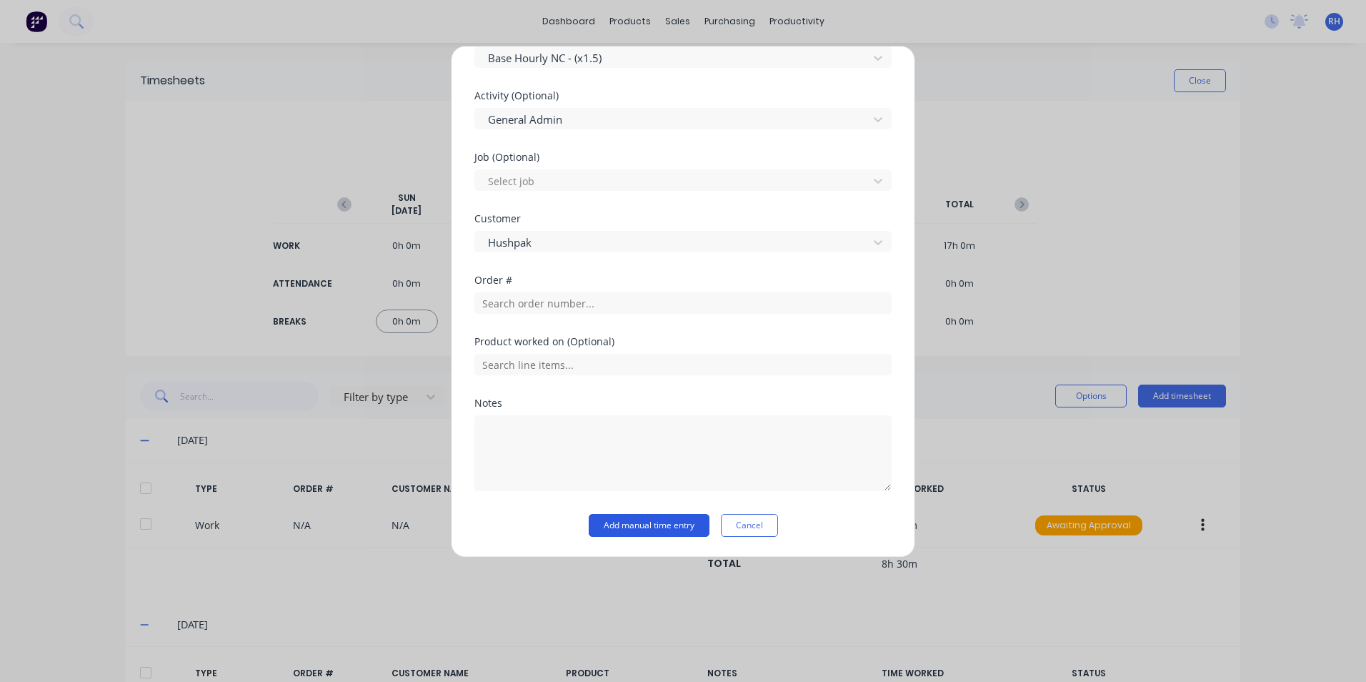
click at [673, 533] on button "Add manual time entry" at bounding box center [649, 525] width 121 height 23
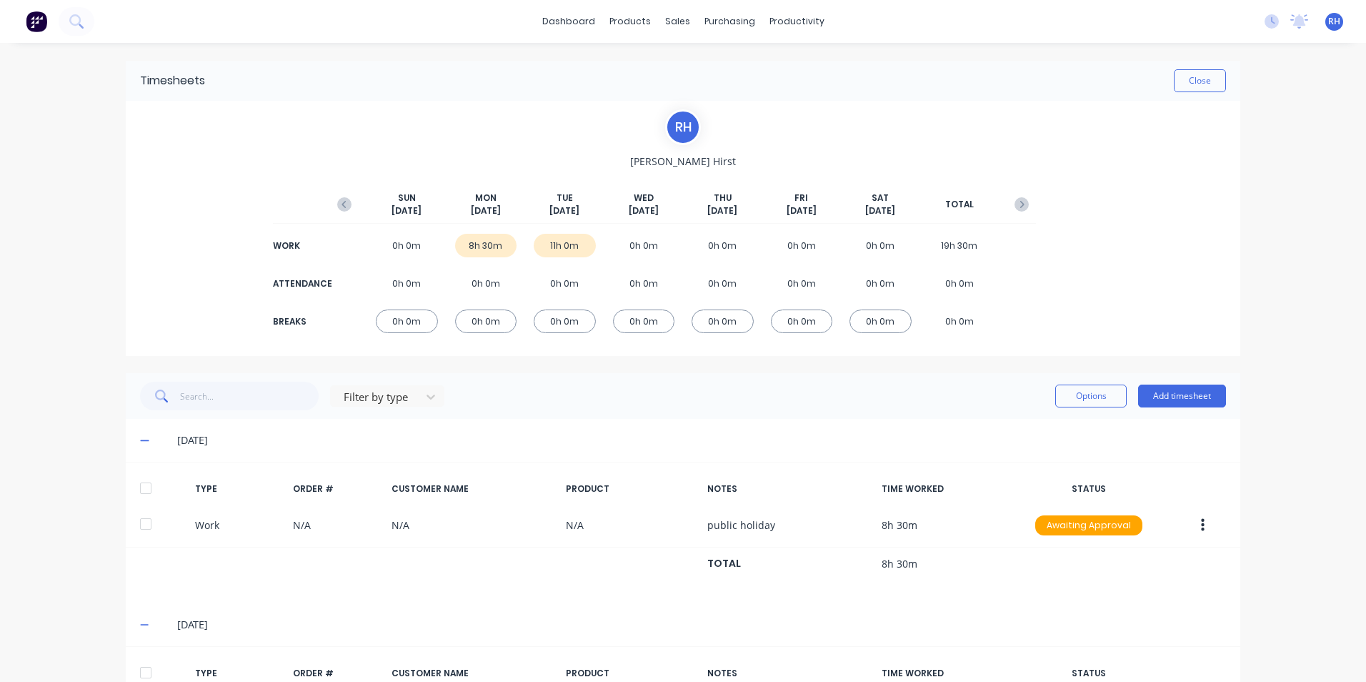
click at [553, 253] on div "11h 0m" at bounding box center [565, 246] width 62 height 24
click at [552, 329] on div "0h 0m" at bounding box center [565, 321] width 62 height 24
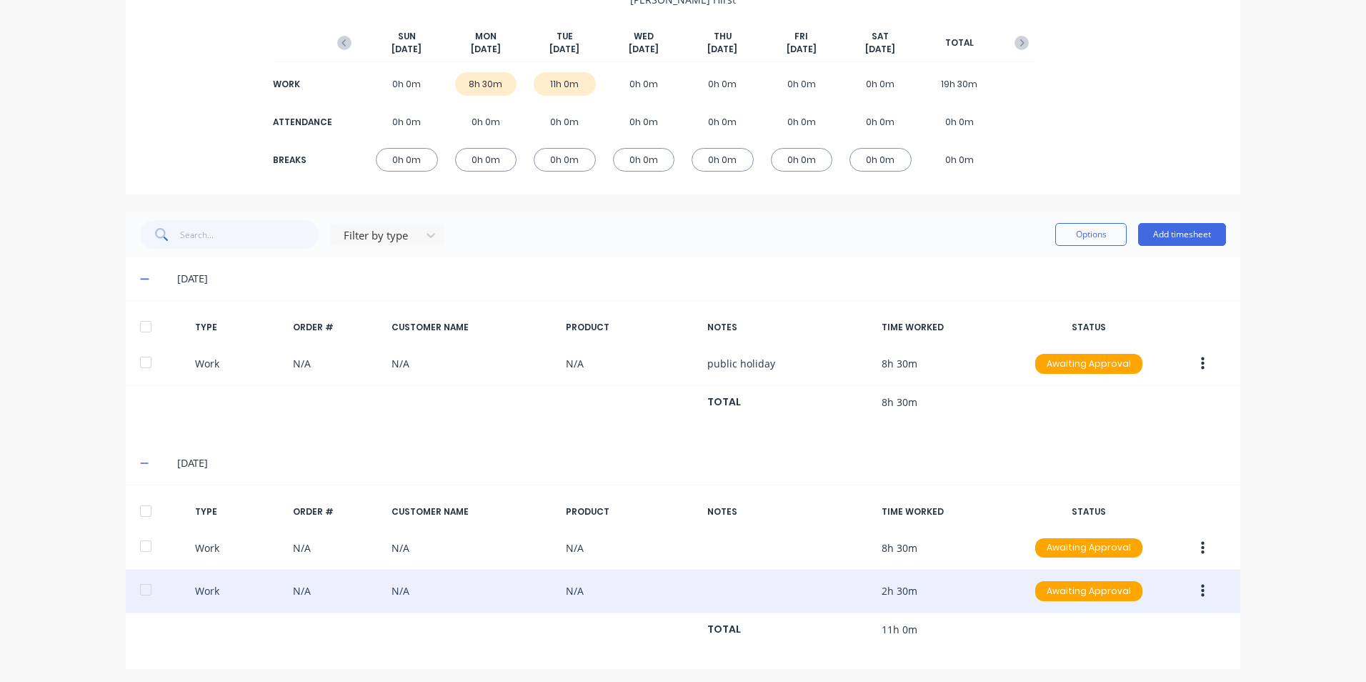
scroll to position [166, 0]
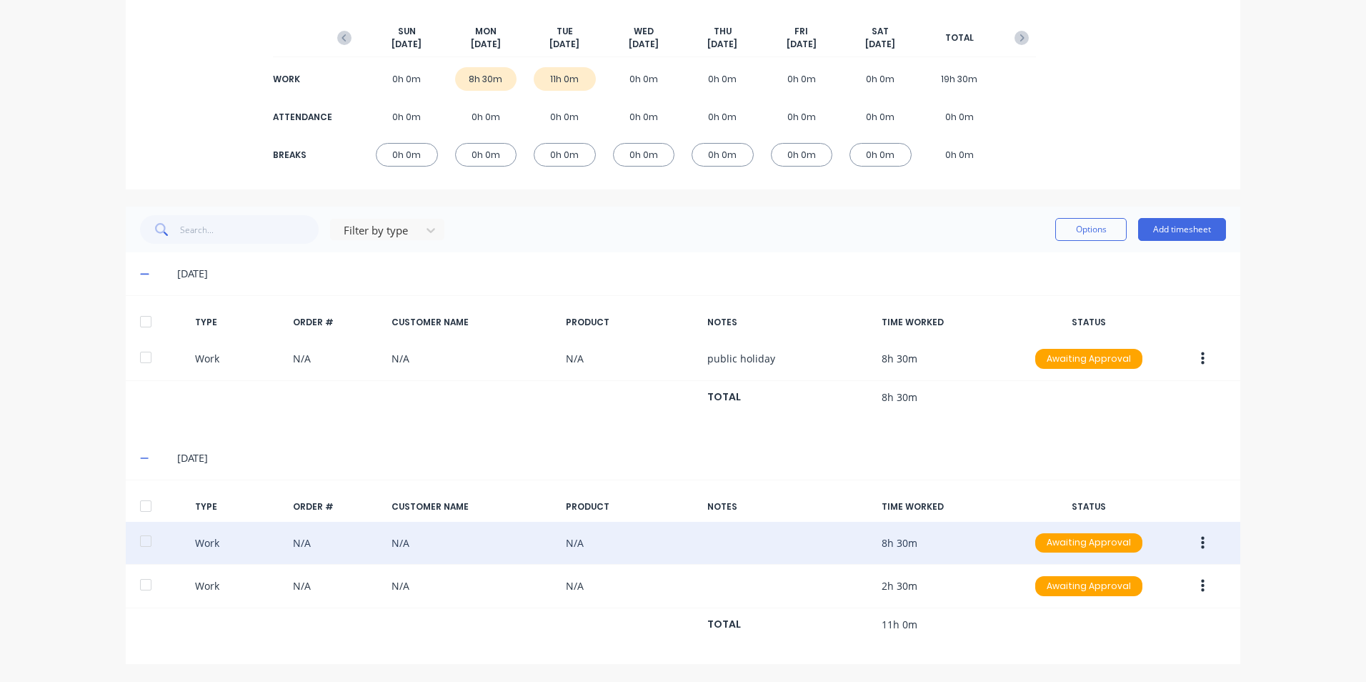
click at [1203, 547] on button "button" at bounding box center [1203, 543] width 34 height 26
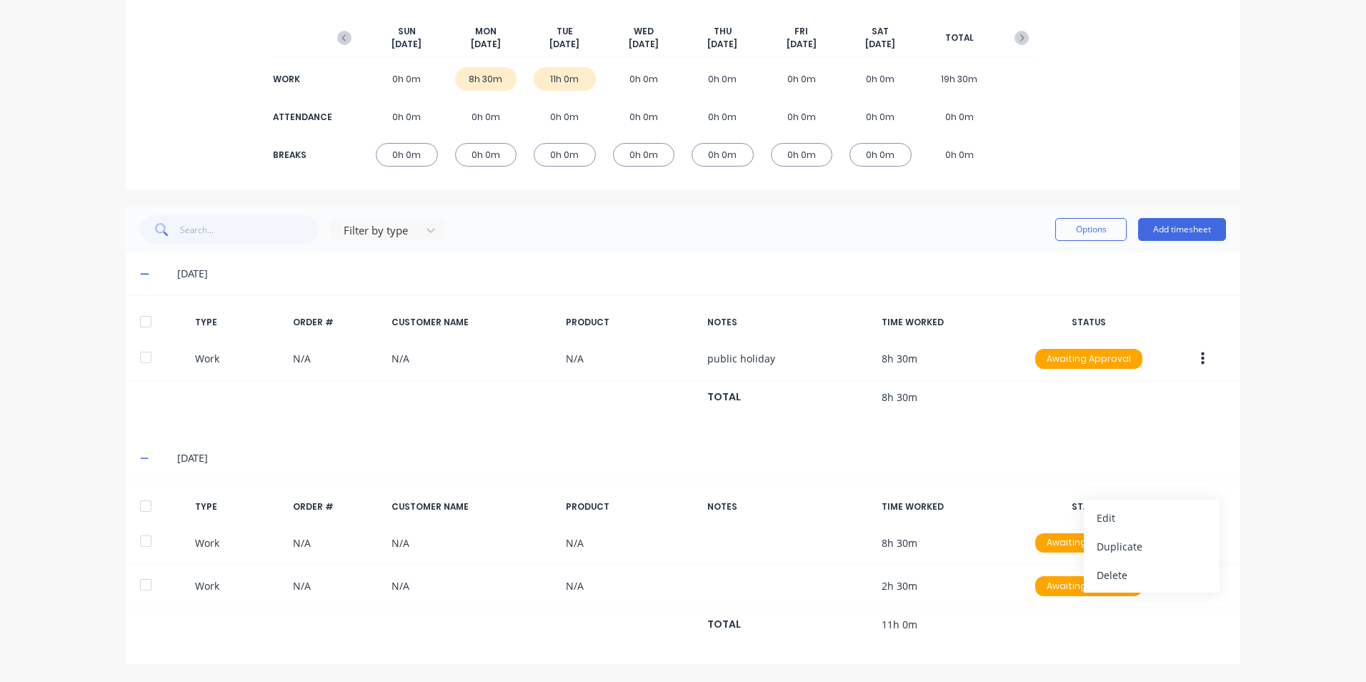
click at [1281, 505] on div "dashboard products sales purchasing productivity dashboard products Product Cat…" at bounding box center [683, 341] width 1366 height 682
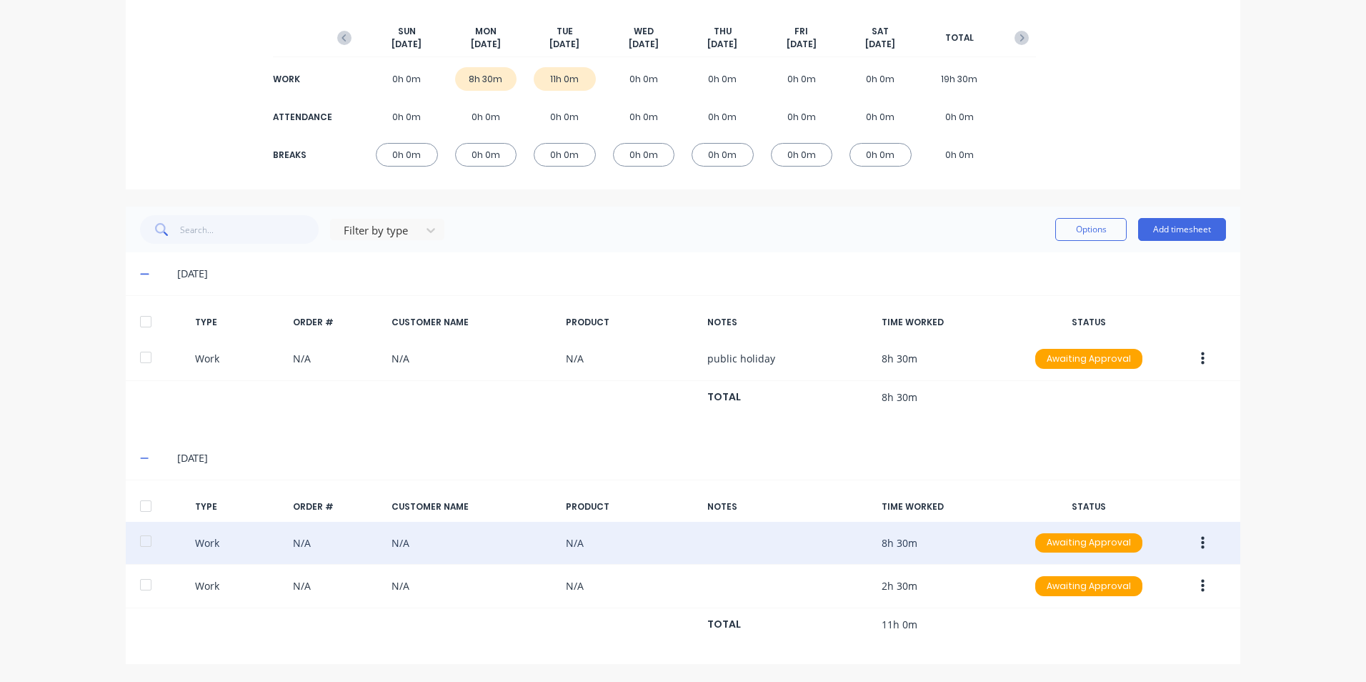
click at [537, 542] on div "Work N/A N/A N/A 8h 30m Awaiting Approval" at bounding box center [683, 544] width 1115 height 44
click at [1070, 549] on div "Awaiting Approval" at bounding box center [1088, 543] width 107 height 20
click at [1201, 549] on icon "button" at bounding box center [1203, 542] width 4 height 13
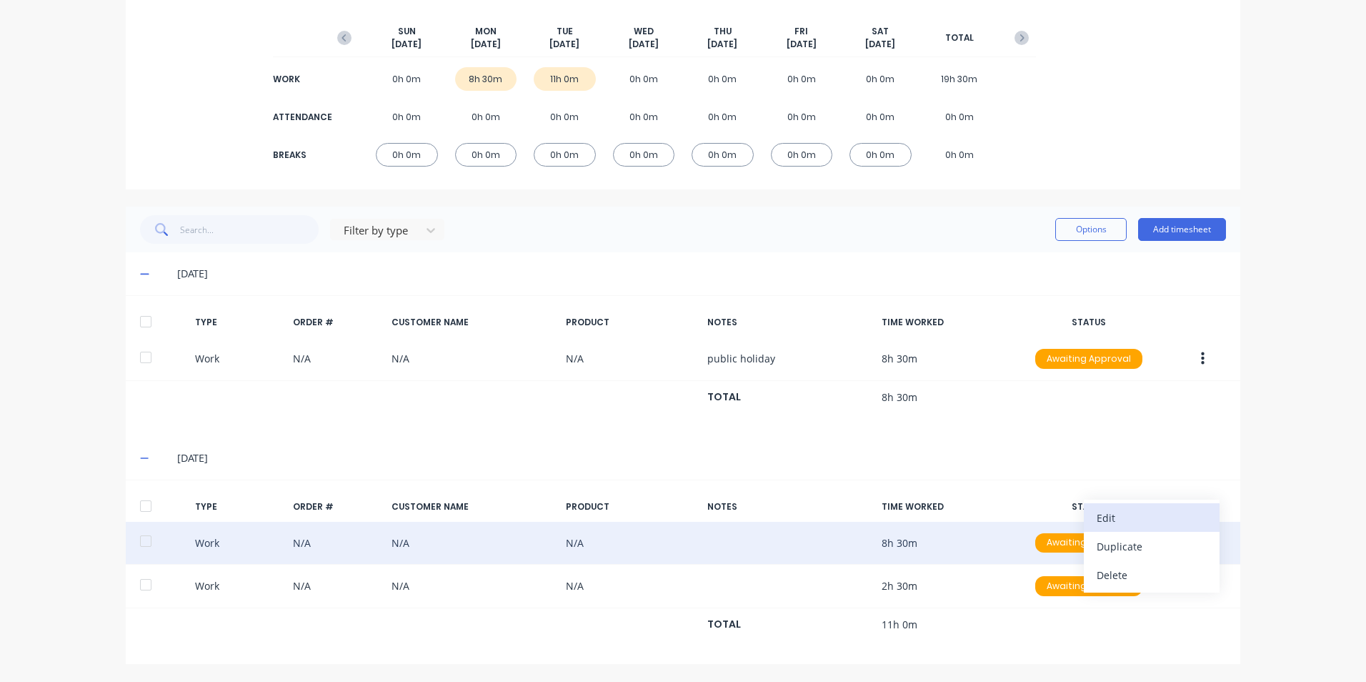
click at [1122, 519] on div "Edit" at bounding box center [1152, 517] width 110 height 21
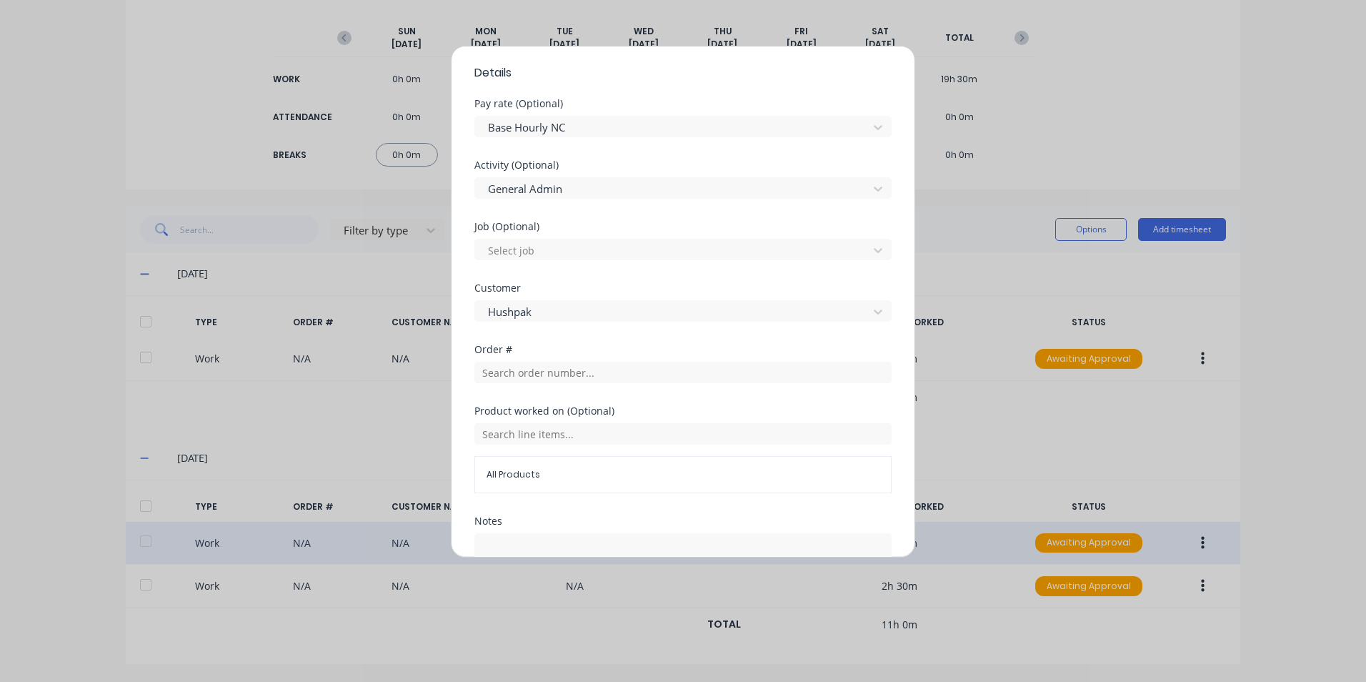
scroll to position [143, 0]
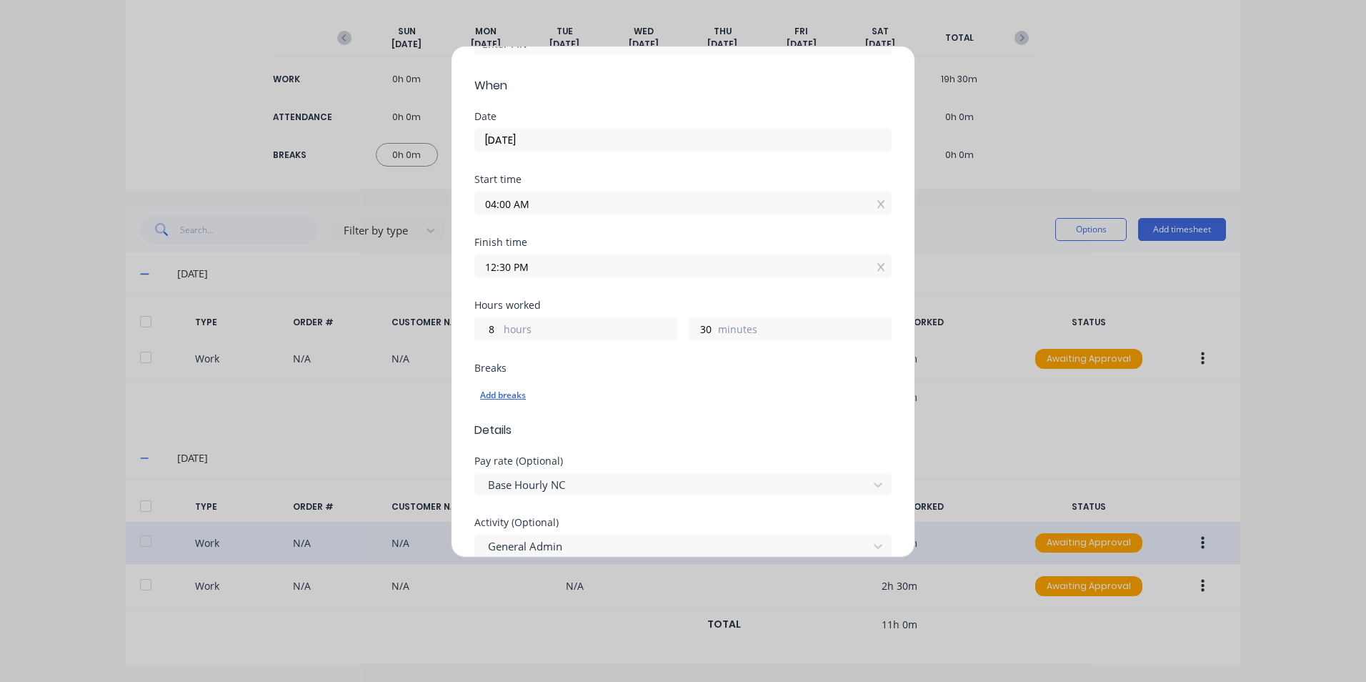
click at [517, 394] on div "Add breaks" at bounding box center [683, 395] width 406 height 19
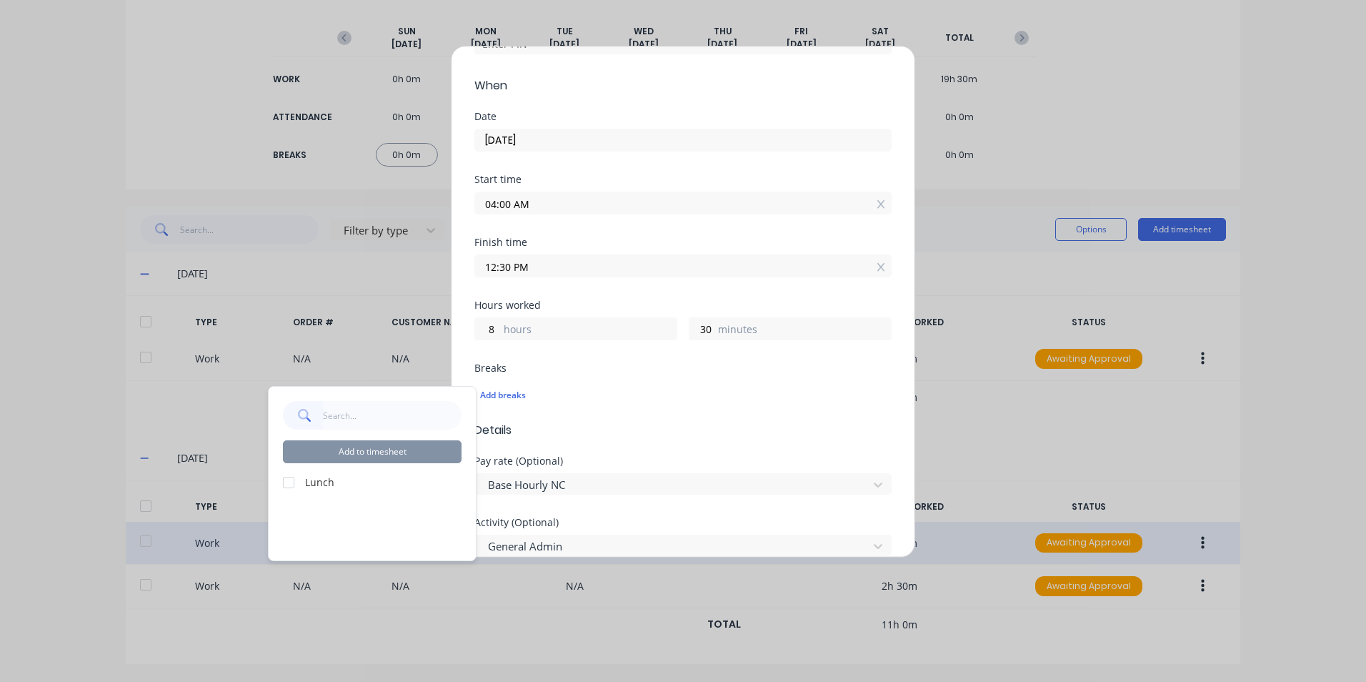
click at [289, 485] on div at bounding box center [288, 482] width 29 height 29
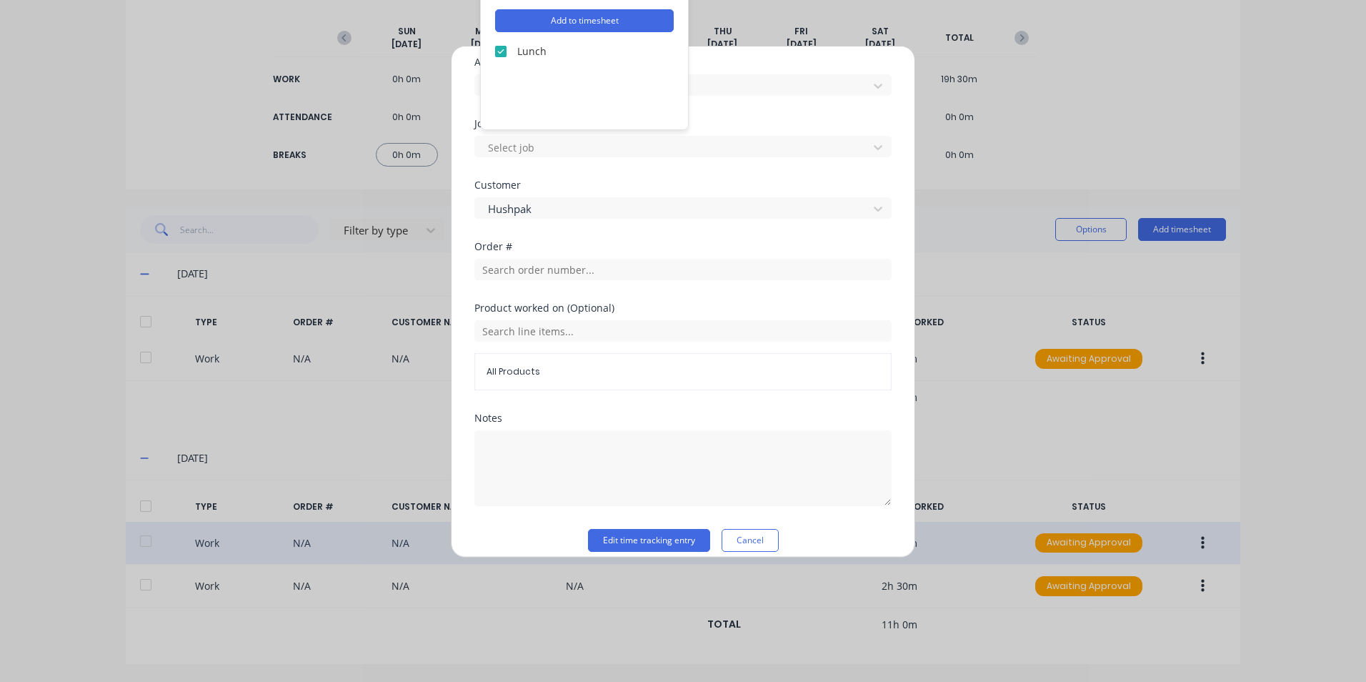
scroll to position [618, 0]
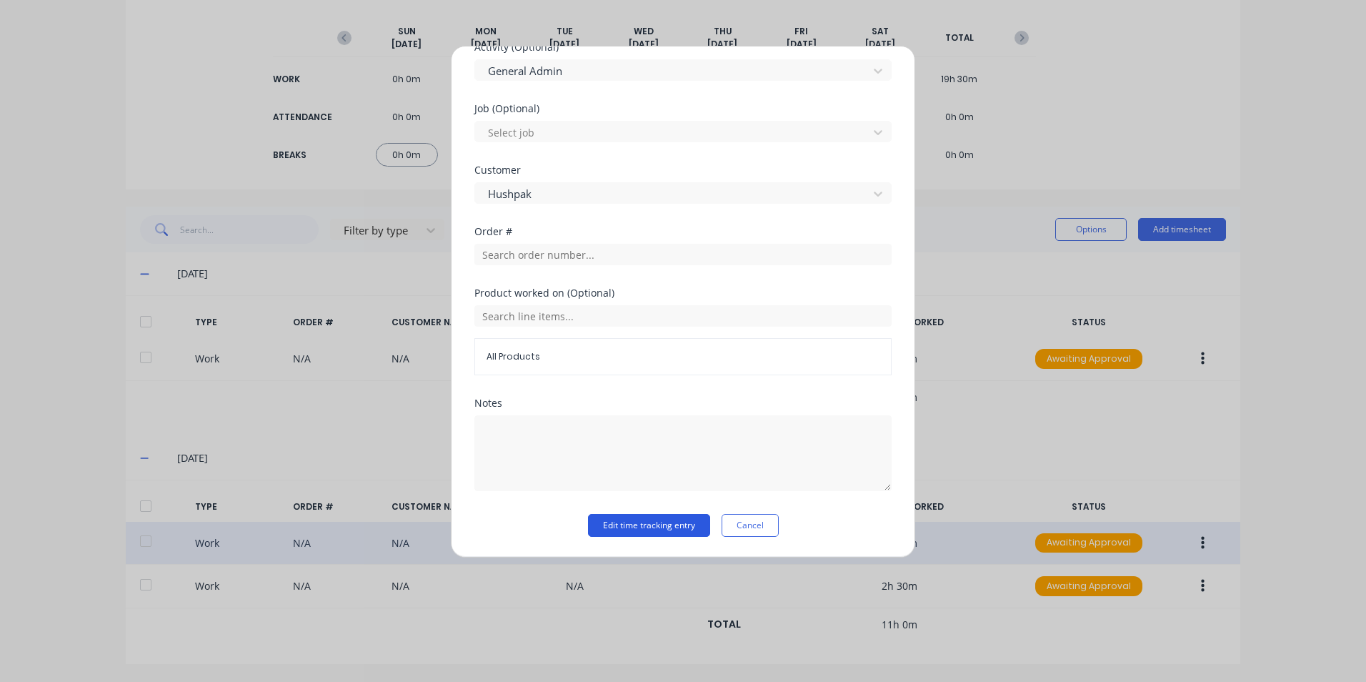
click at [689, 521] on button "Edit time tracking entry" at bounding box center [649, 525] width 122 height 23
click at [657, 524] on button "Edit time tracking entry" at bounding box center [649, 525] width 122 height 23
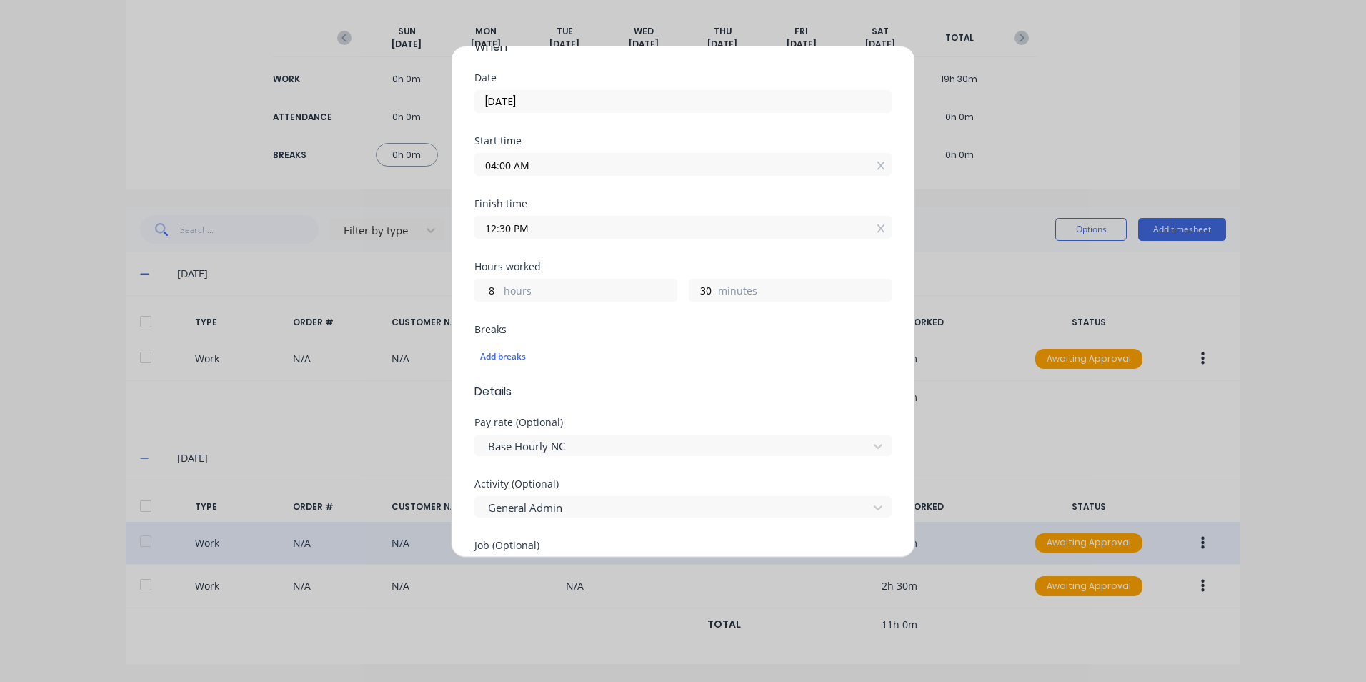
scroll to position [0, 0]
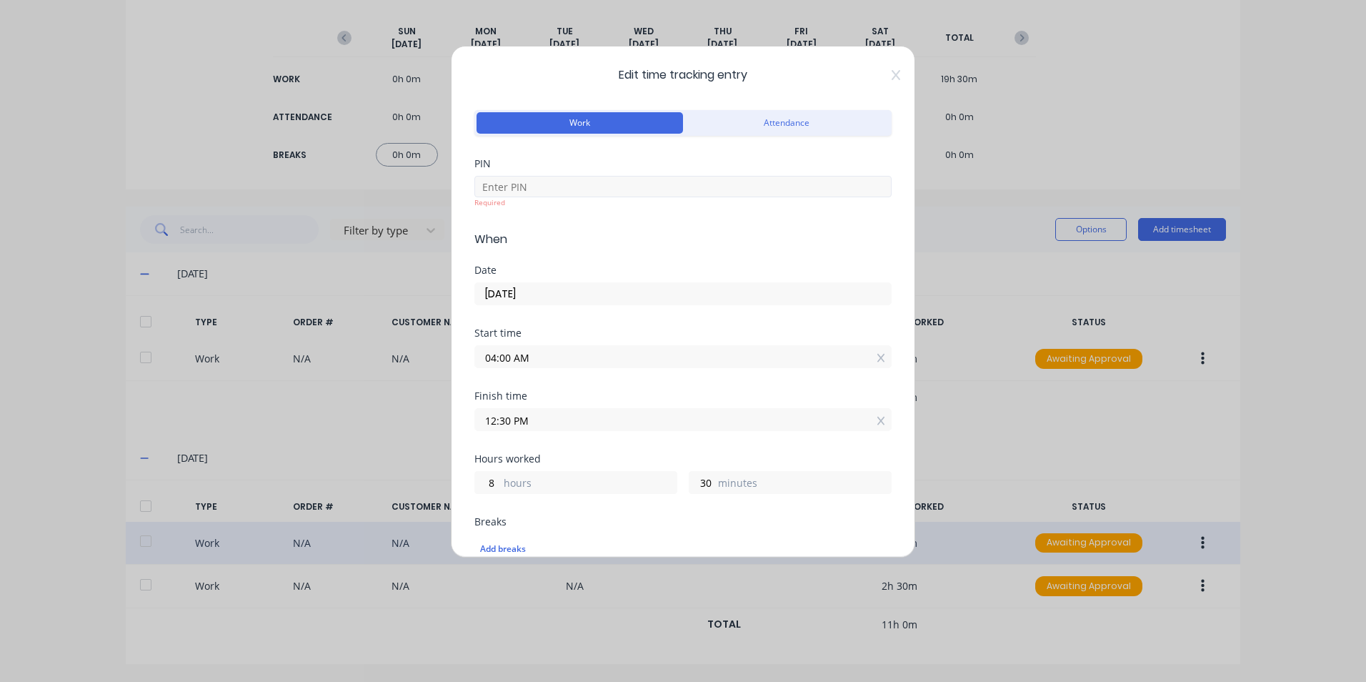
click at [567, 198] on div "Required" at bounding box center [682, 202] width 417 height 11
click at [534, 190] on input at bounding box center [682, 186] width 417 height 21
type input "1904"
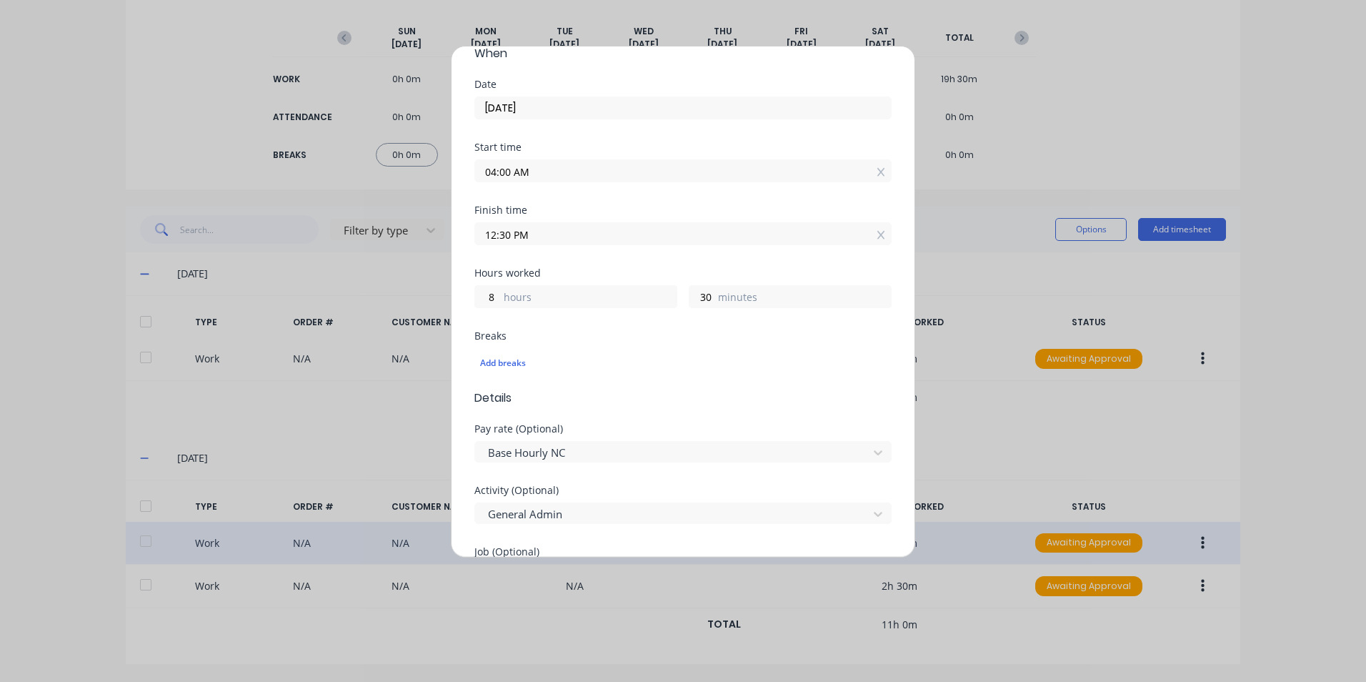
scroll to position [129, 0]
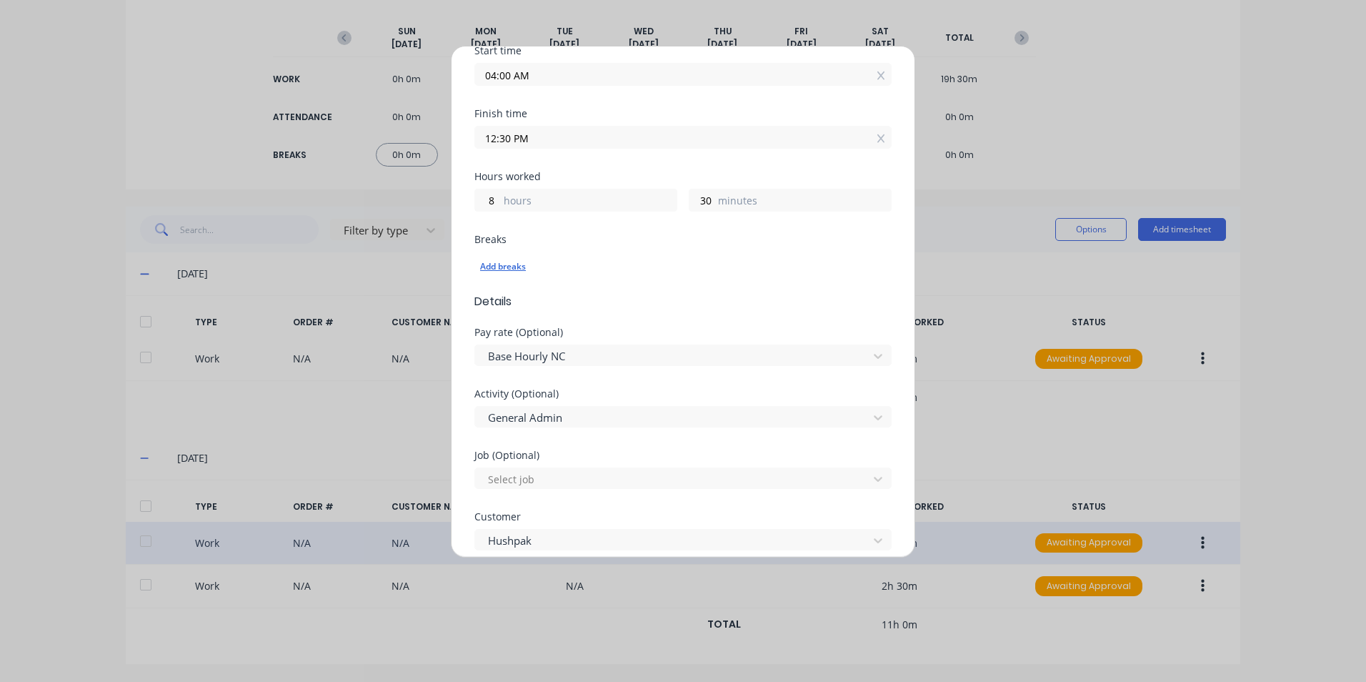
click at [512, 276] on div "Add breaks" at bounding box center [683, 266] width 406 height 19
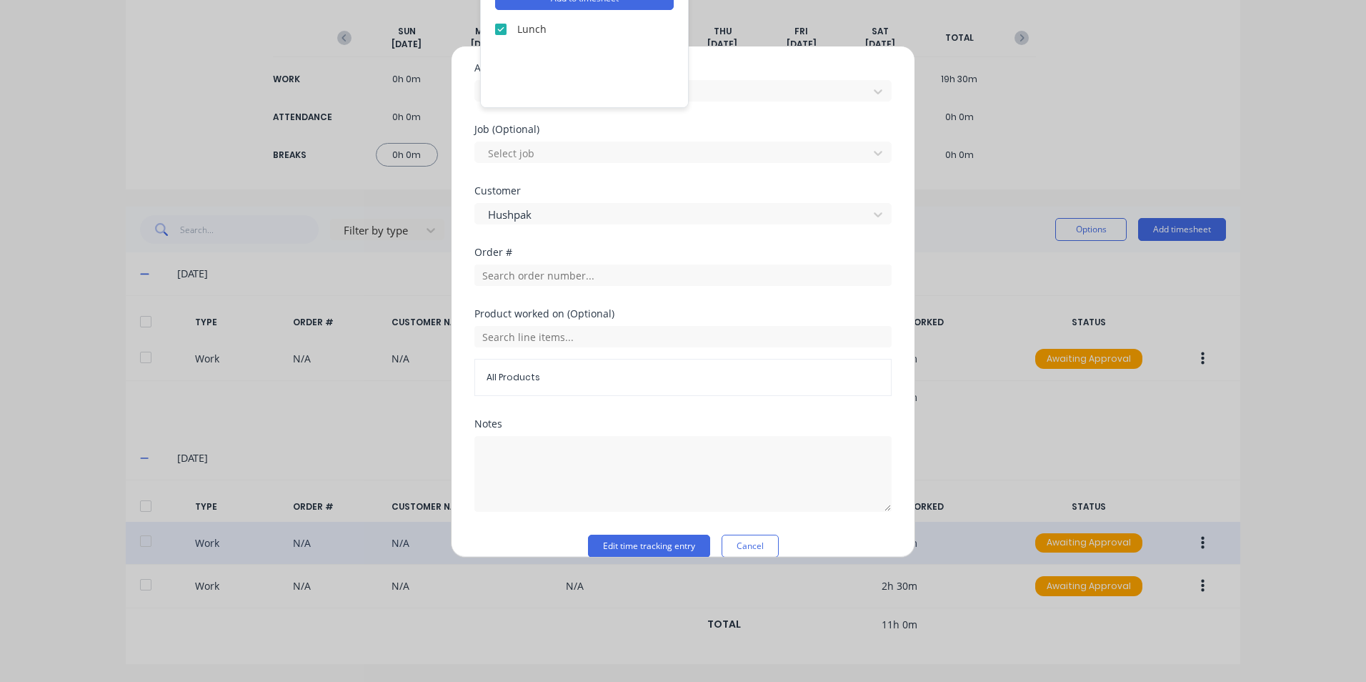
scroll to position [618, 0]
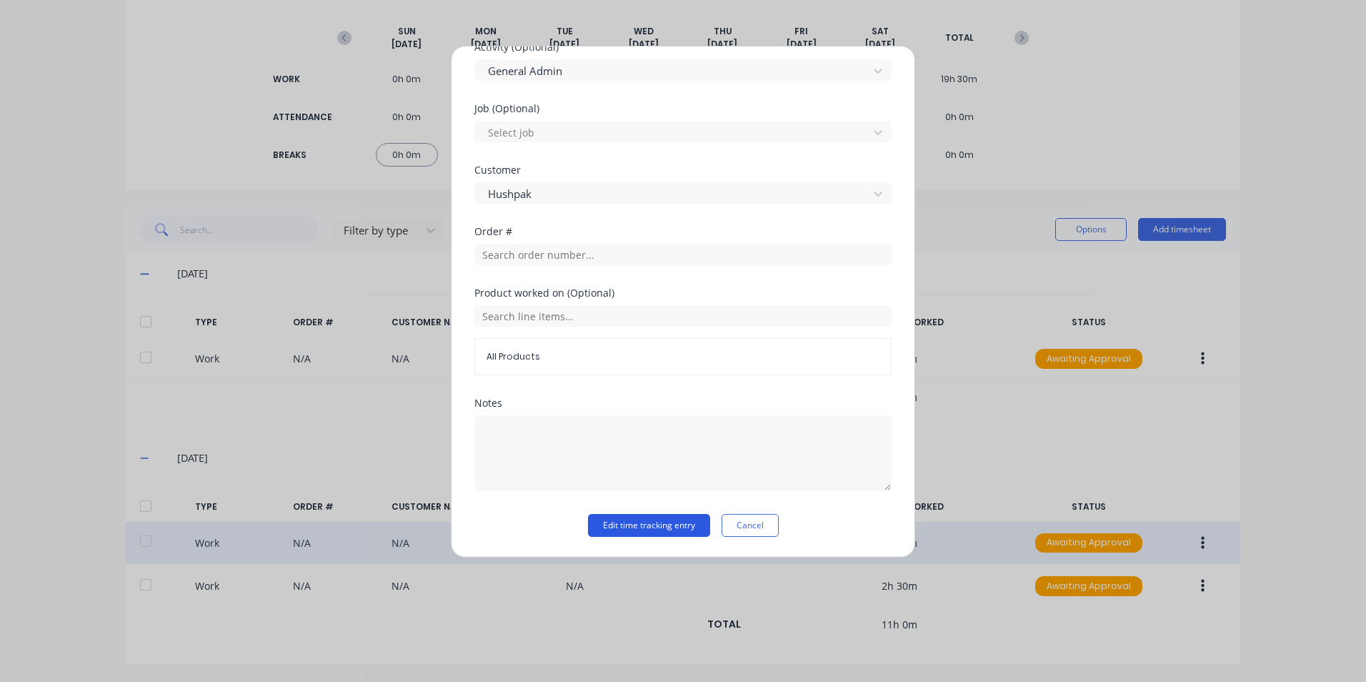
click at [654, 530] on button "Edit time tracking entry" at bounding box center [649, 525] width 122 height 23
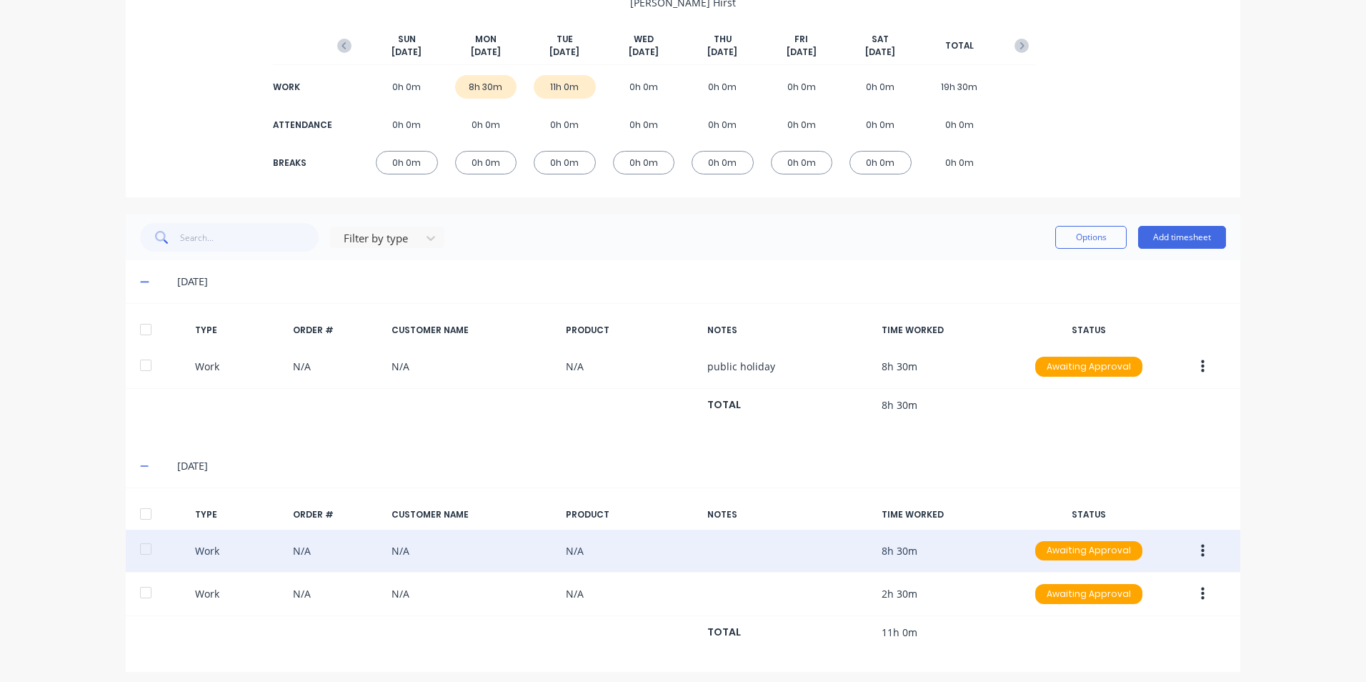
scroll to position [166, 0]
